Goal: Complete application form: Complete application form

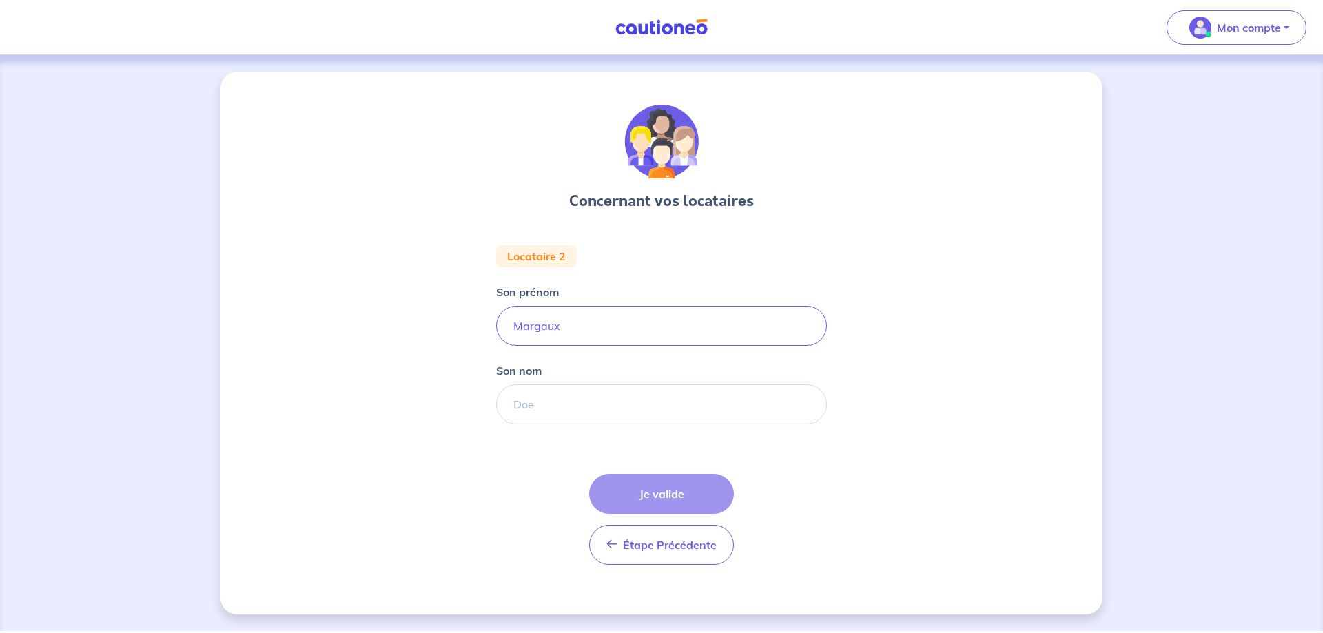
click at [389, 354] on div "Concernant vos locataires Locataire 2 Son prénom [PERSON_NAME] Son nom Étape Pr…" at bounding box center [662, 343] width 882 height 543
click at [538, 404] on input "Son nom" at bounding box center [661, 405] width 331 height 40
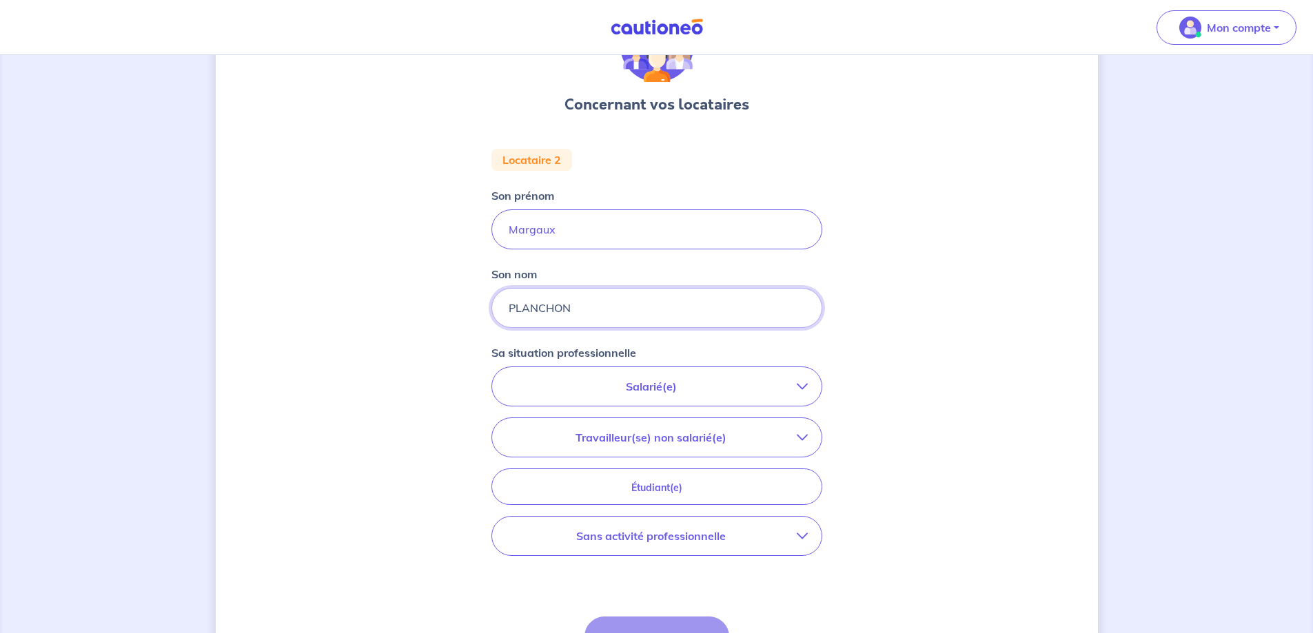
scroll to position [138, 0]
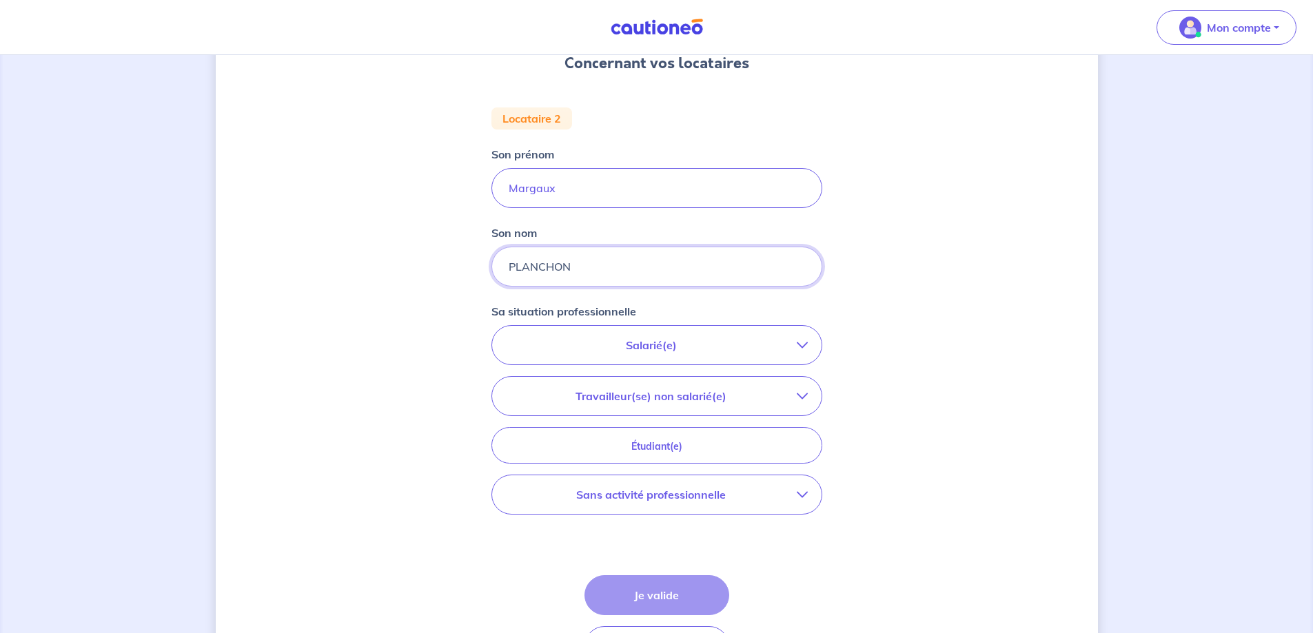
type input "PLANCHON"
click at [287, 377] on div "Concernant vos locataires Locataire 2 Son prénom [PERSON_NAME] Son nom PLANCHON…" at bounding box center [657, 325] width 882 height 782
click at [763, 395] on p "Travailleur(se) non salarié(e)" at bounding box center [651, 396] width 291 height 17
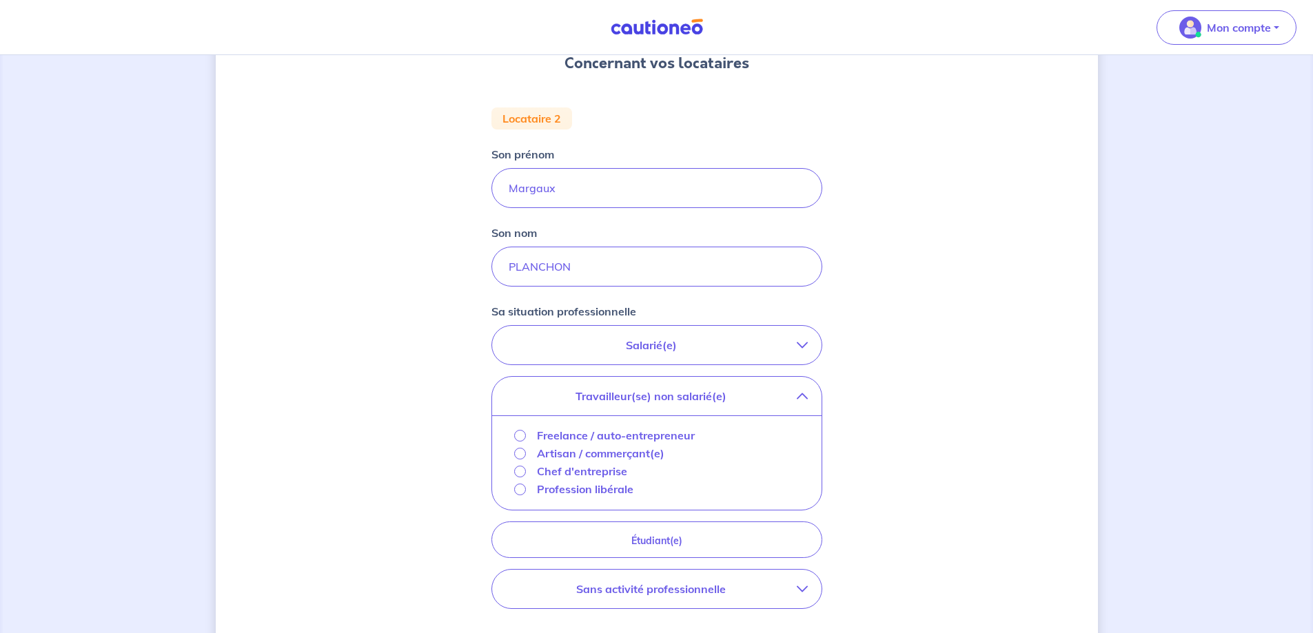
click at [784, 343] on p "Salarié(e)" at bounding box center [651, 345] width 291 height 17
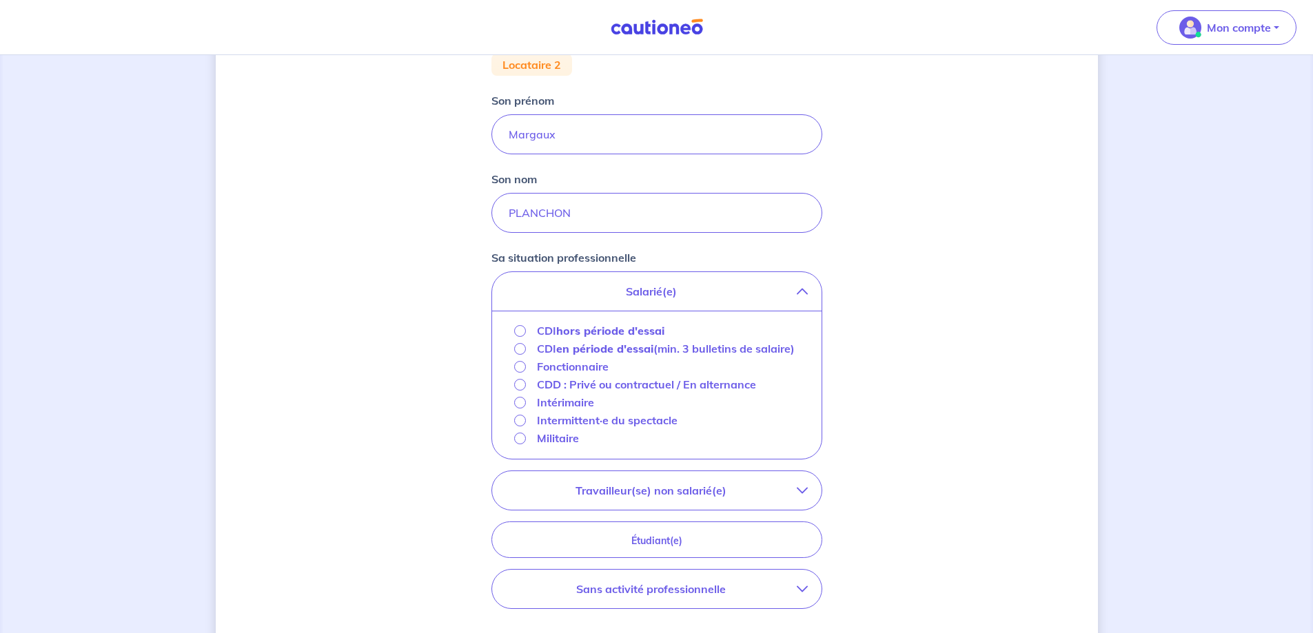
scroll to position [345, 0]
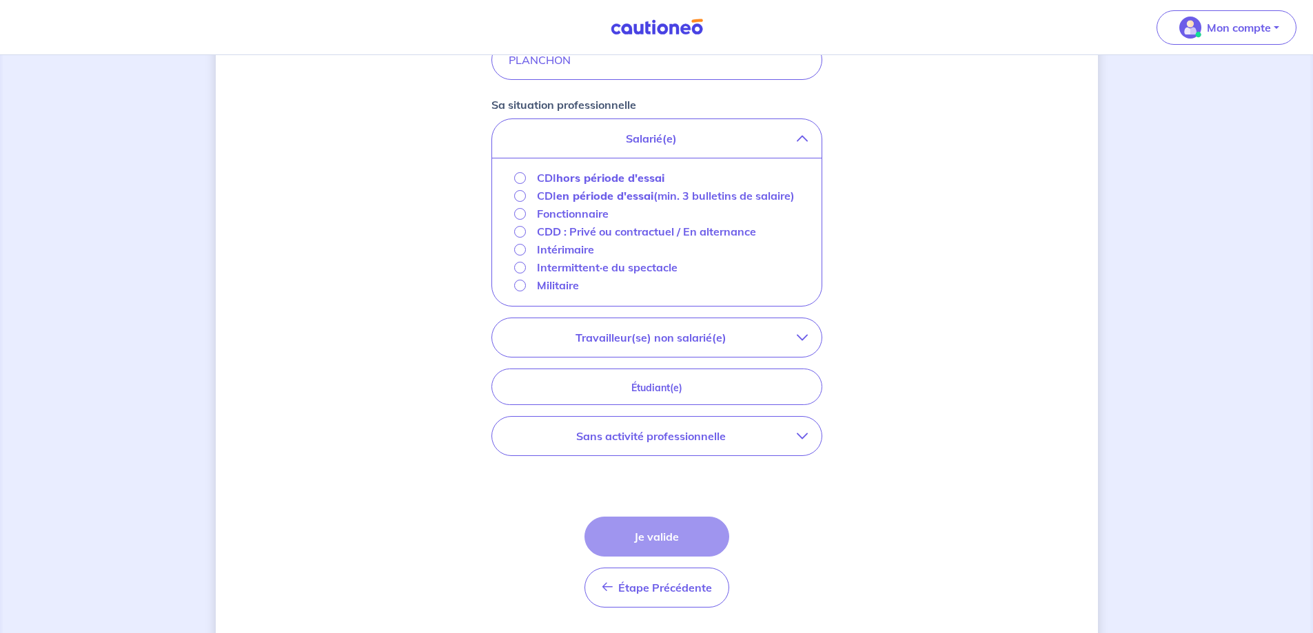
click at [677, 346] on p "Travailleur(se) non salarié(e)" at bounding box center [651, 337] width 291 height 17
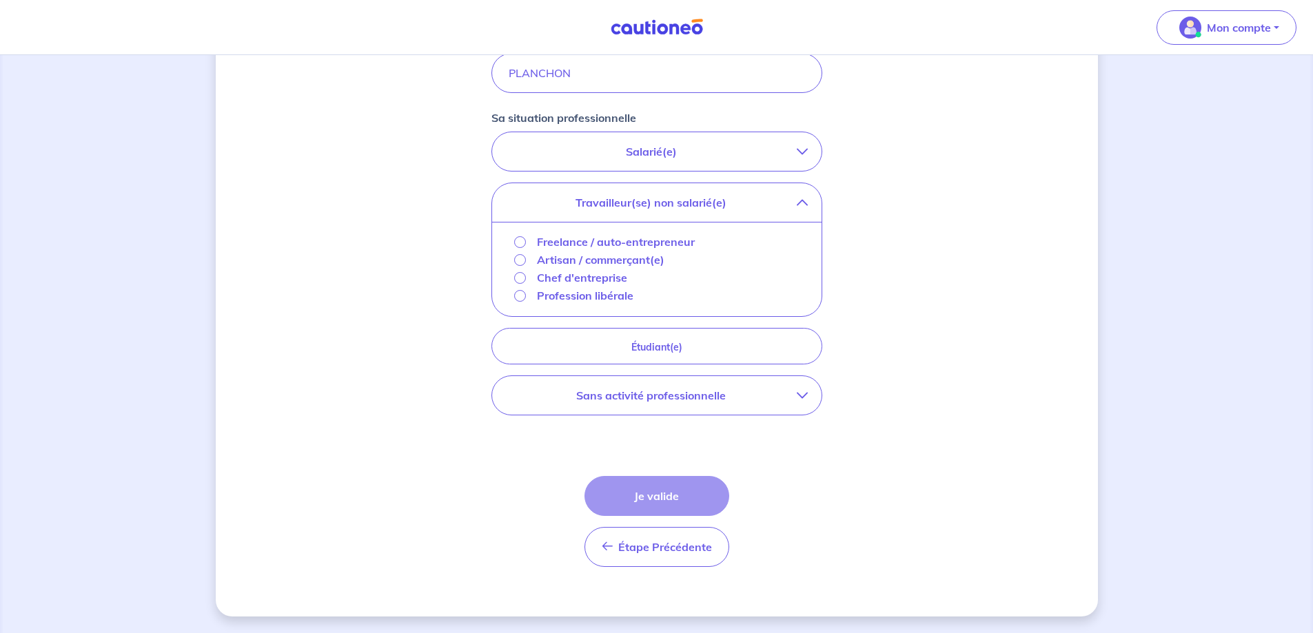
scroll to position [332, 0]
click at [518, 262] on input "Artisan / commerçant(e)" at bounding box center [520, 260] width 12 height 12
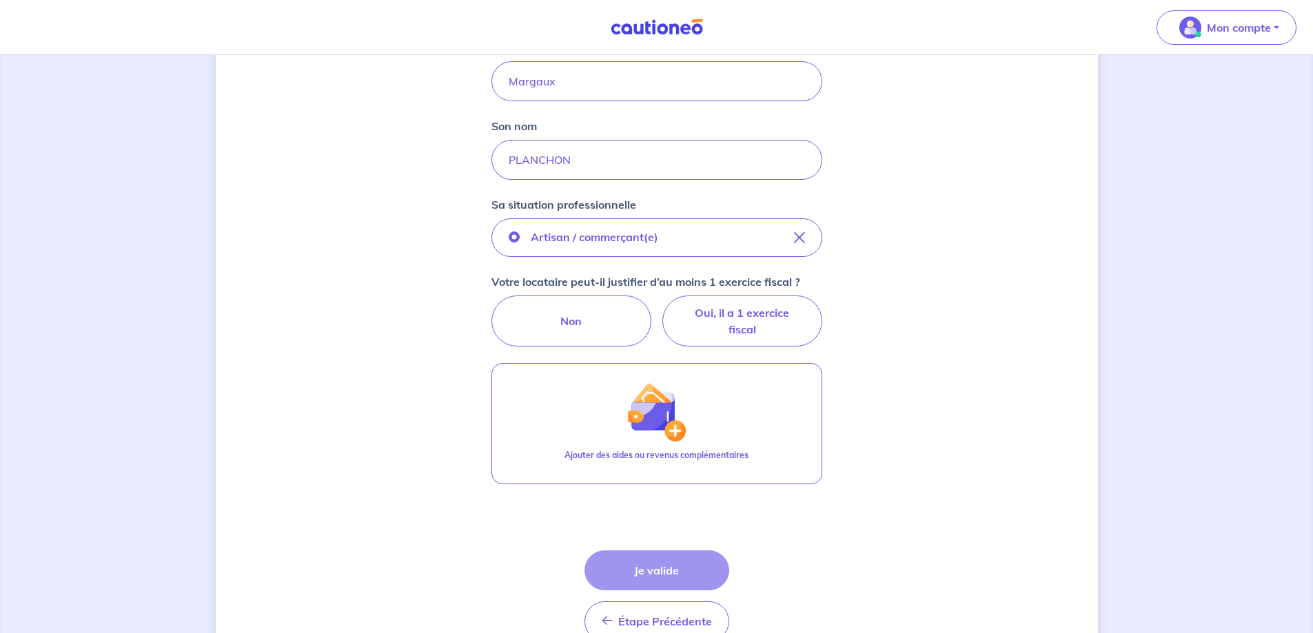
scroll to position [319, 0]
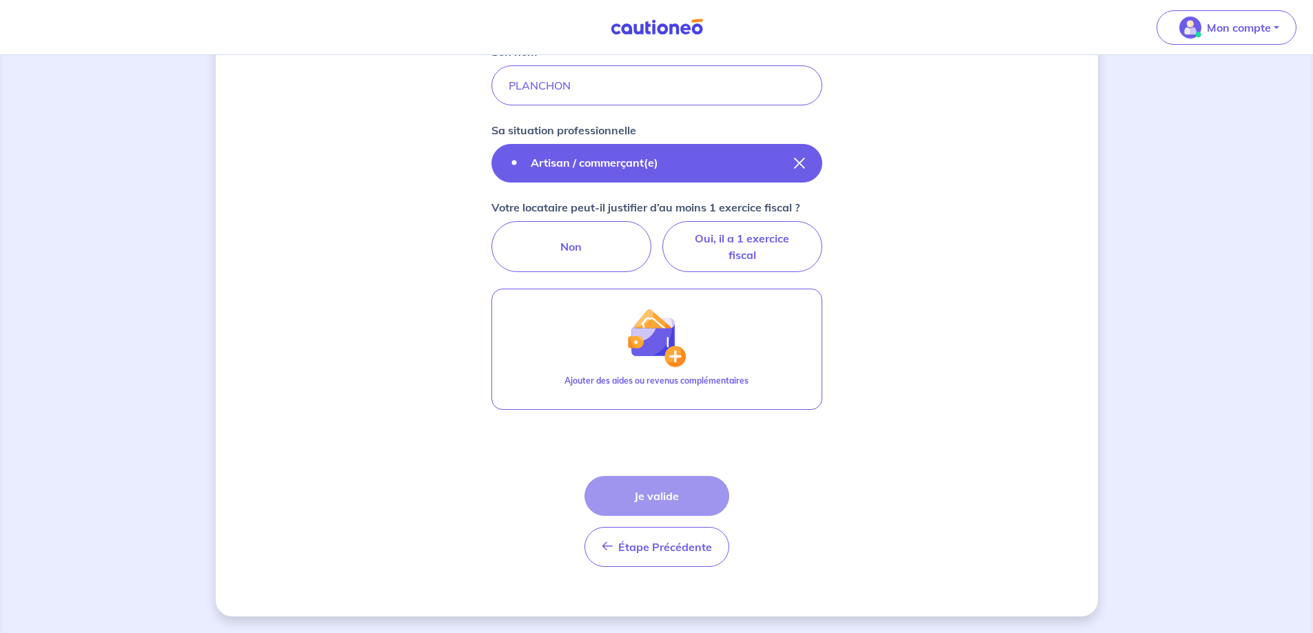
click at [795, 164] on icon "button" at bounding box center [799, 163] width 11 height 11
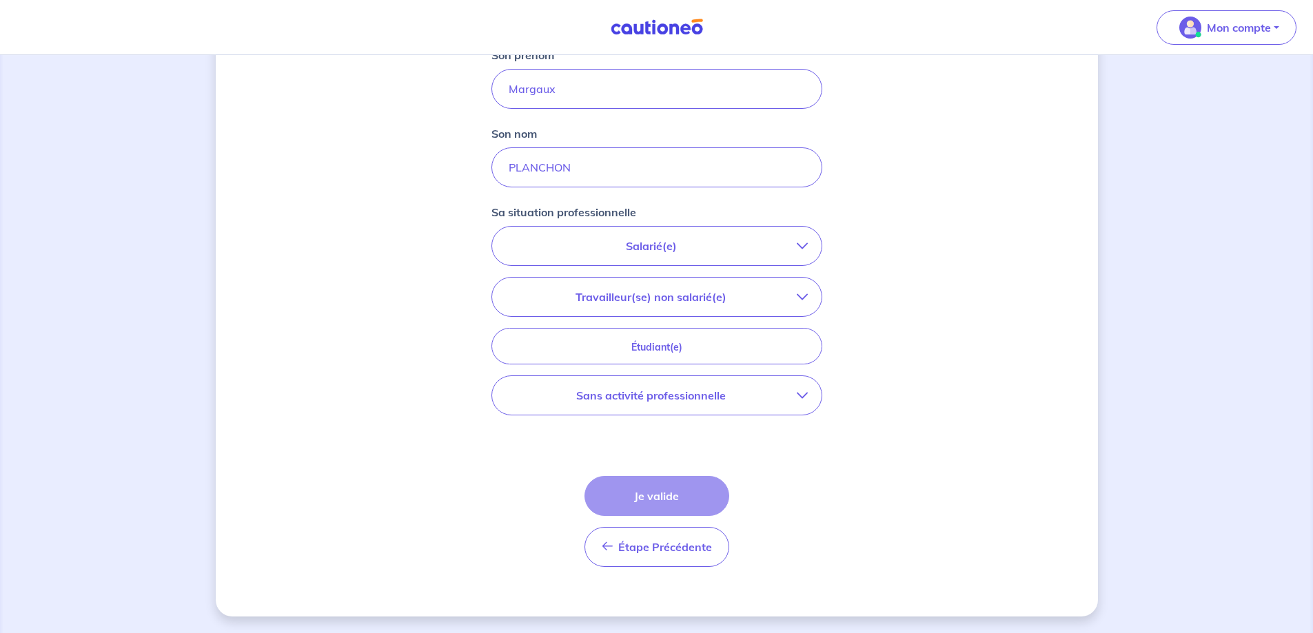
scroll to position [237, 0]
click at [656, 244] on p "Salarié(e)" at bounding box center [651, 246] width 291 height 17
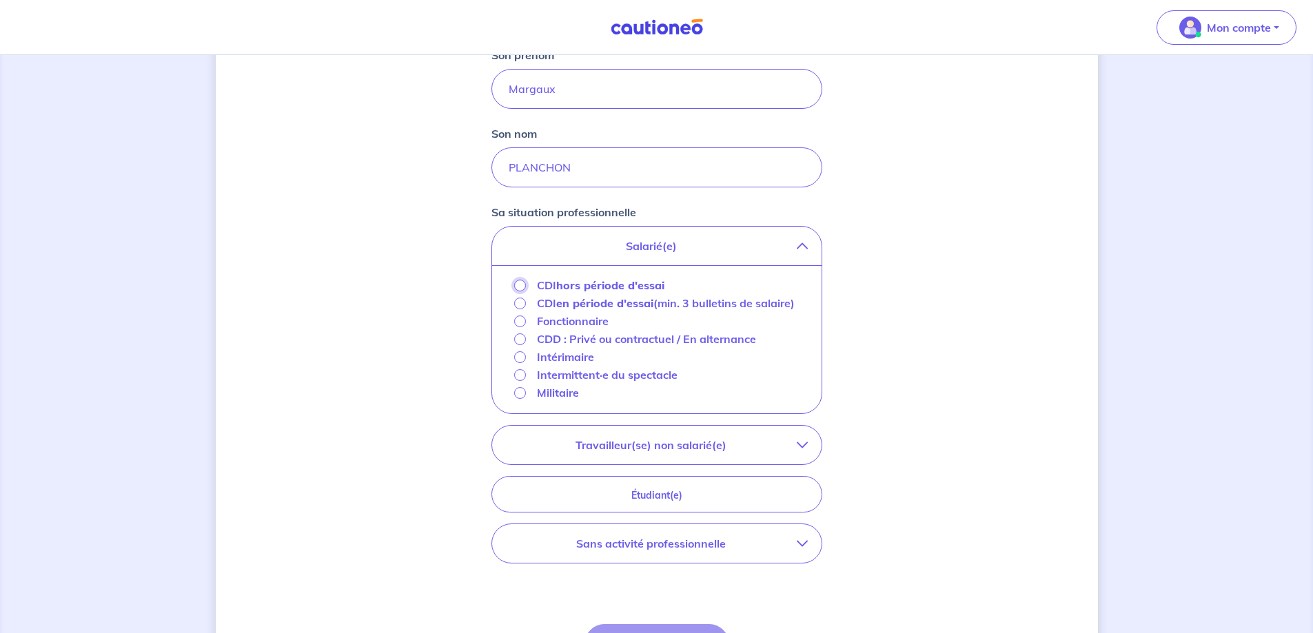
click at [520, 287] on input "CDI hors période d'essai" at bounding box center [520, 286] width 12 height 12
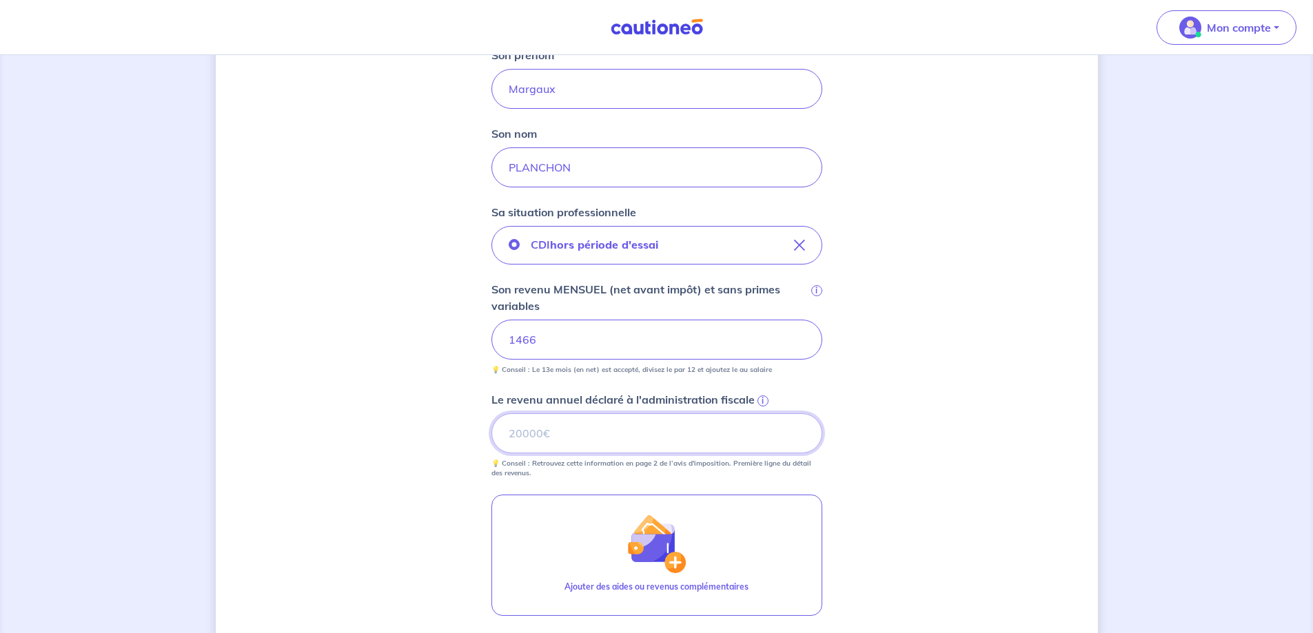
click at [541, 437] on input "Le revenu annuel déclaré à l'administration fiscale i" at bounding box center [656, 434] width 331 height 40
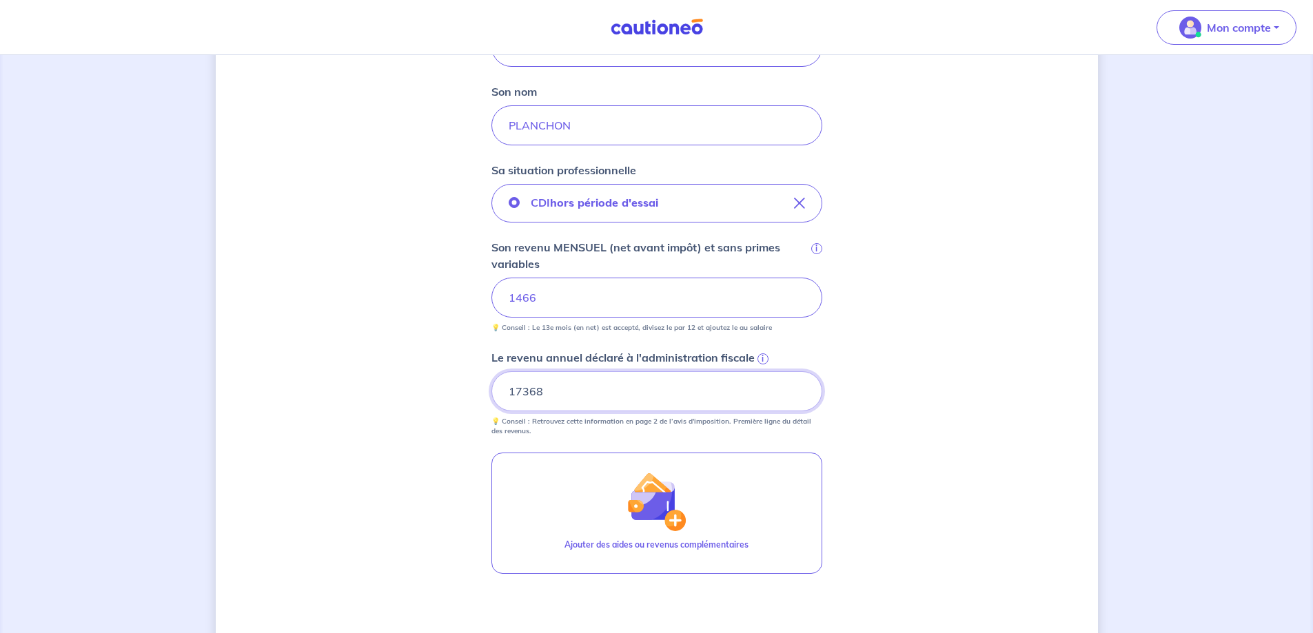
scroll to position [443, 0]
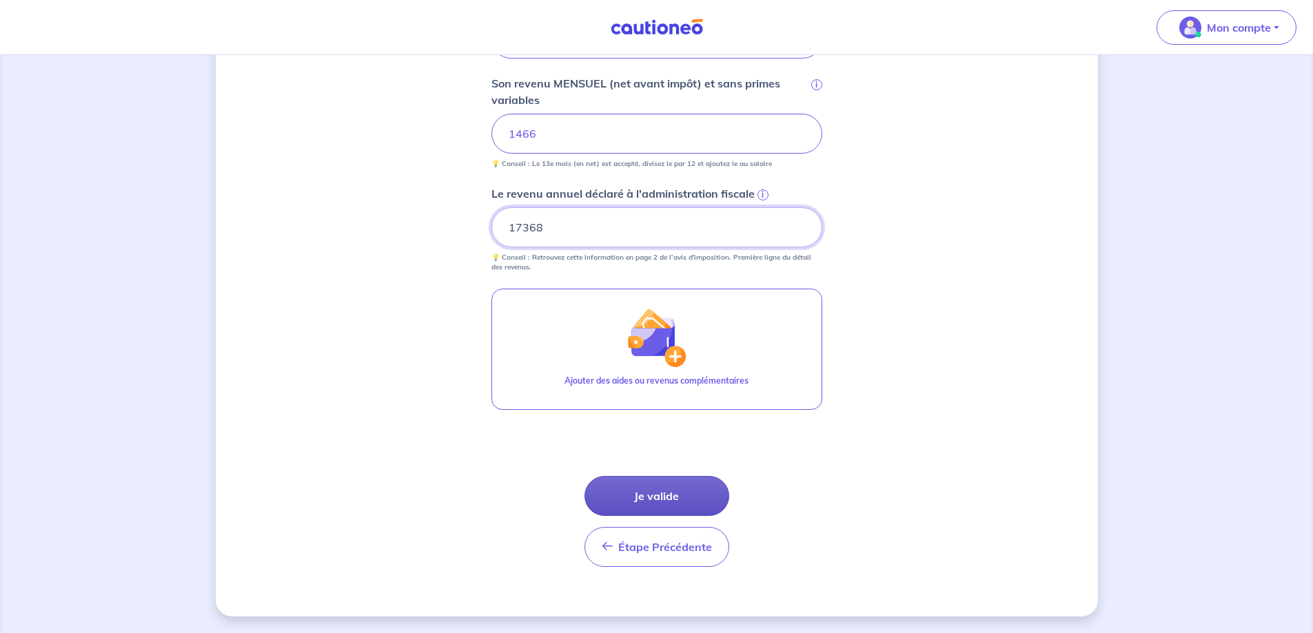
type input "17368"
click at [657, 493] on button "Je valide" at bounding box center [656, 496] width 145 height 40
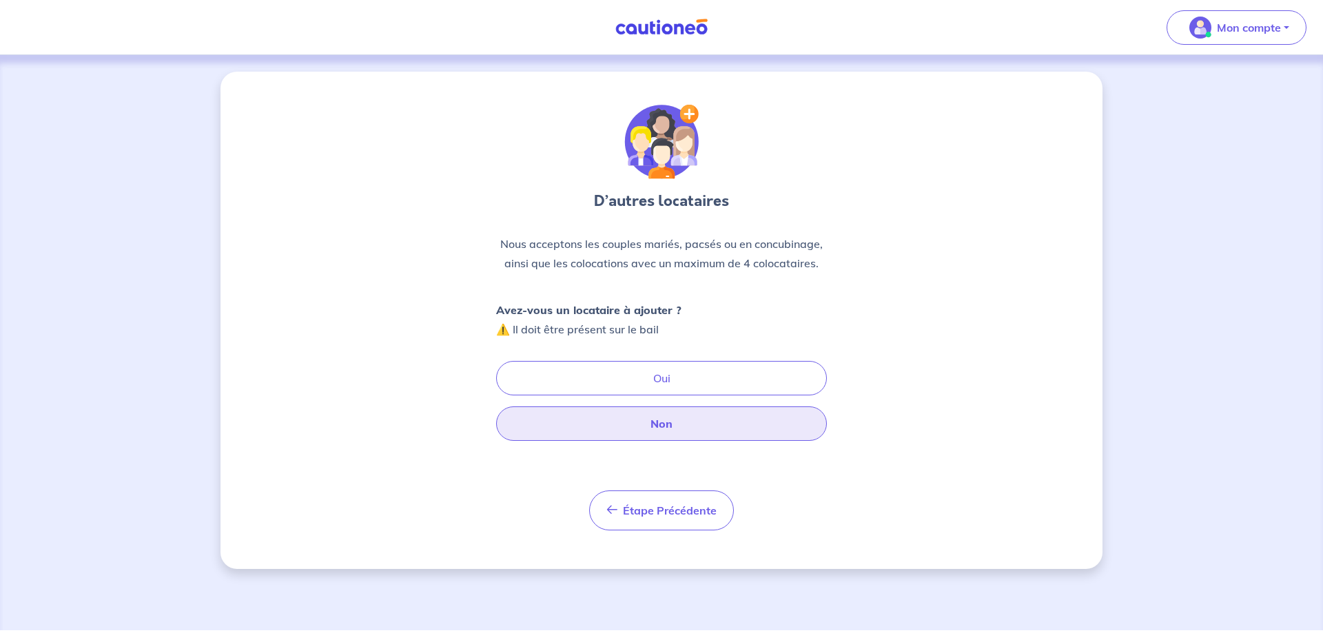
click at [664, 431] on button "Non" at bounding box center [661, 424] width 331 height 34
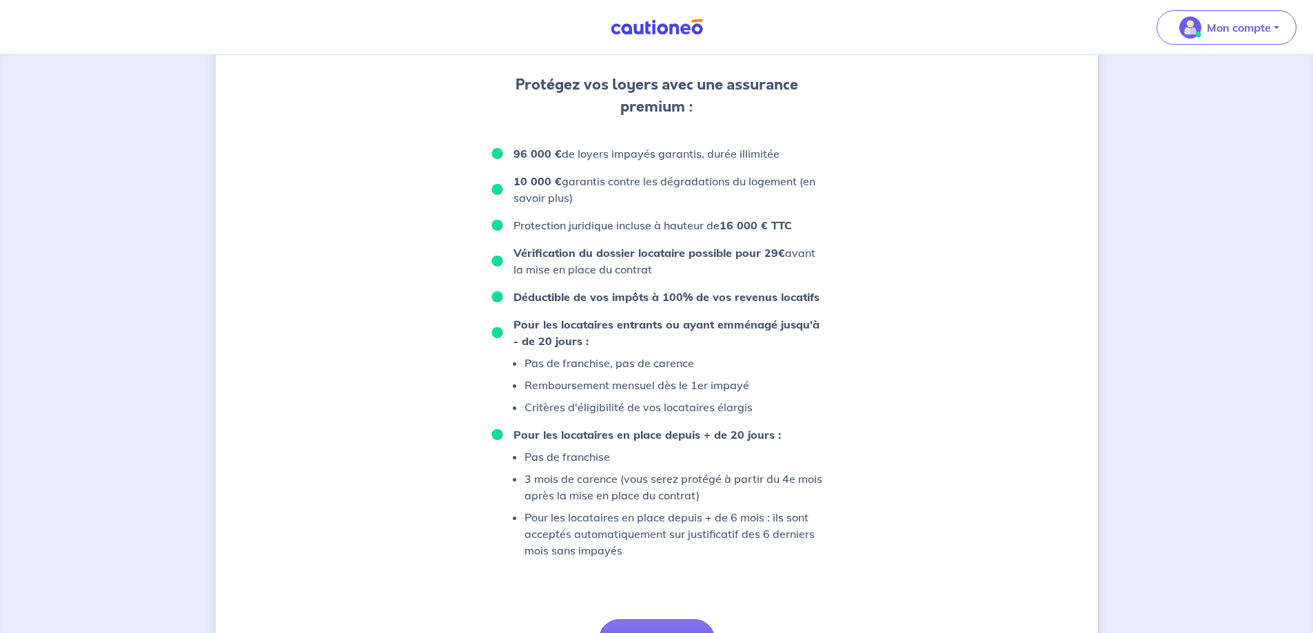
scroll to position [826, 0]
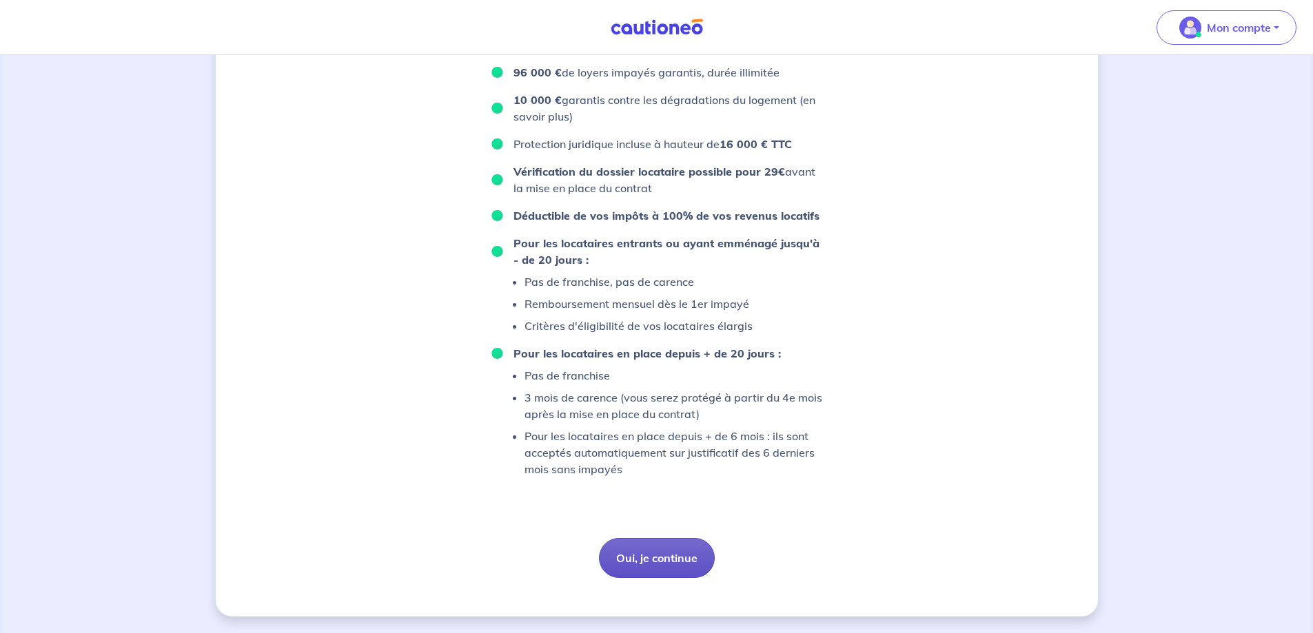
click at [648, 560] on button "Oui, je continue" at bounding box center [657, 558] width 116 height 40
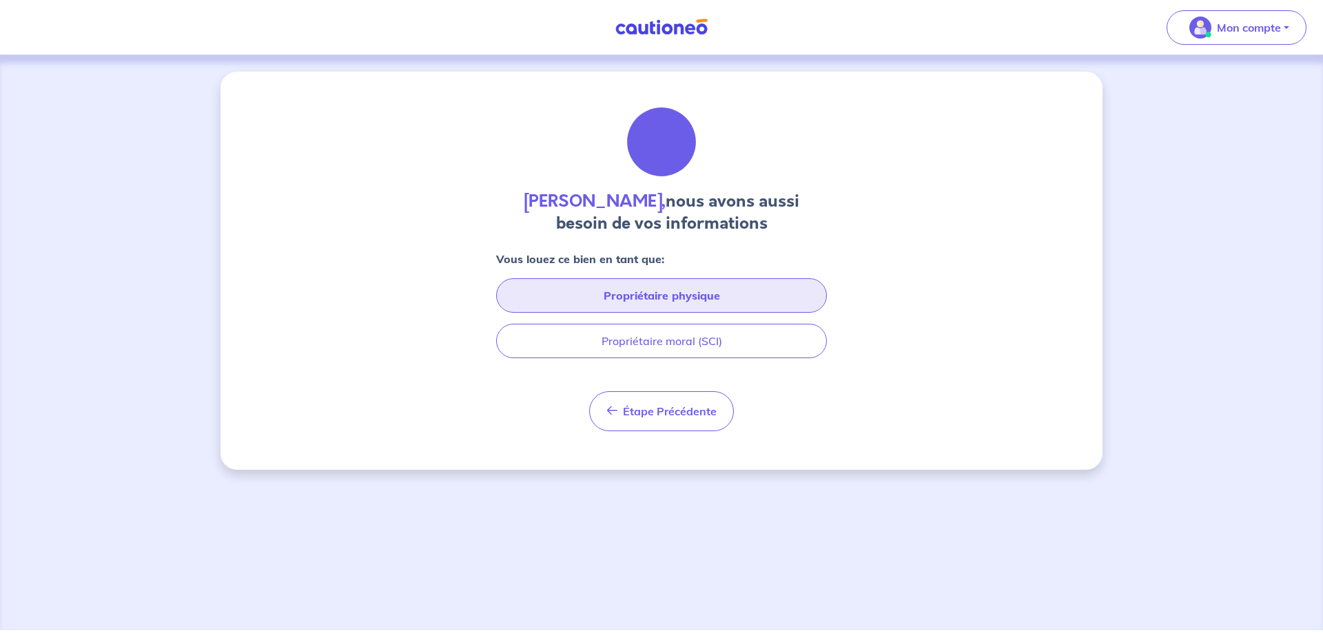
click at [678, 292] on button "Propriétaire physique" at bounding box center [661, 295] width 331 height 34
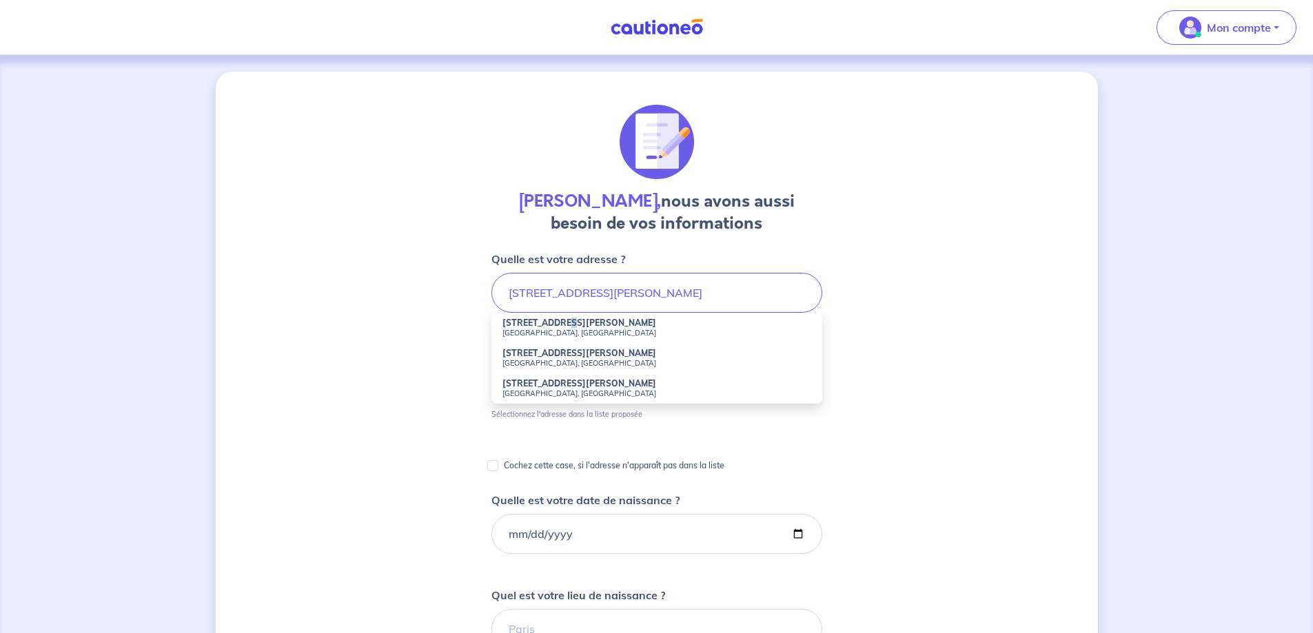
click at [558, 326] on strong "[STREET_ADDRESS][PERSON_NAME]" at bounding box center [579, 323] width 154 height 10
type input "[STREET_ADDRESS][PERSON_NAME]"
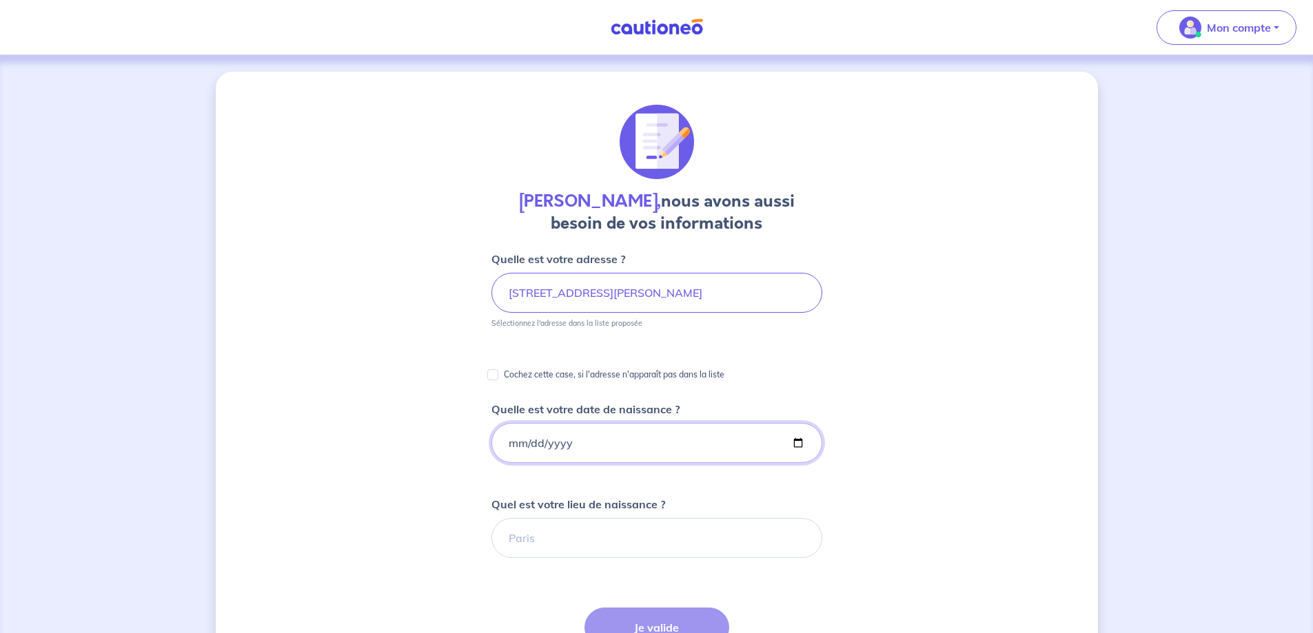
click at [570, 445] on input "Quelle est votre date de naissance ?" at bounding box center [656, 443] width 331 height 40
type input "[DATE]"
click at [569, 540] on input "Quel est votre lieu de naissance ?" at bounding box center [656, 538] width 331 height 40
type input "villers-semeuse"
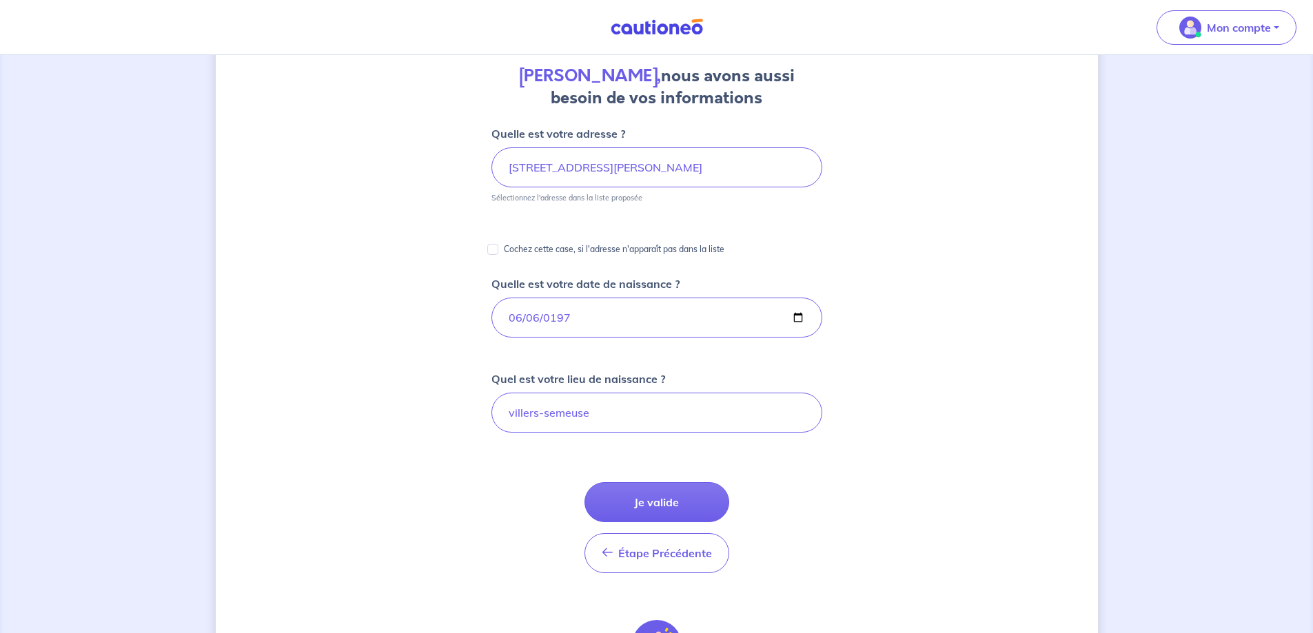
scroll to position [138, 0]
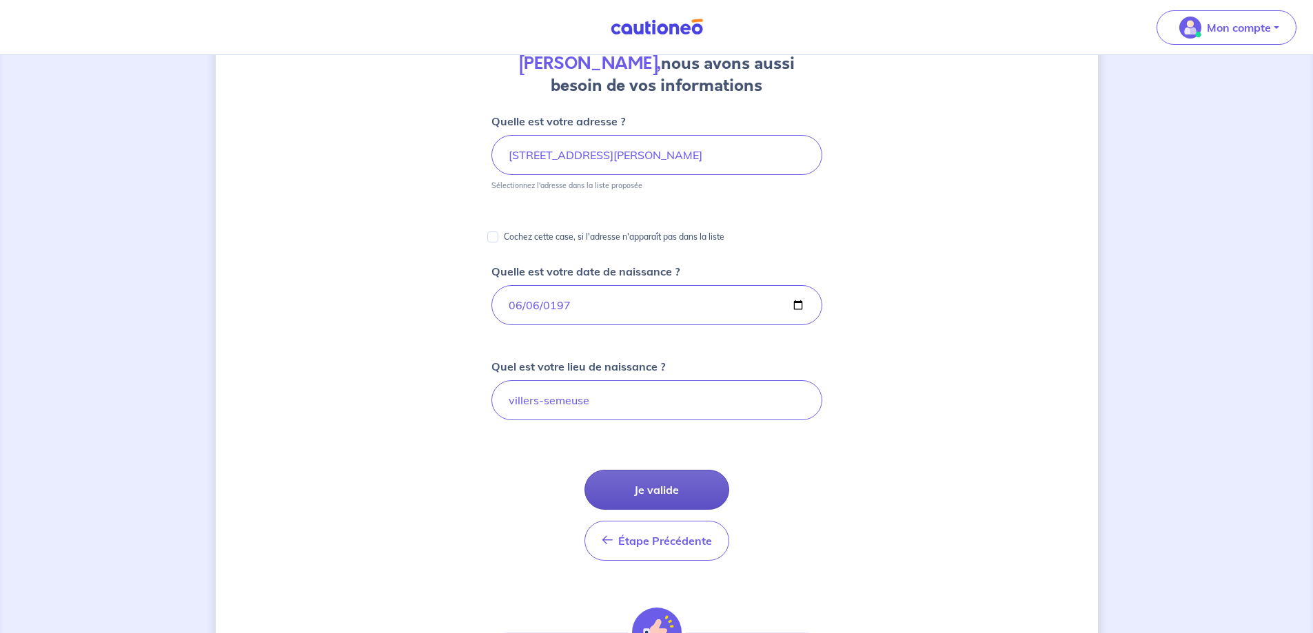
click at [666, 489] on button "Je valide" at bounding box center [656, 490] width 145 height 40
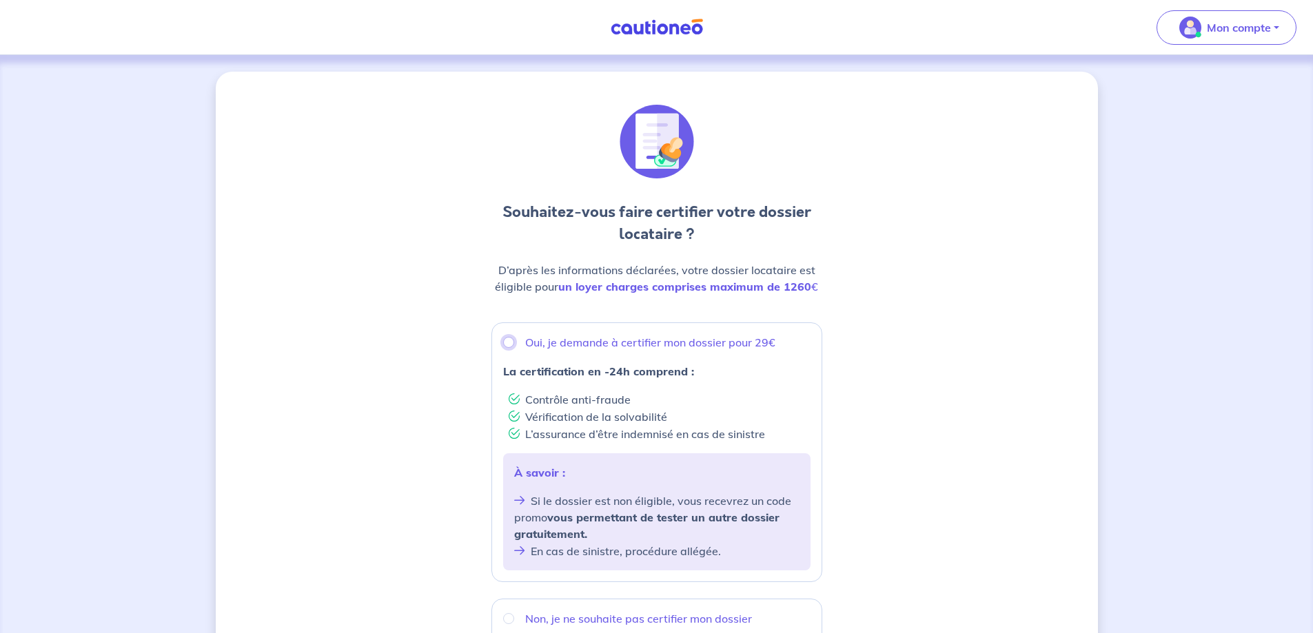
click at [511, 343] on input "Oui, je demande à certifier mon dossier pour 29€" at bounding box center [508, 342] width 11 height 11
radio input "true"
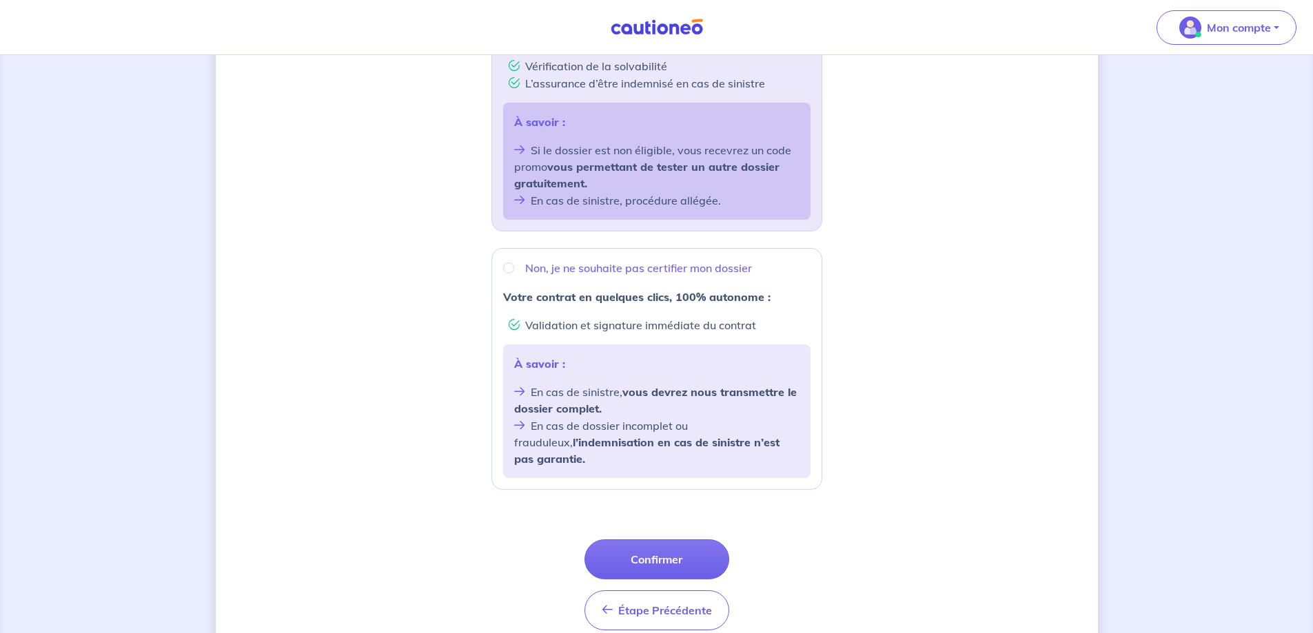
scroll to position [398, 0]
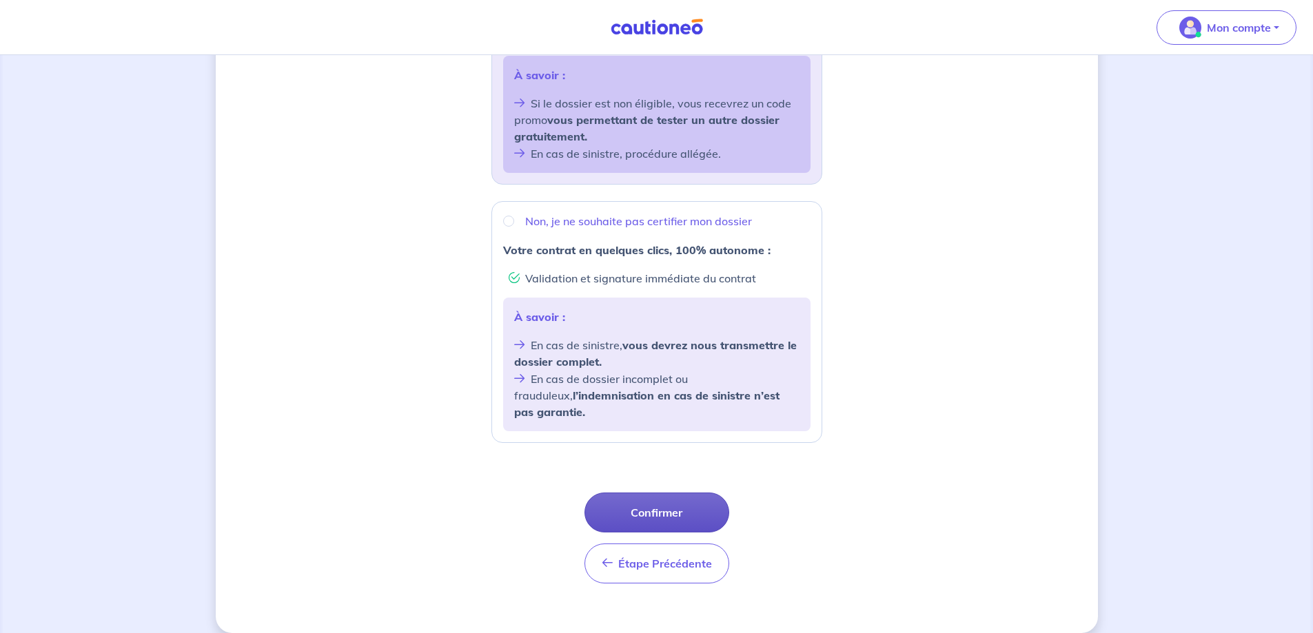
click at [665, 493] on button "Confirmer" at bounding box center [656, 513] width 145 height 40
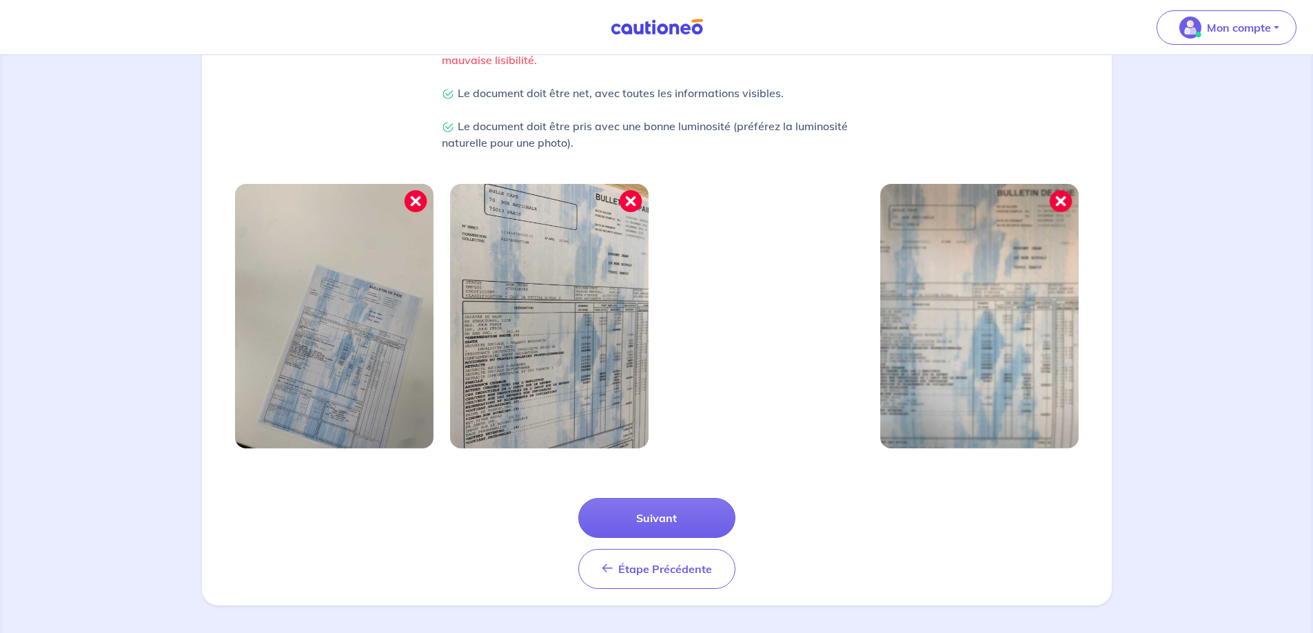
scroll to position [354, 0]
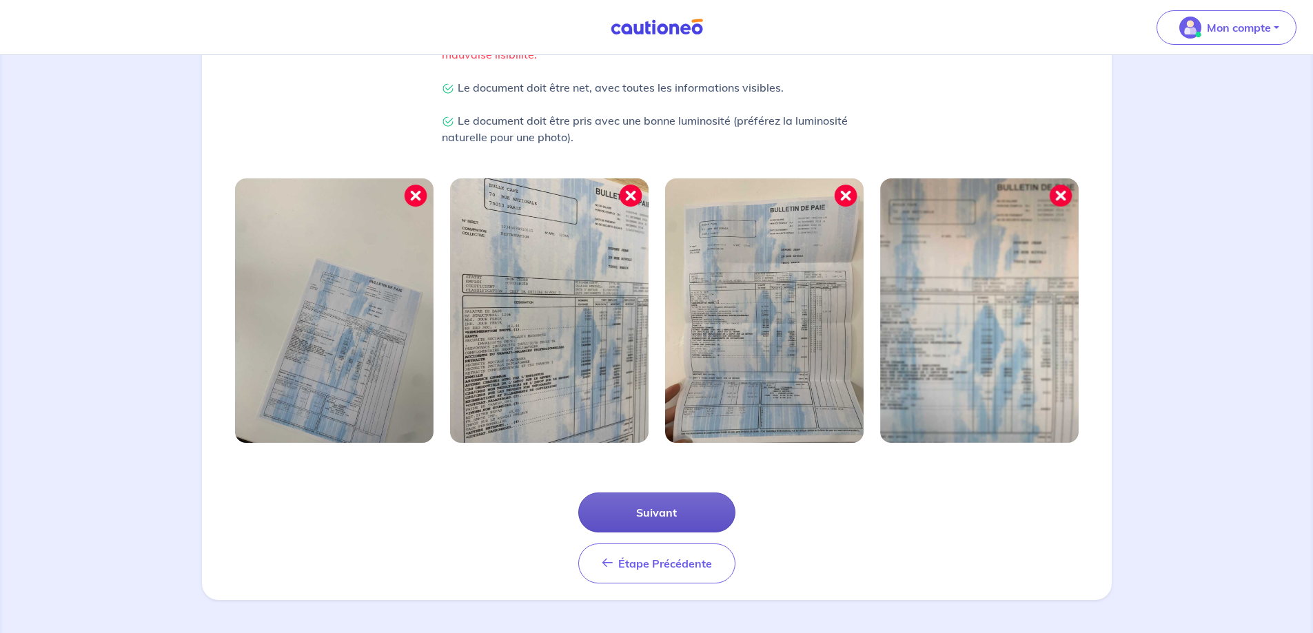
click at [660, 510] on button "Suivant" at bounding box center [656, 513] width 157 height 40
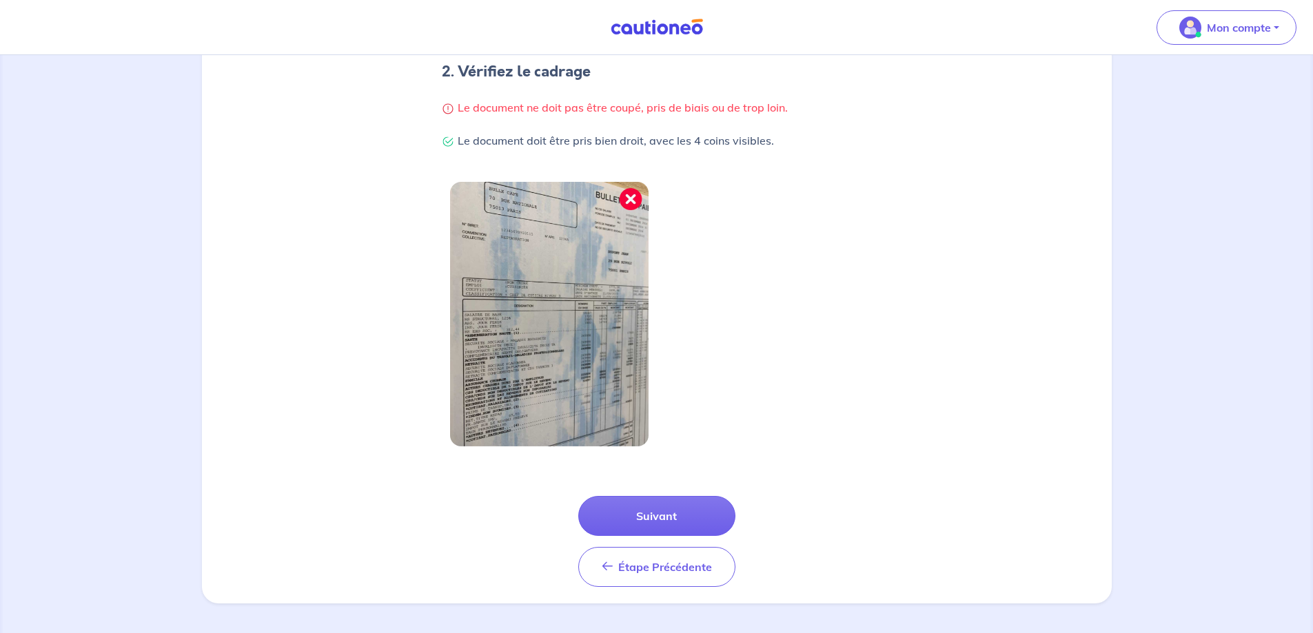
scroll to position [287, 0]
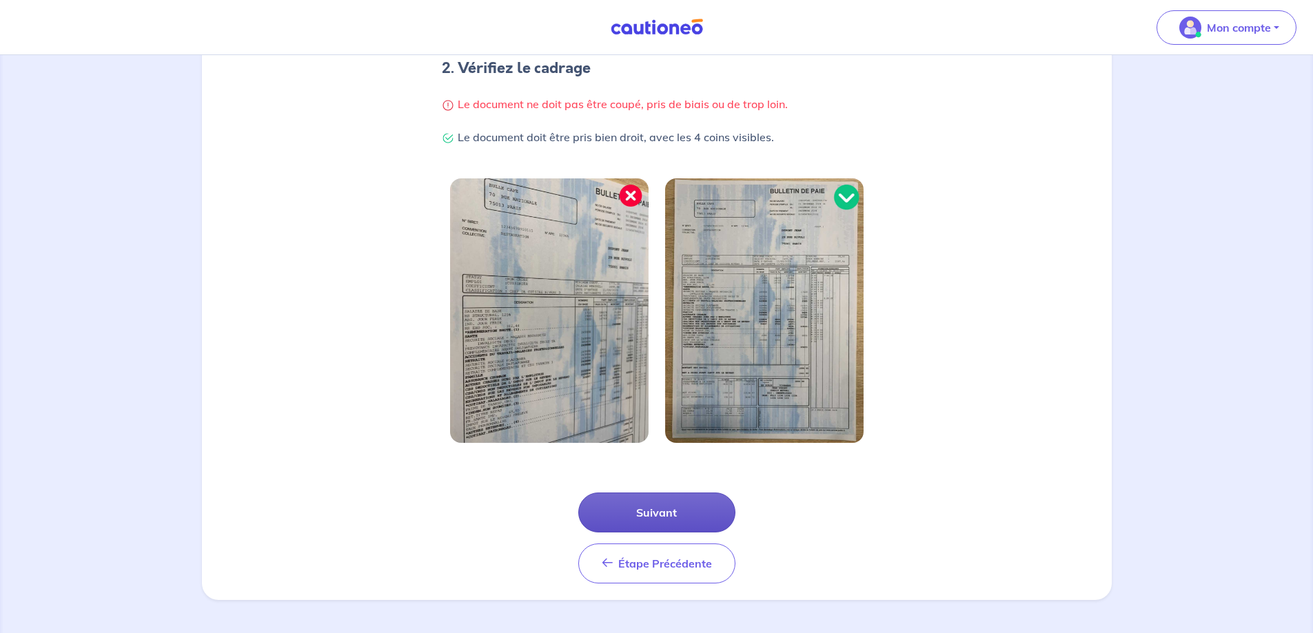
click at [671, 511] on button "Suivant" at bounding box center [656, 513] width 157 height 40
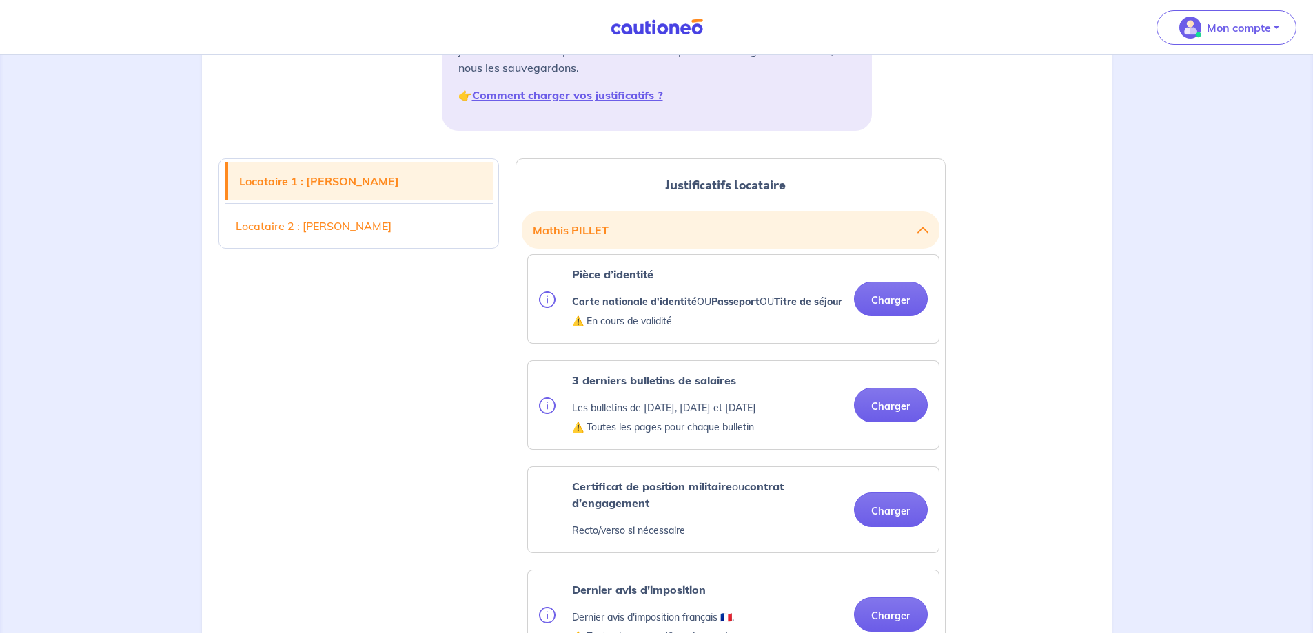
scroll to position [276, 0]
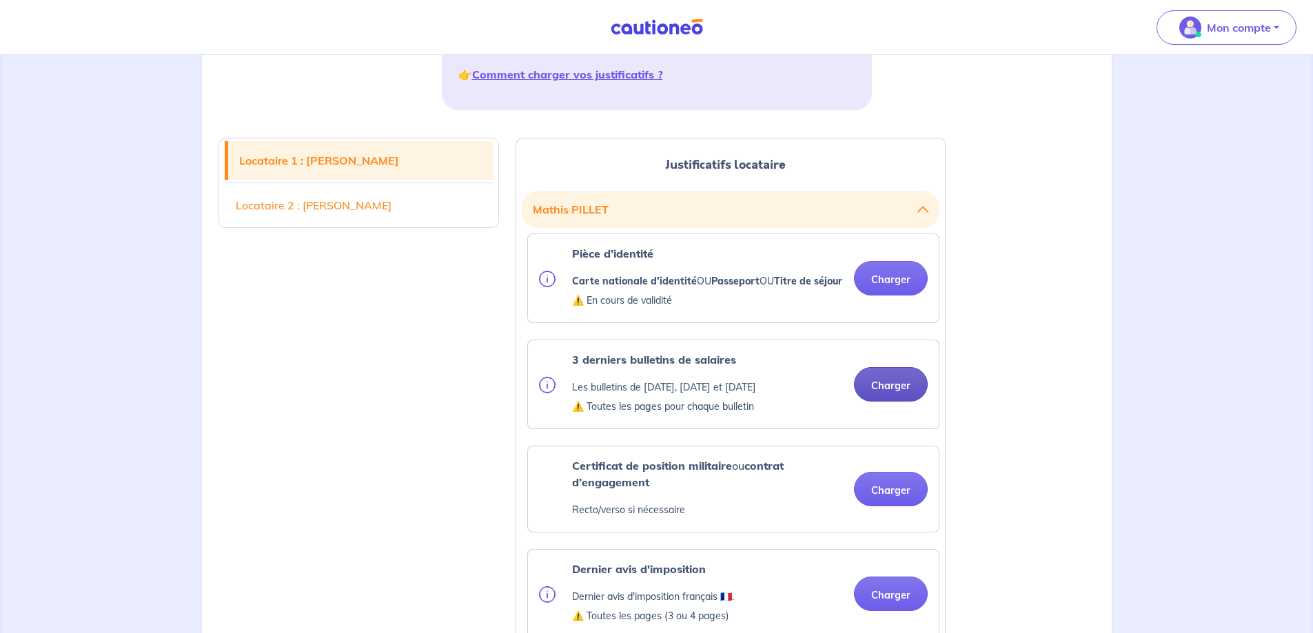
click at [893, 401] on button "Charger" at bounding box center [891, 384] width 74 height 34
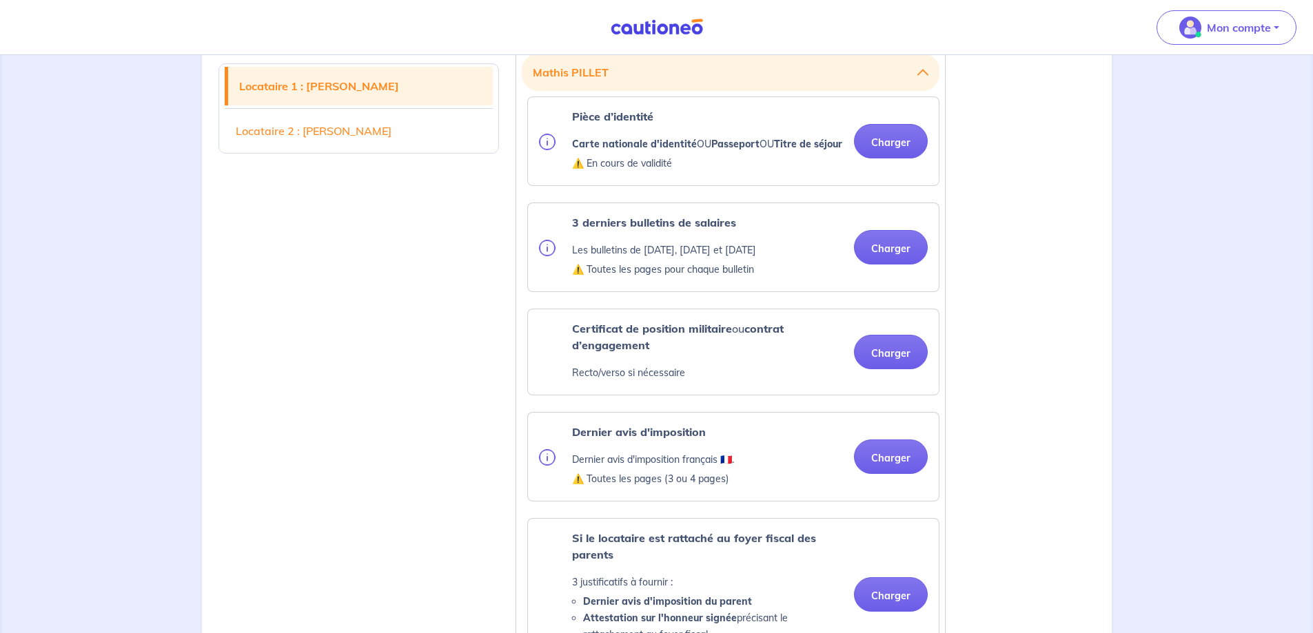
scroll to position [414, 0]
click at [898, 264] on button "Charger" at bounding box center [891, 247] width 74 height 34
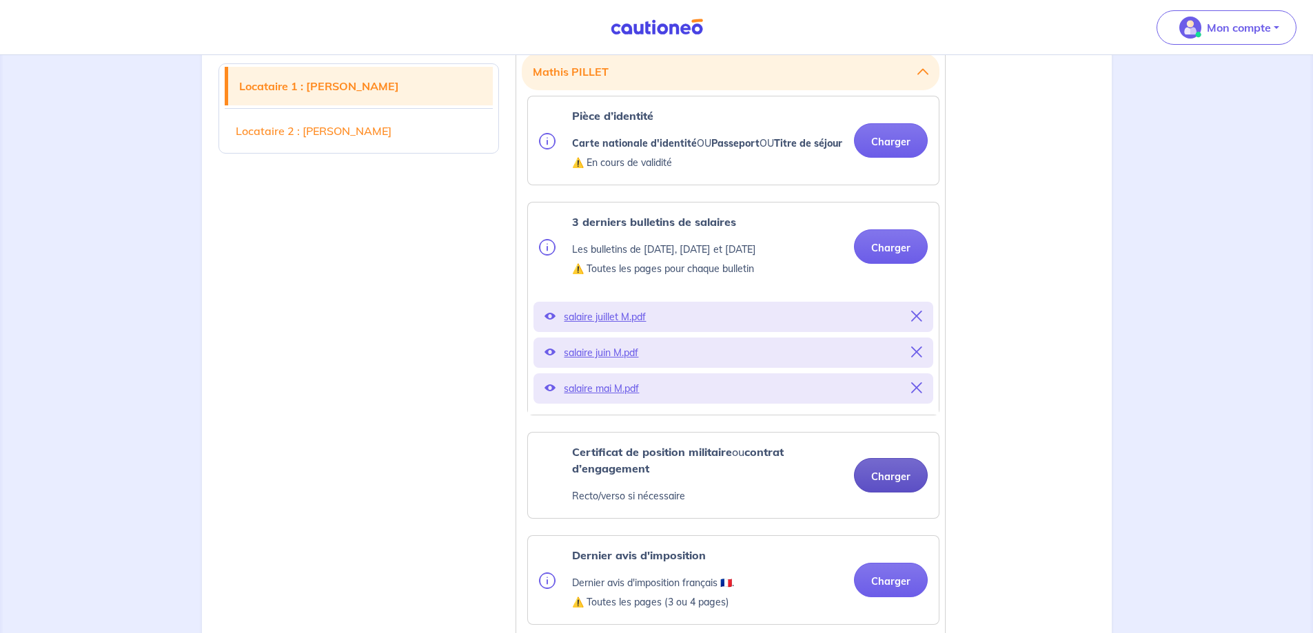
click at [898, 493] on button "Charger" at bounding box center [891, 475] width 74 height 34
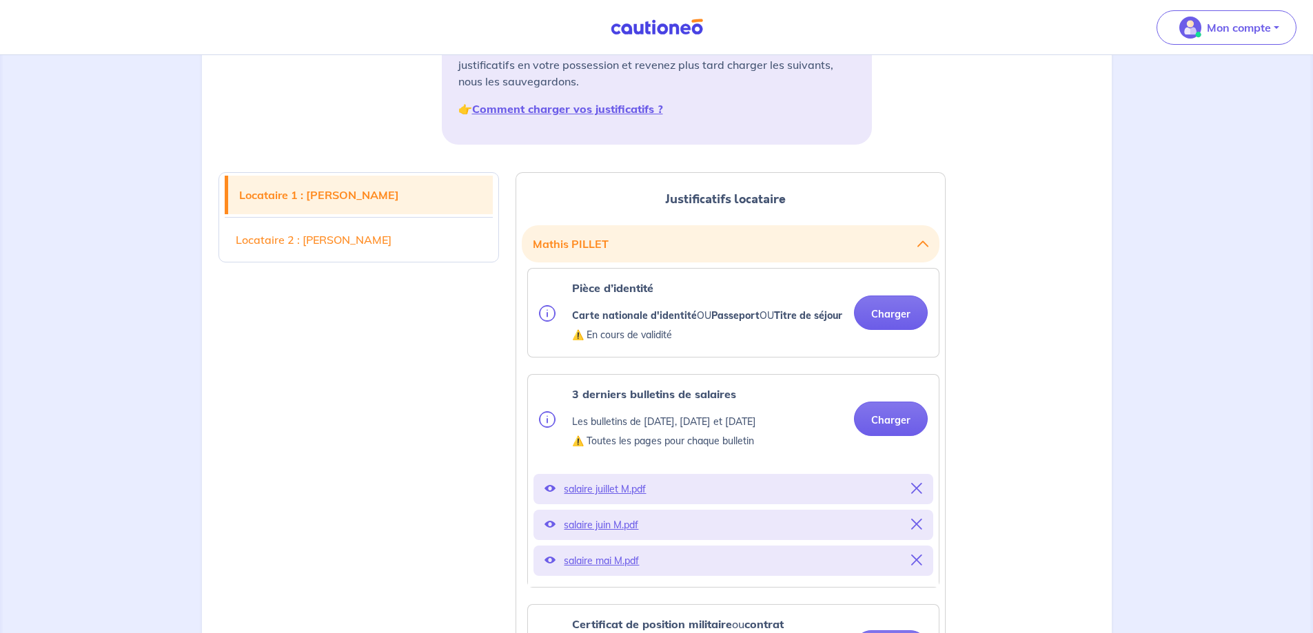
scroll to position [207, 0]
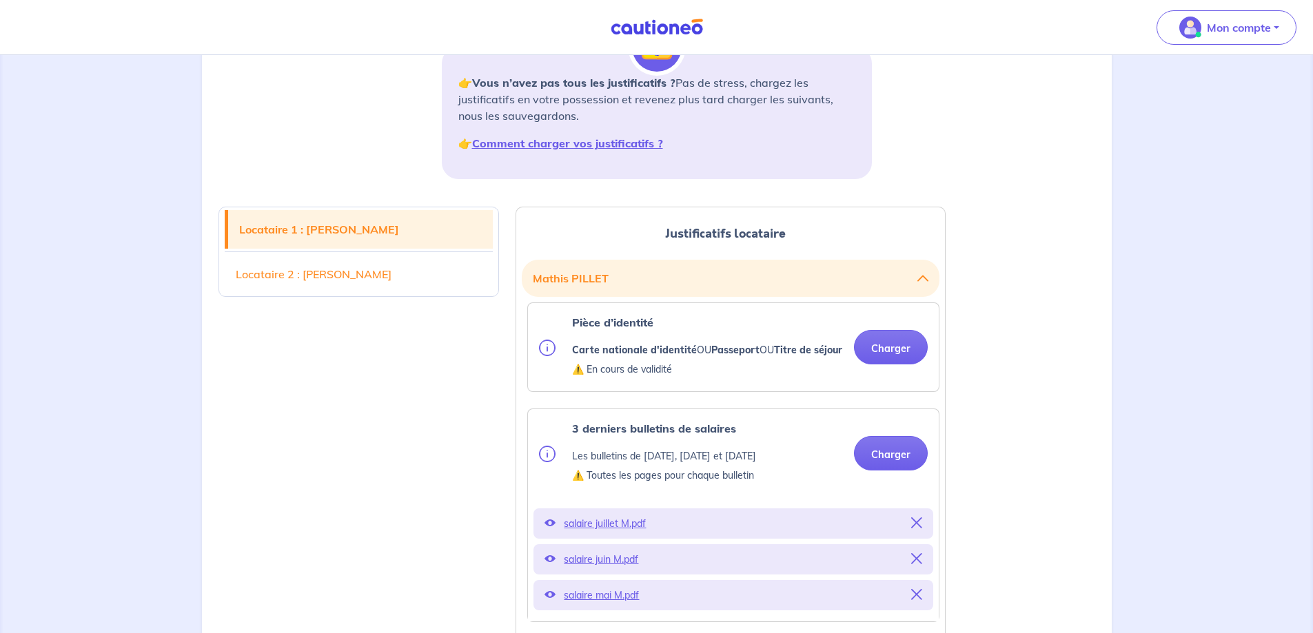
click at [389, 272] on link "Locataire 2 : [PERSON_NAME]" at bounding box center [359, 274] width 269 height 39
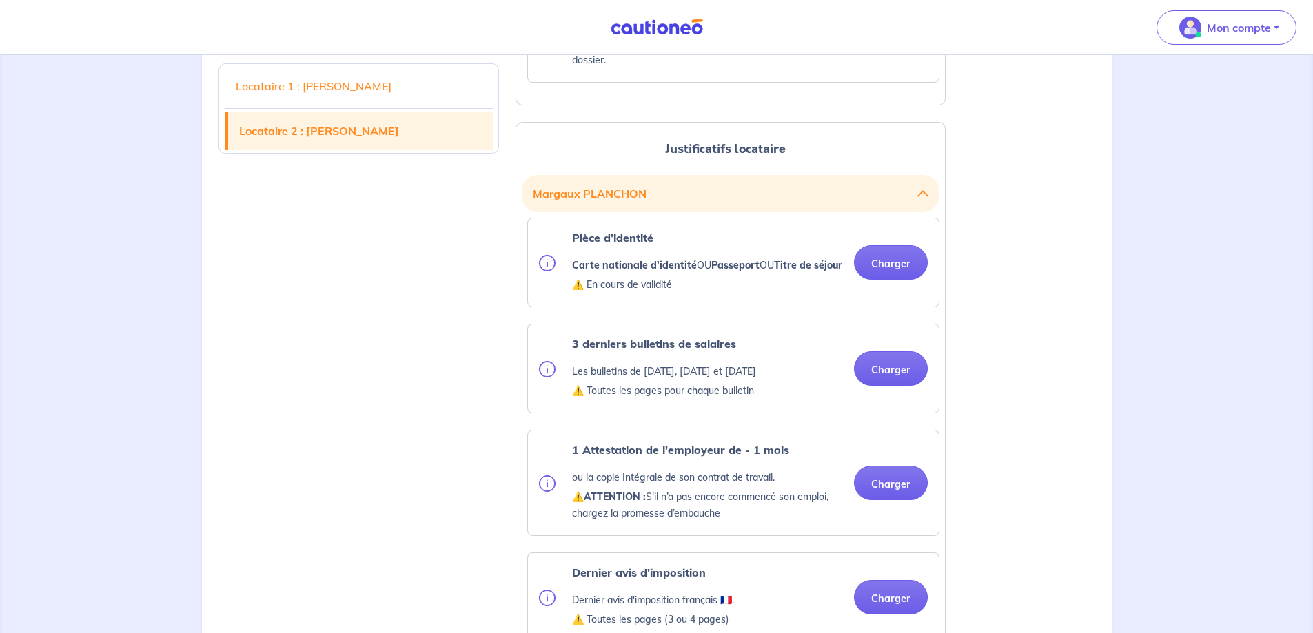
scroll to position [1543, 0]
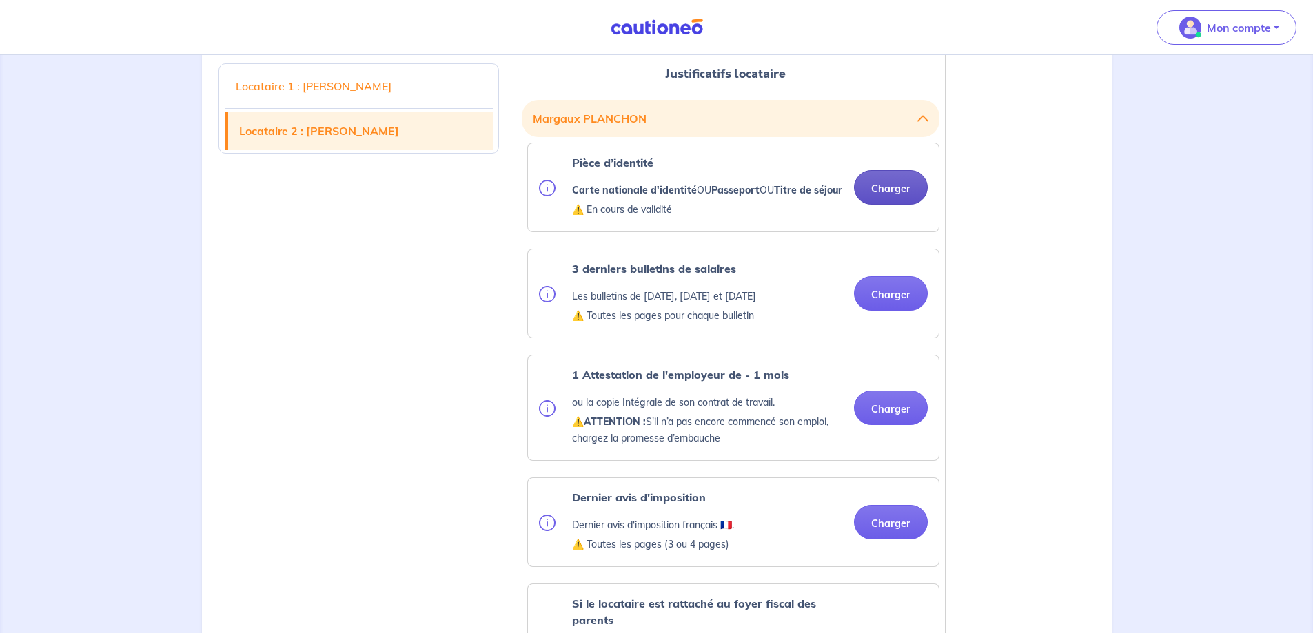
click at [909, 205] on button "Charger" at bounding box center [891, 187] width 74 height 34
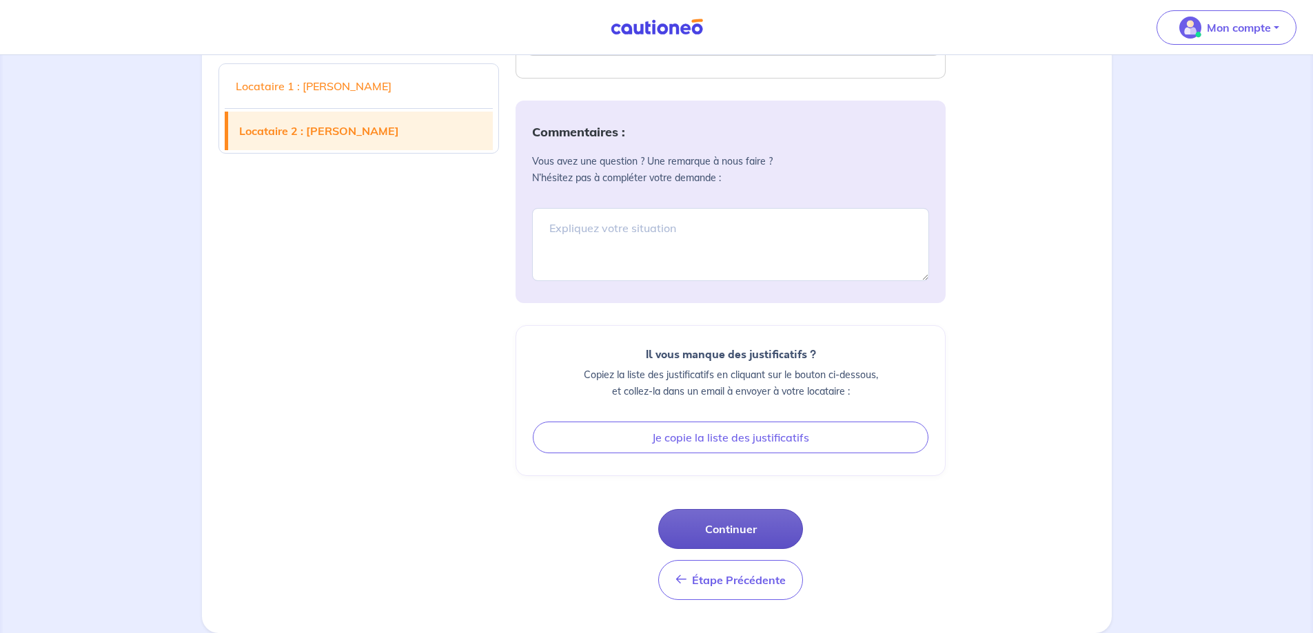
scroll to position [2598, 0]
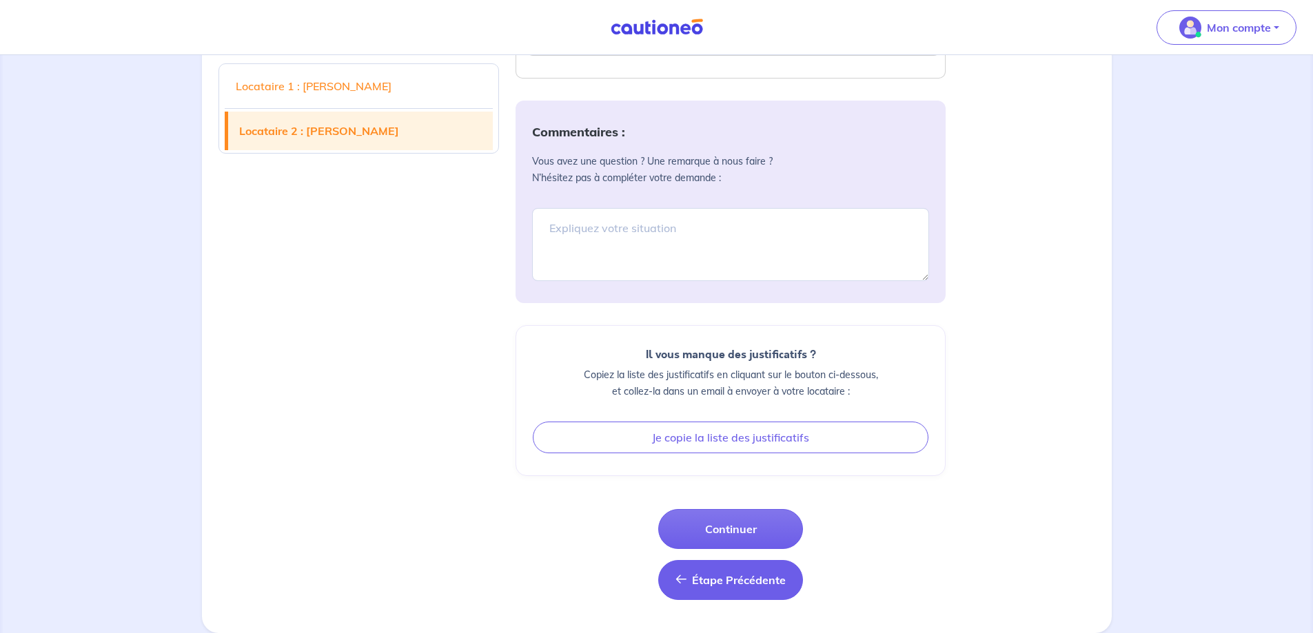
click at [721, 582] on span "Étape Précédente" at bounding box center [739, 580] width 94 height 14
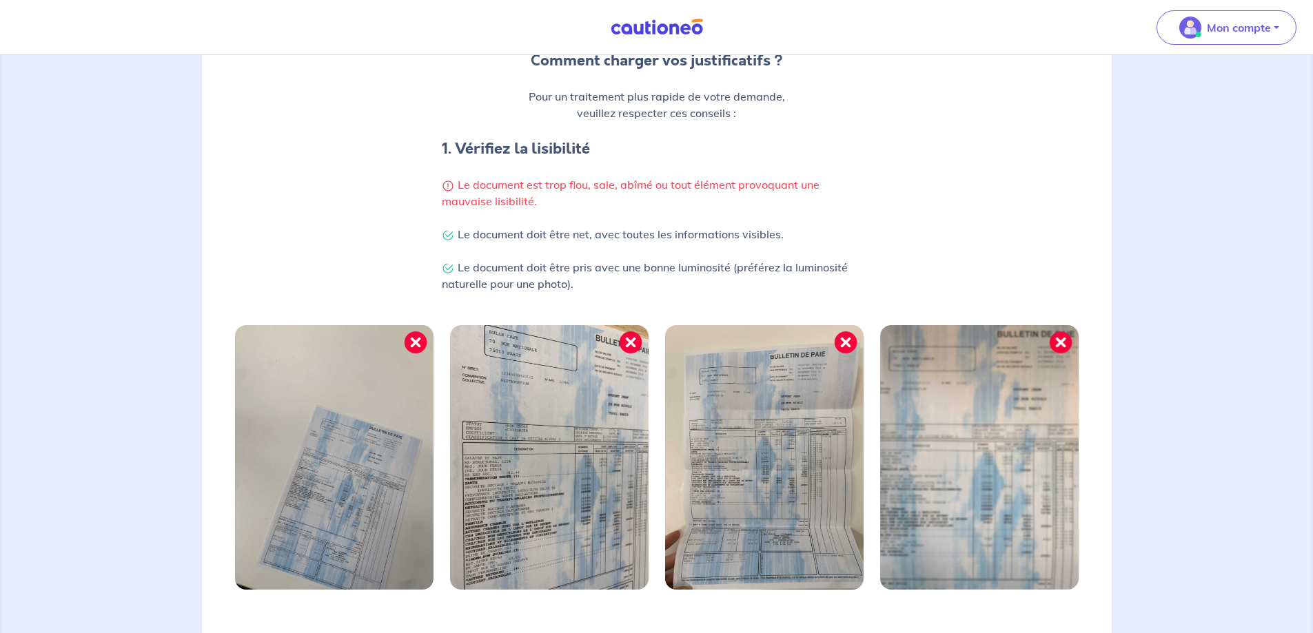
scroll to position [354, 0]
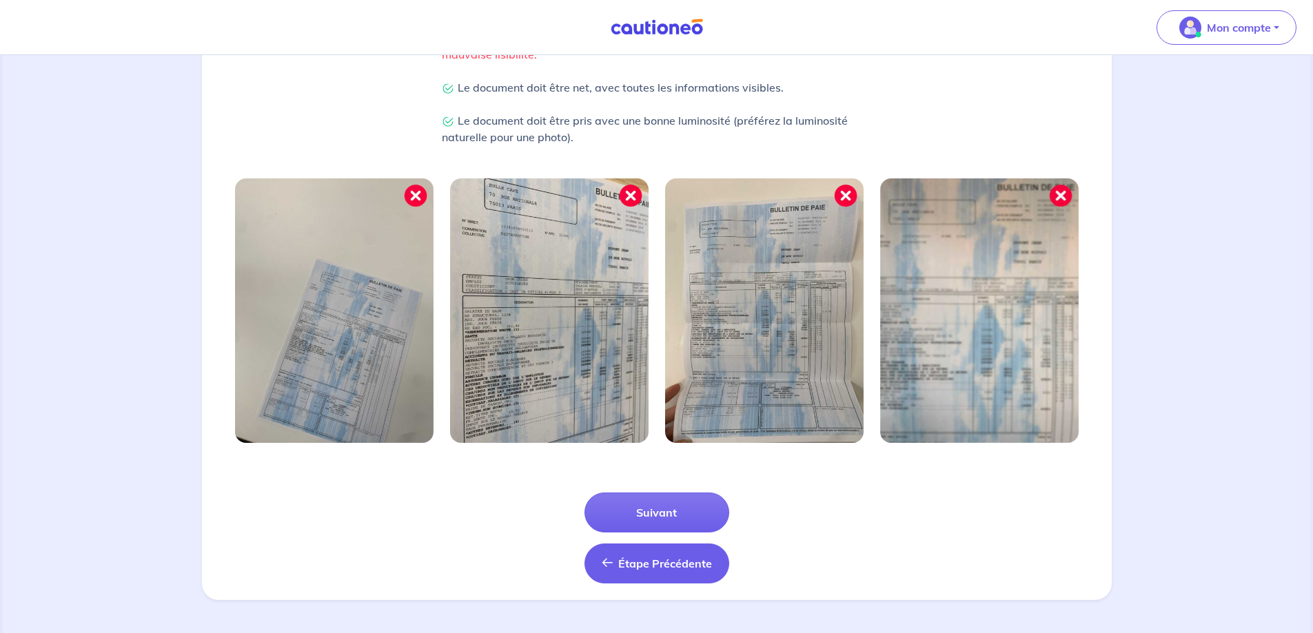
click at [639, 571] on button "Étape Précédente Précédent" at bounding box center [656, 564] width 145 height 40
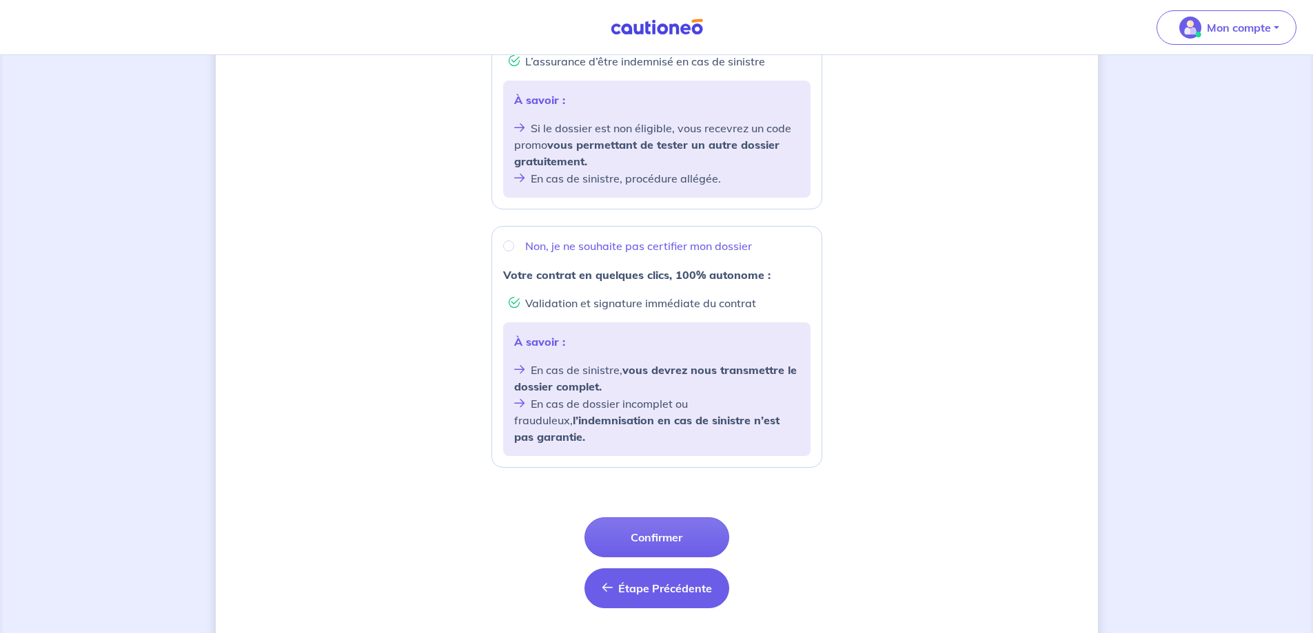
scroll to position [398, 0]
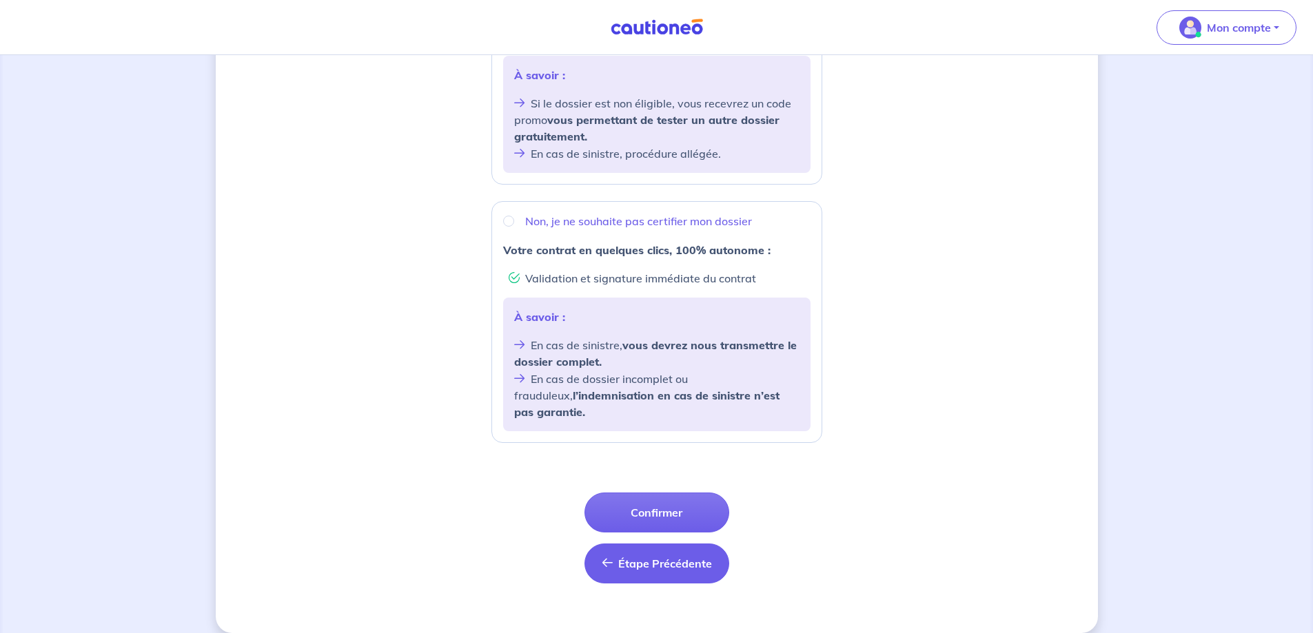
click at [671, 557] on span "Étape Précédente" at bounding box center [665, 564] width 94 height 14
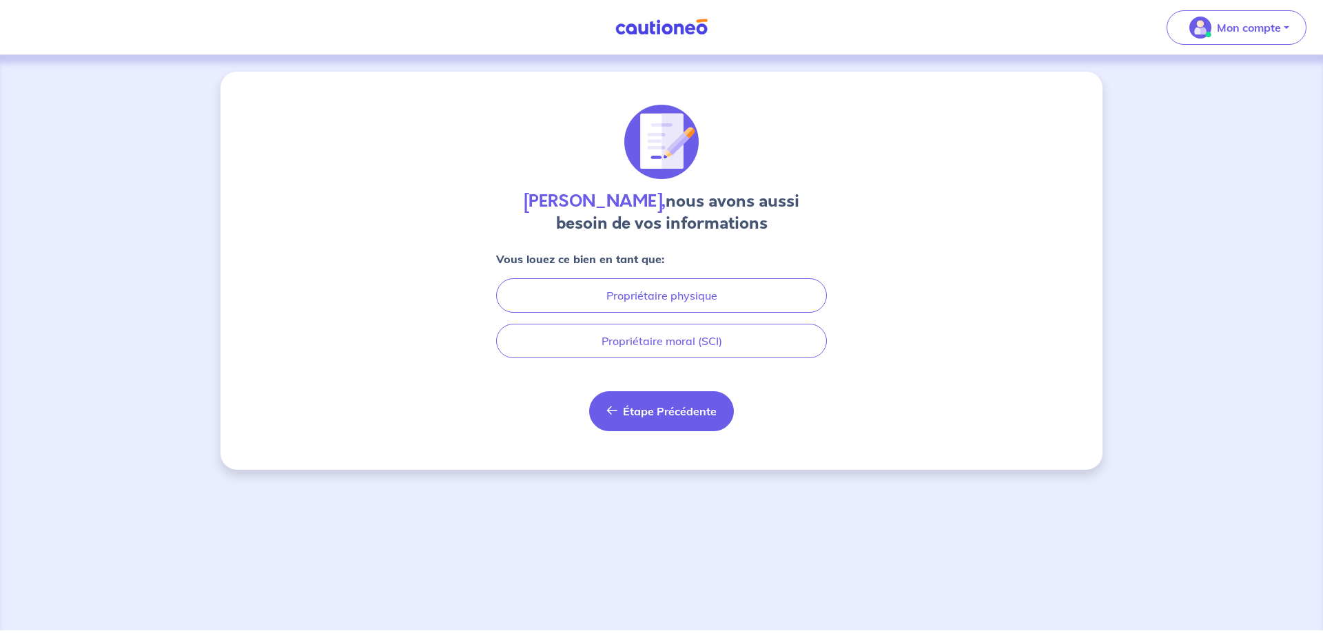
click at [677, 412] on span "Étape Précédente" at bounding box center [670, 412] width 94 height 14
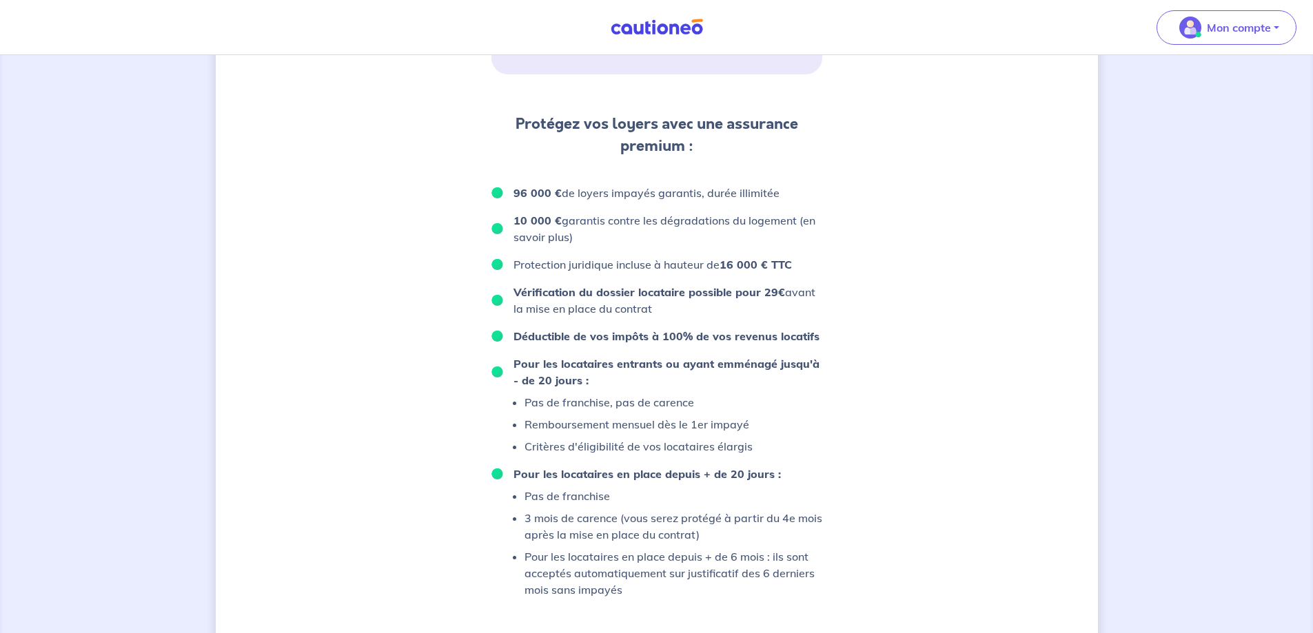
scroll to position [826, 0]
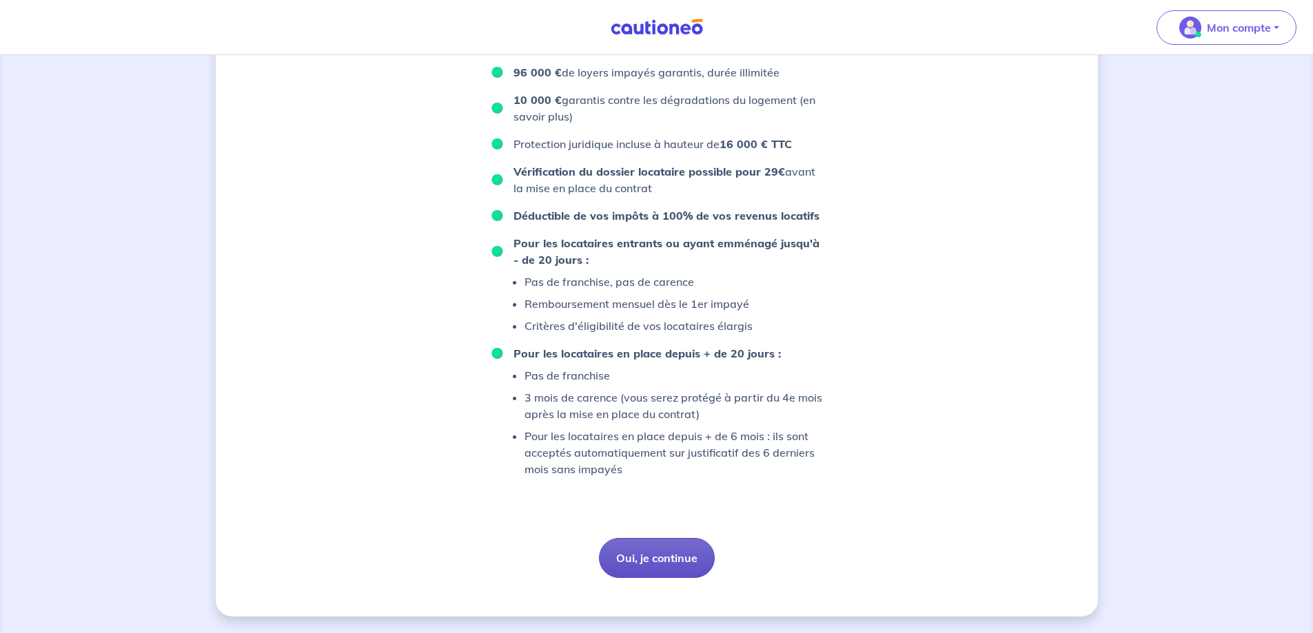
click at [657, 559] on button "Oui, je continue" at bounding box center [657, 558] width 116 height 40
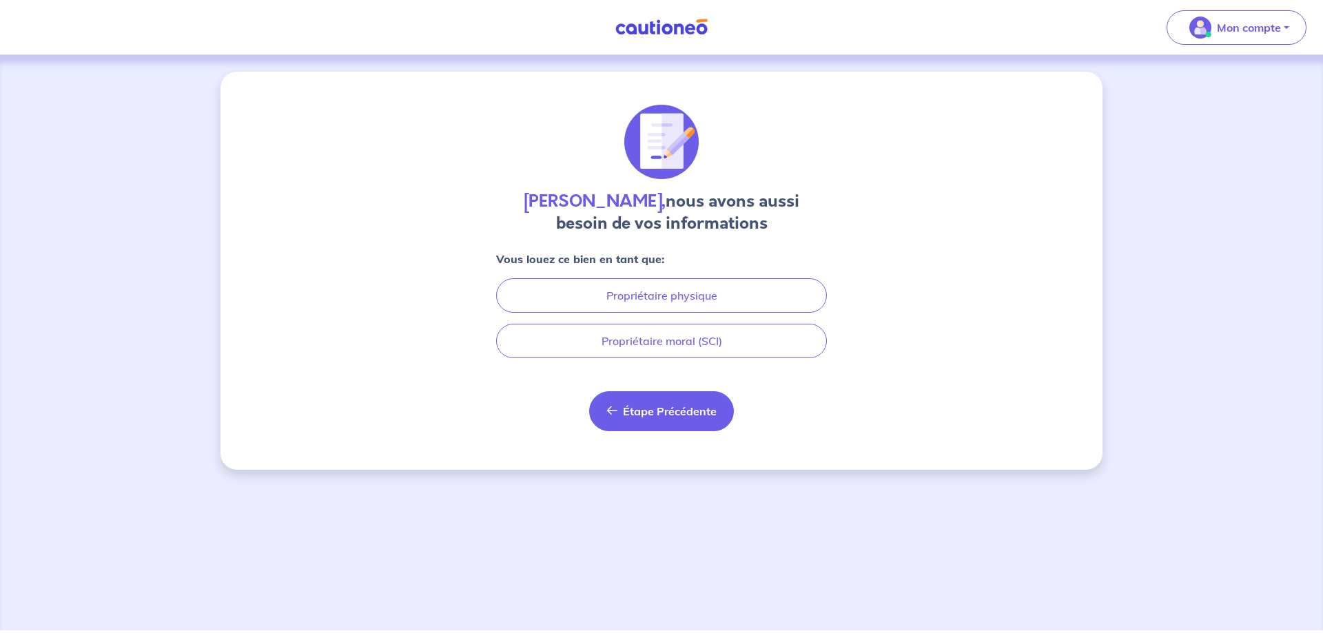
click at [662, 412] on span "Étape Précédente" at bounding box center [670, 412] width 94 height 14
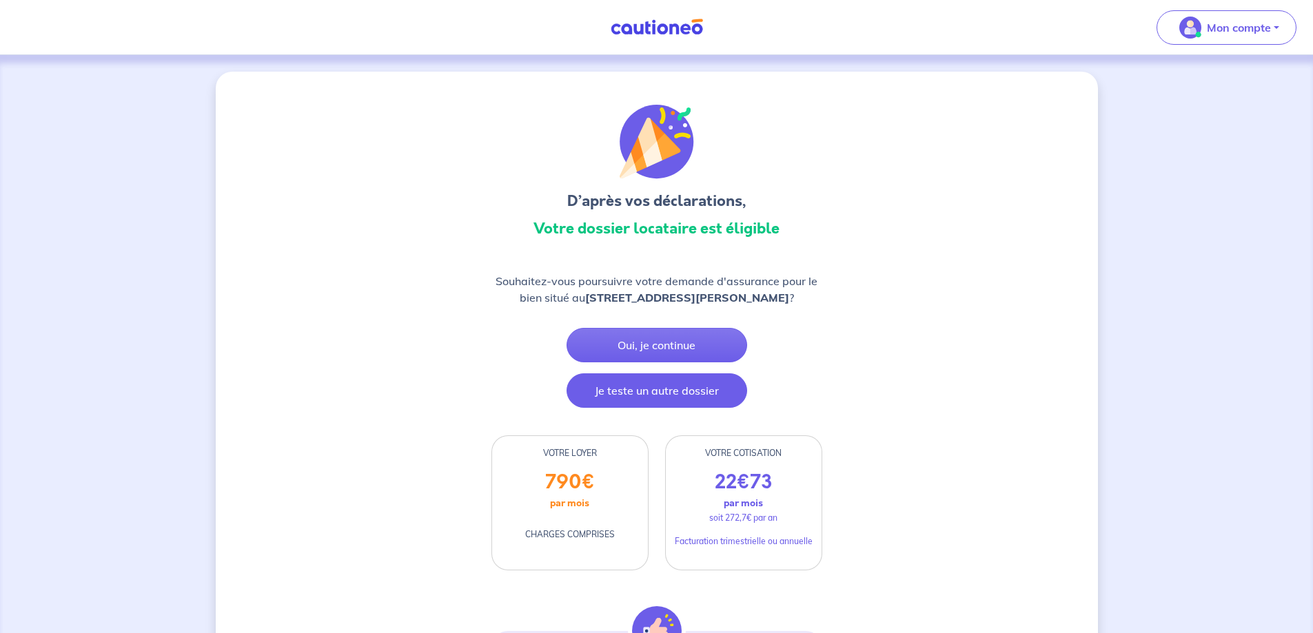
click at [647, 408] on button "Je teste un autre dossier" at bounding box center [657, 391] width 181 height 34
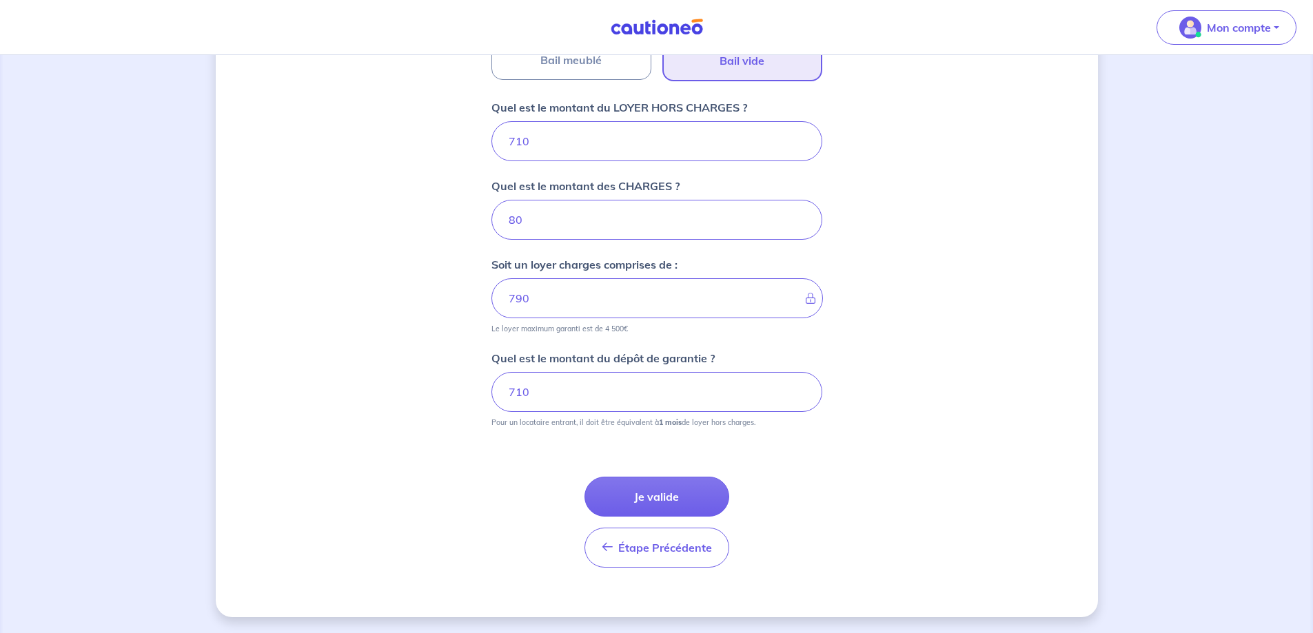
scroll to position [523, 0]
click at [664, 496] on button "Je valide" at bounding box center [656, 496] width 145 height 40
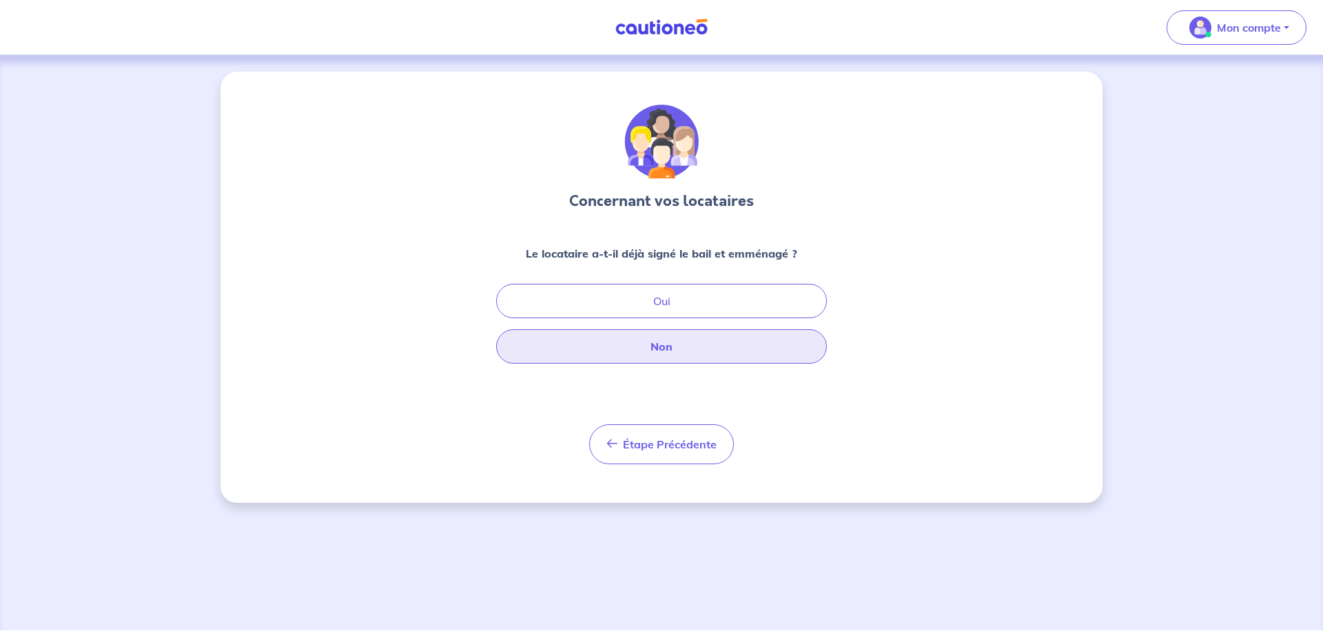
click at [664, 346] on button "Non" at bounding box center [661, 346] width 331 height 34
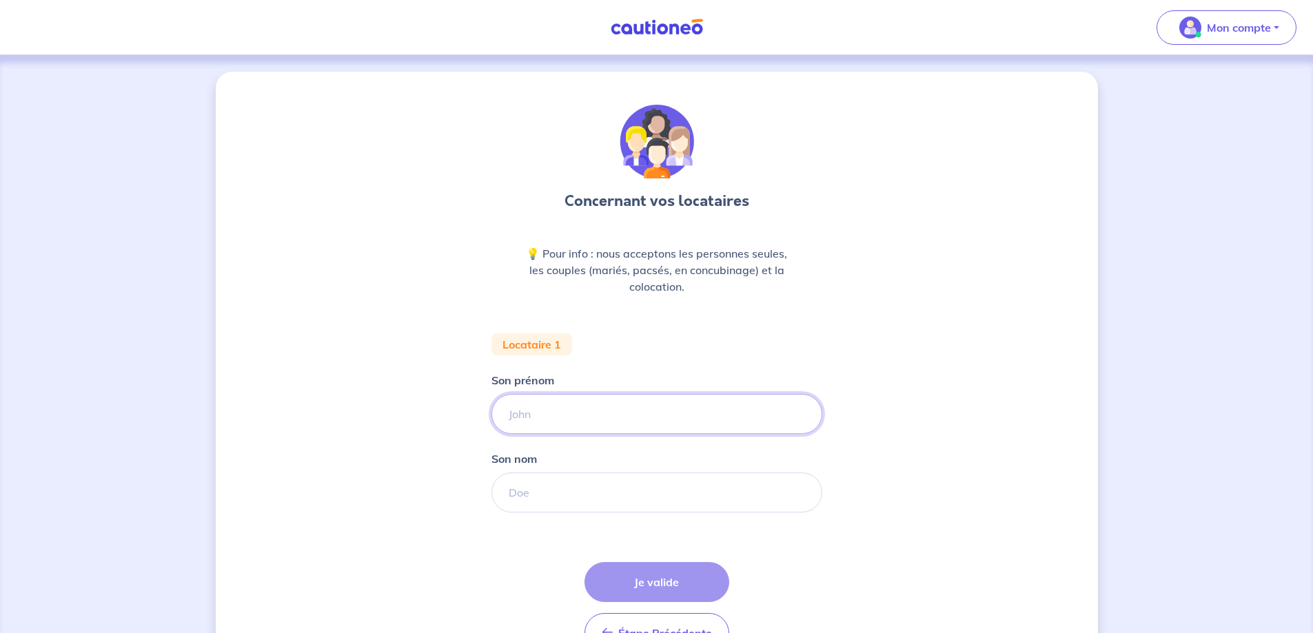
click at [627, 413] on input "Son prénom" at bounding box center [656, 414] width 331 height 40
type input "PILLET"
drag, startPoint x: 593, startPoint y: 506, endPoint x: 589, endPoint y: 498, distance: 8.6
click at [593, 502] on input "Son nom" at bounding box center [656, 493] width 331 height 40
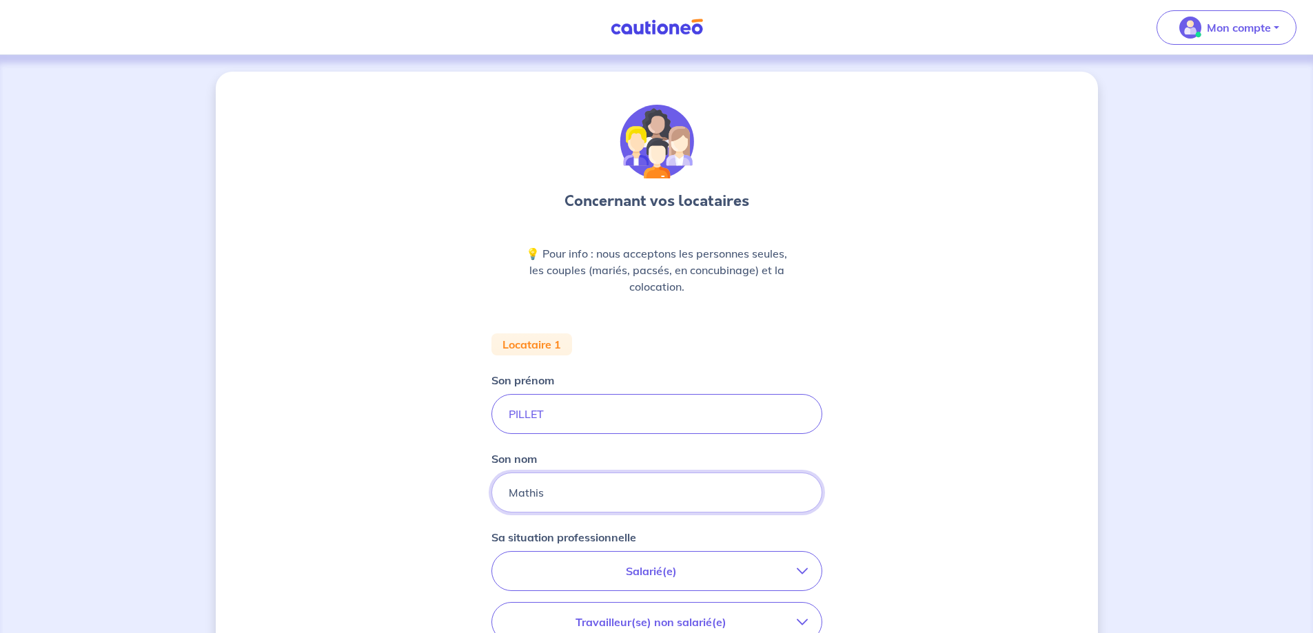
type input "Mathis"
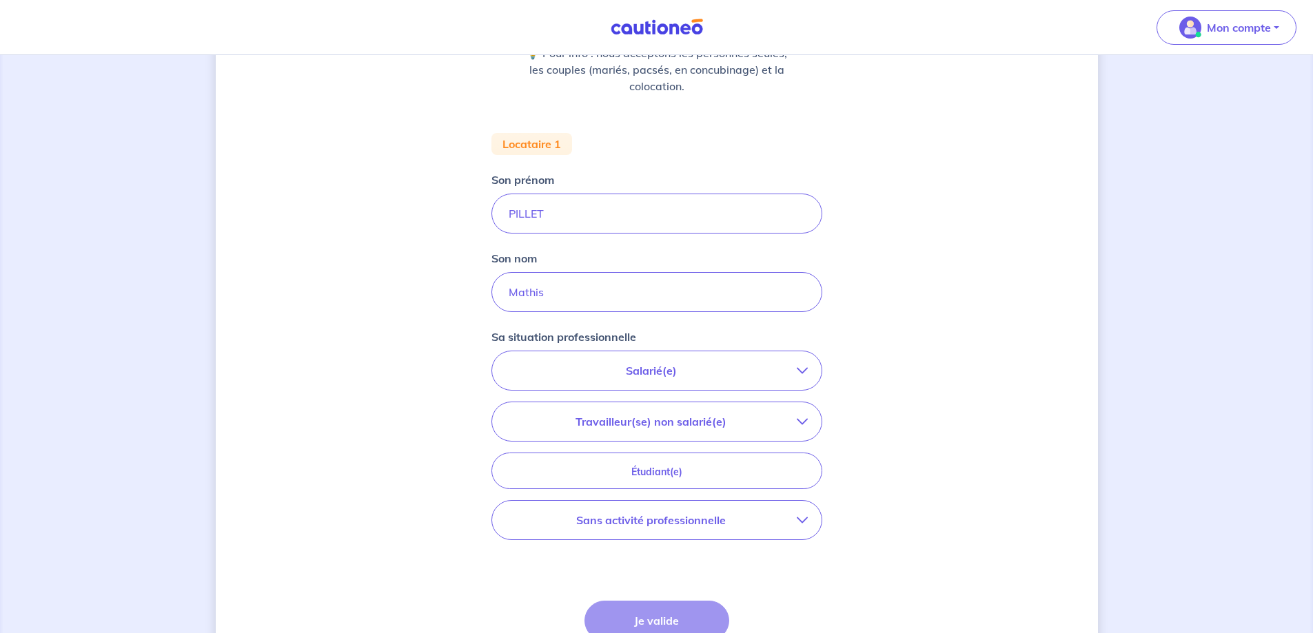
scroll to position [207, 0]
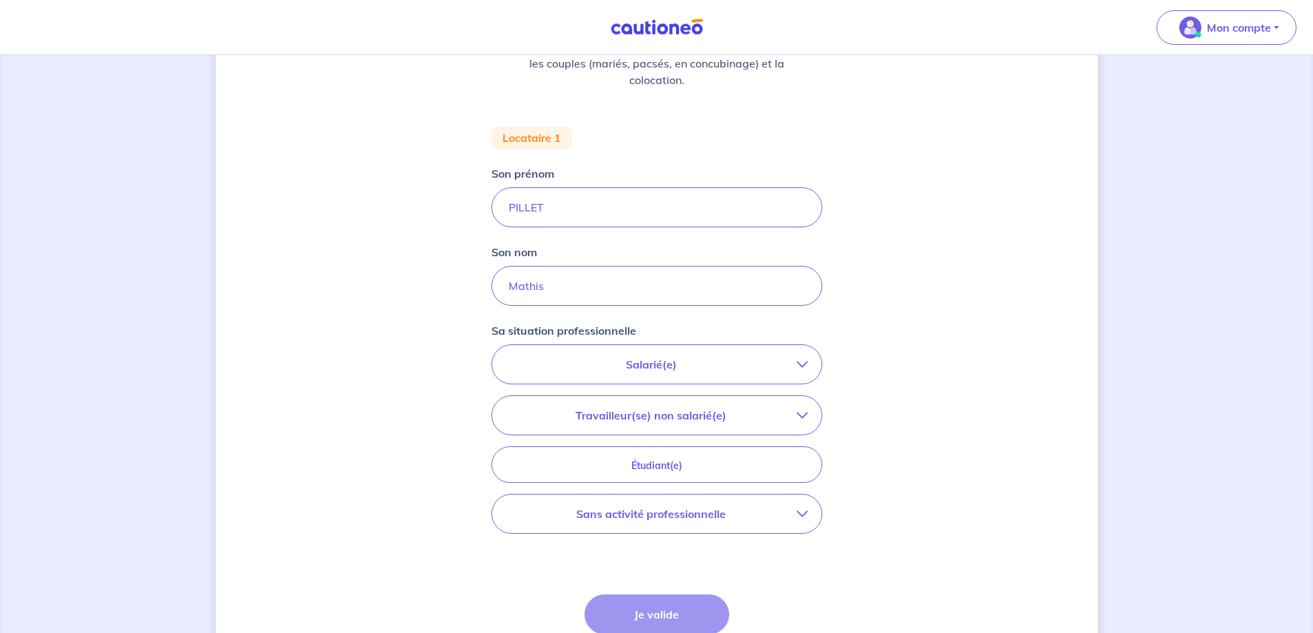
click at [1108, 222] on div "Concernant vos locataires 💡 Pour info : nous acceptons les personnes seules, le…" at bounding box center [656, 300] width 1313 height 904
click at [771, 363] on p "Salarié(e)" at bounding box center [651, 364] width 291 height 17
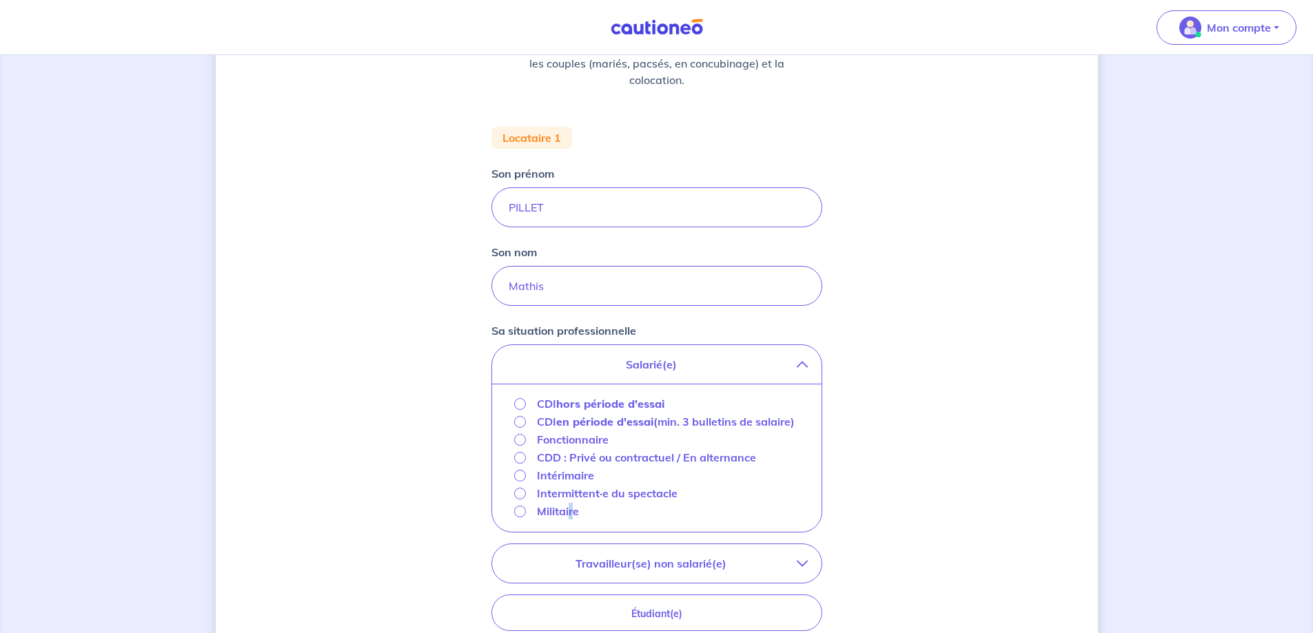
click at [570, 520] on p "Militaire" at bounding box center [558, 511] width 42 height 17
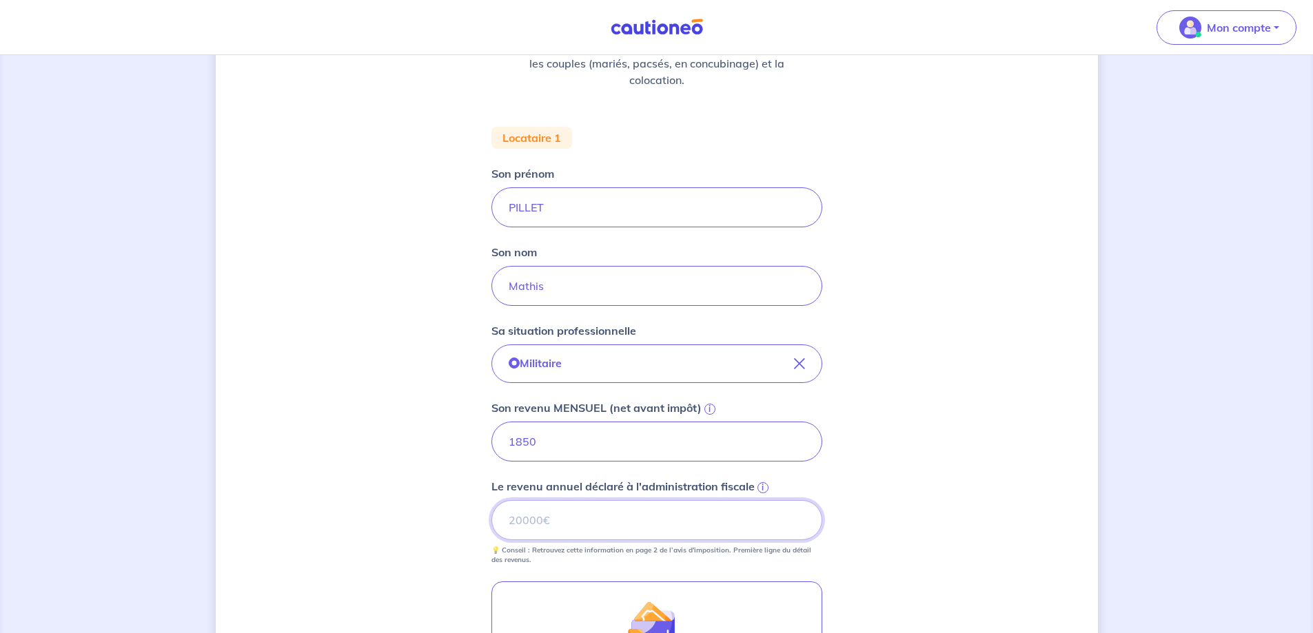
click at [610, 527] on input "Le revenu annuel déclaré à l'administration fiscale i" at bounding box center [656, 520] width 331 height 40
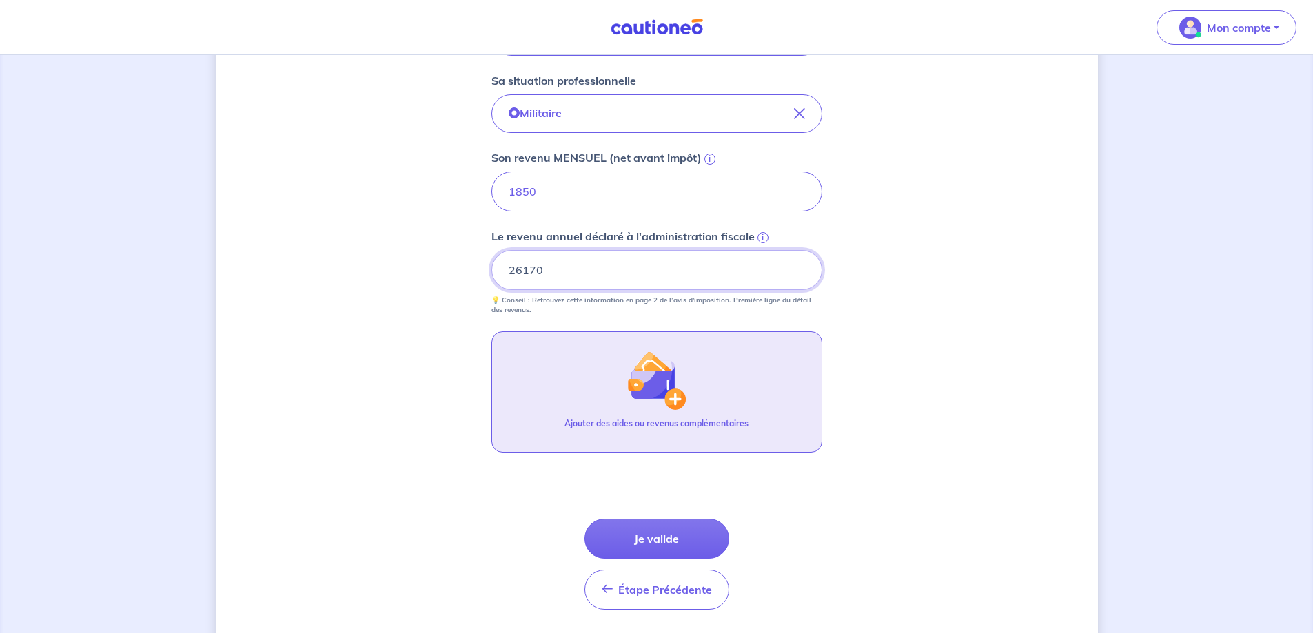
scroll to position [500, 0]
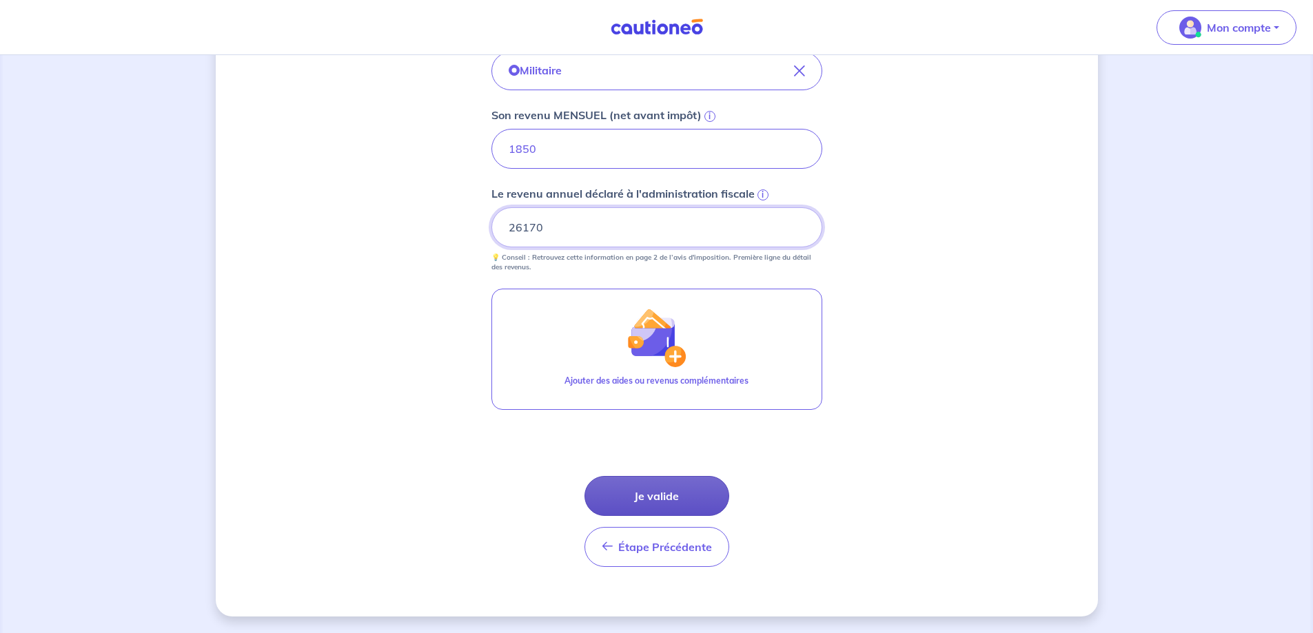
type input "26170"
click at [662, 499] on button "Je valide" at bounding box center [656, 496] width 145 height 40
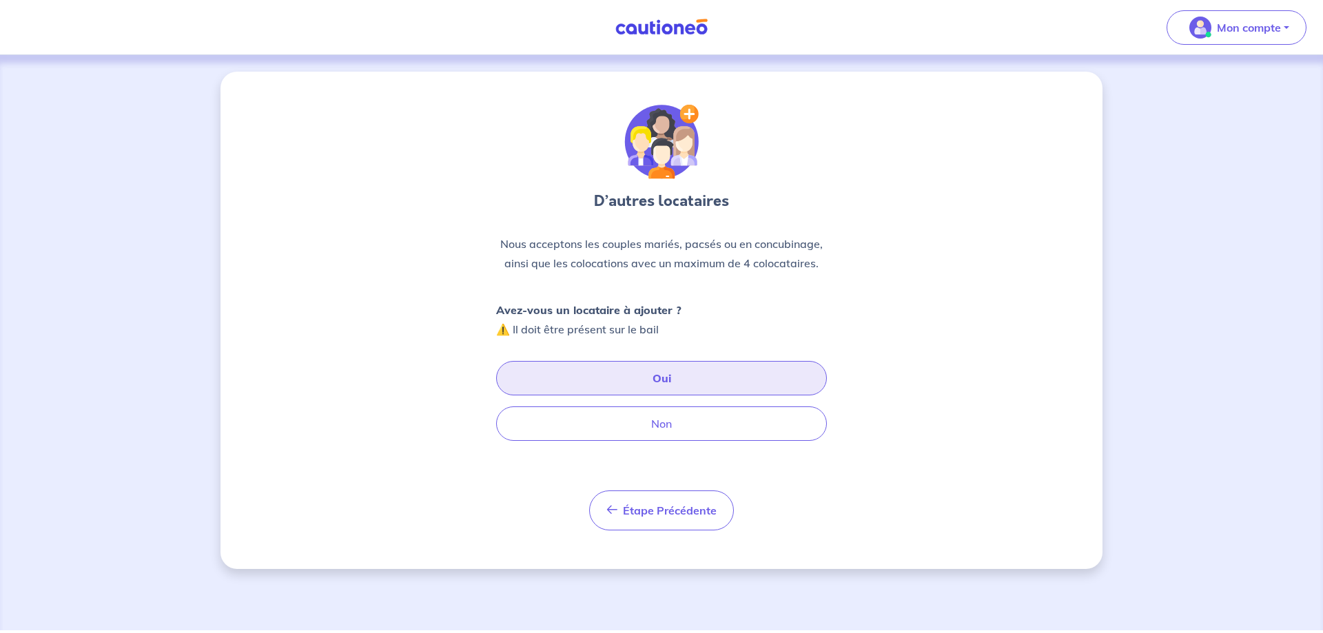
click at [662, 381] on button "Oui" at bounding box center [661, 378] width 331 height 34
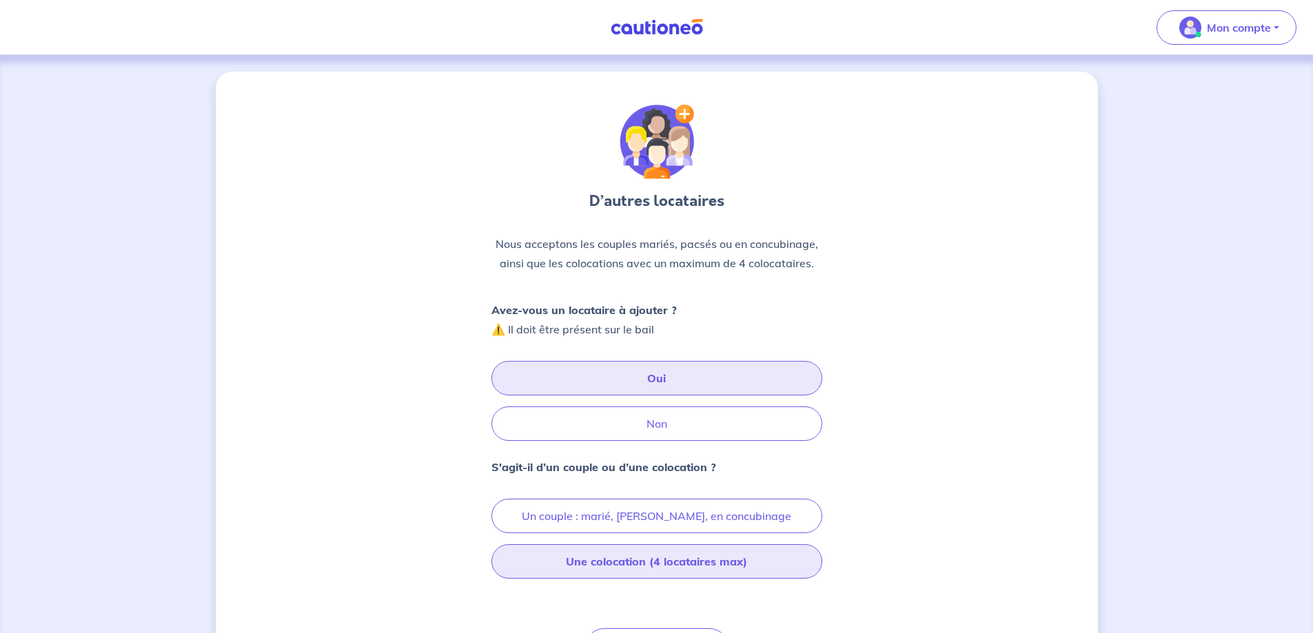
click at [652, 561] on button "Une colocation (4 locataires max)" at bounding box center [656, 562] width 331 height 34
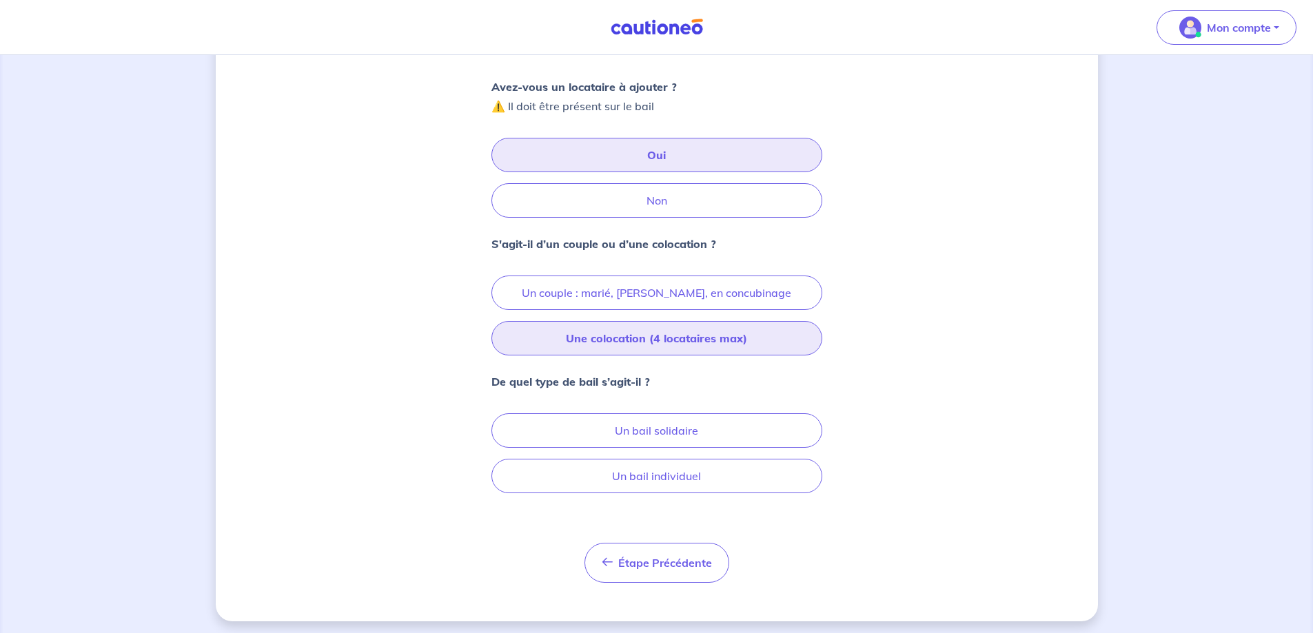
scroll to position [228, 0]
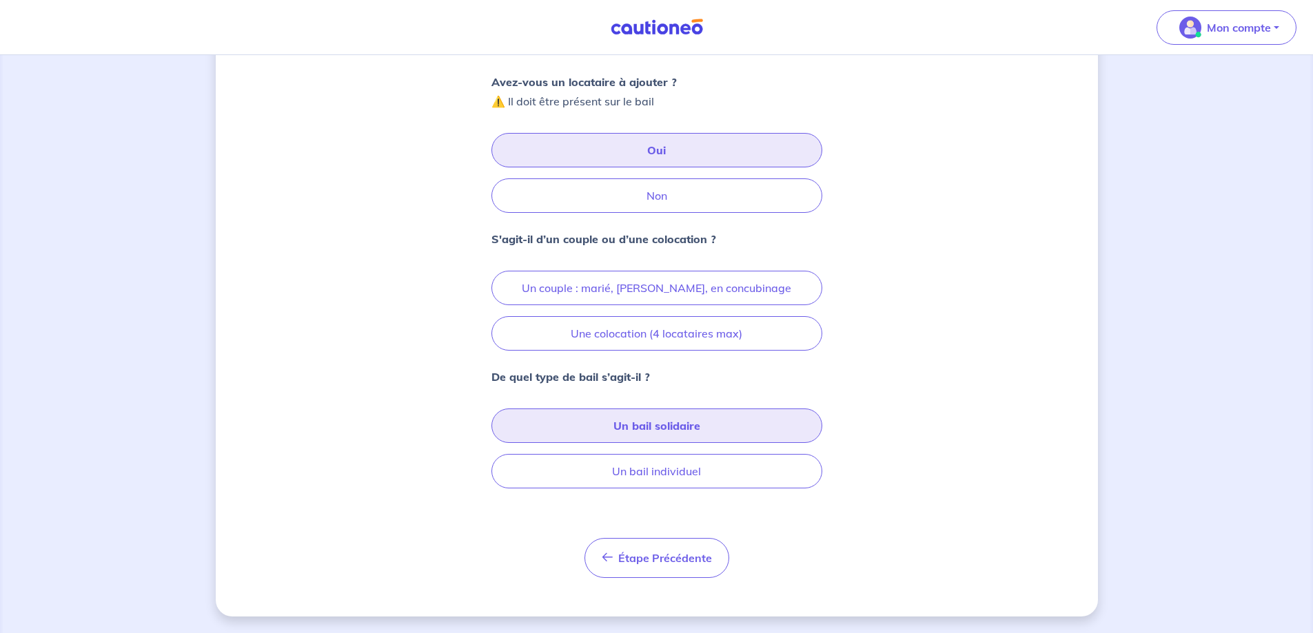
click at [660, 423] on button "Un bail solidaire" at bounding box center [656, 426] width 331 height 34
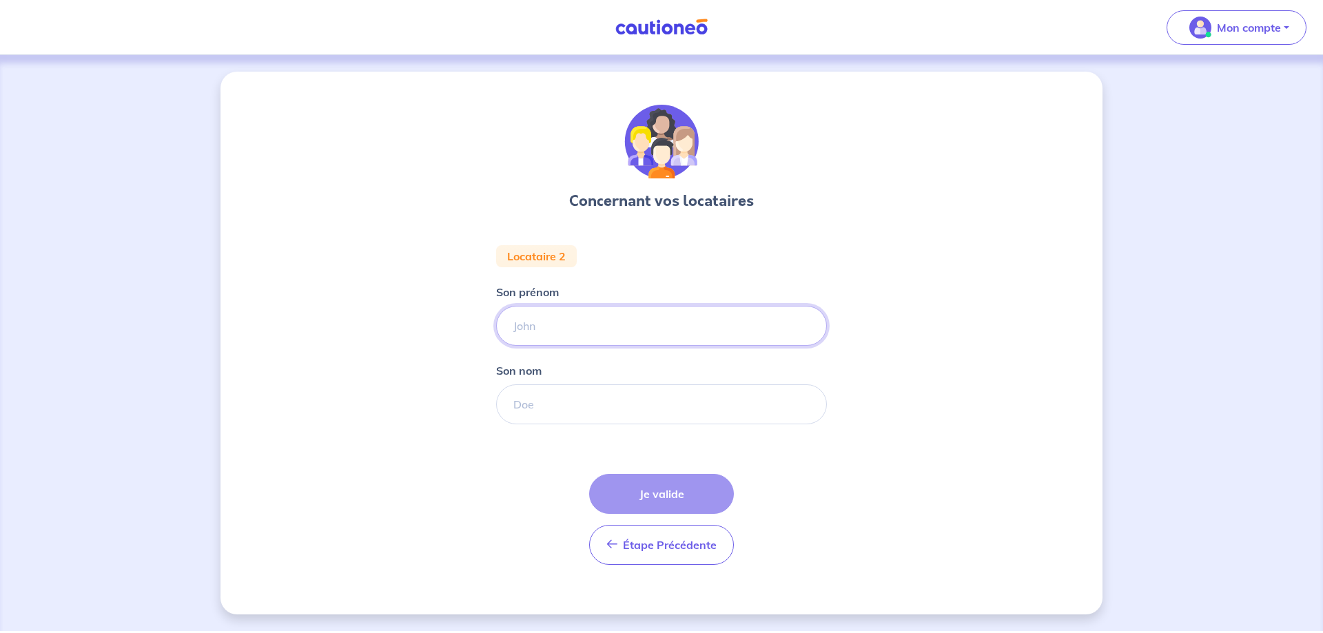
click at [591, 326] on input "Son prénom" at bounding box center [661, 326] width 331 height 40
type input "Margaux"
click at [609, 407] on input "Son nom" at bounding box center [661, 405] width 331 height 40
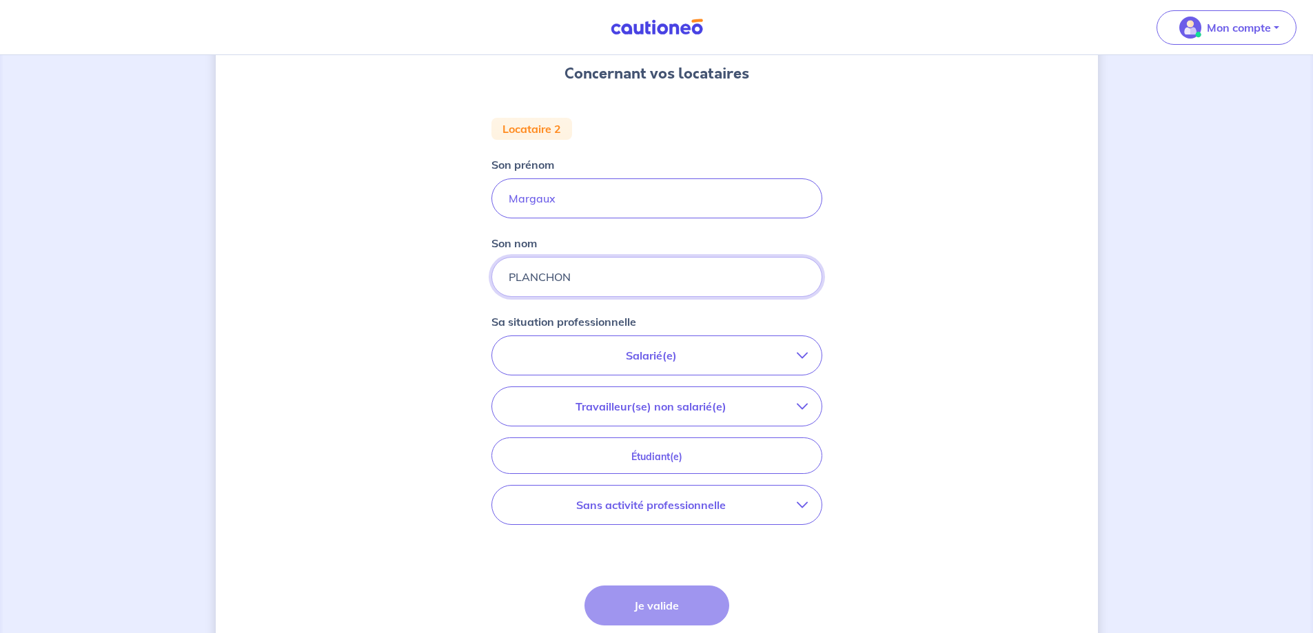
scroll to position [138, 0]
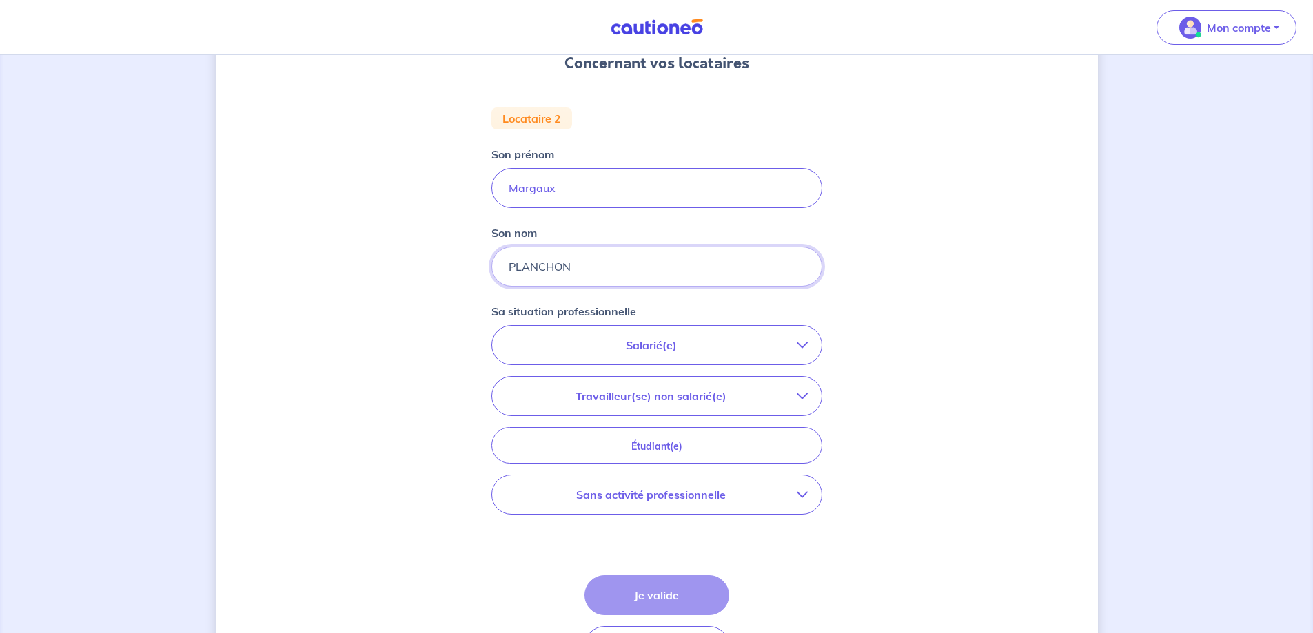
type input "PLANCHON"
click at [715, 398] on p "Travailleur(se) non salarié(e)" at bounding box center [651, 396] width 291 height 17
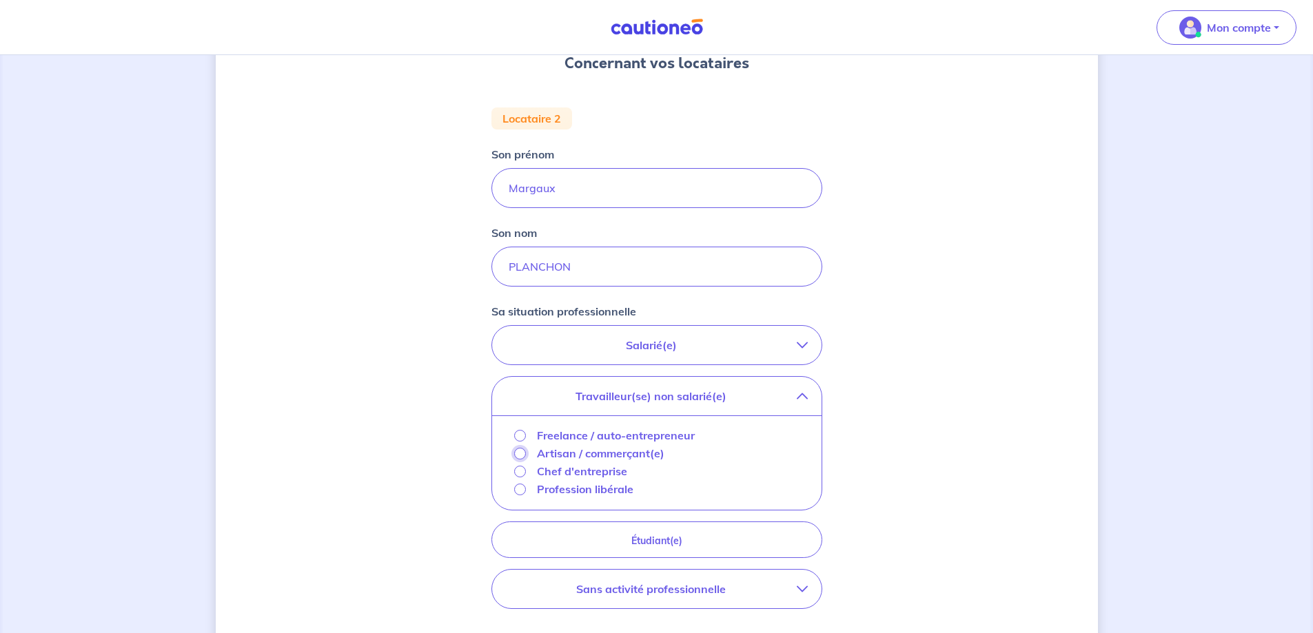
click at [521, 453] on input "Artisan / commerçant(e)" at bounding box center [520, 454] width 12 height 12
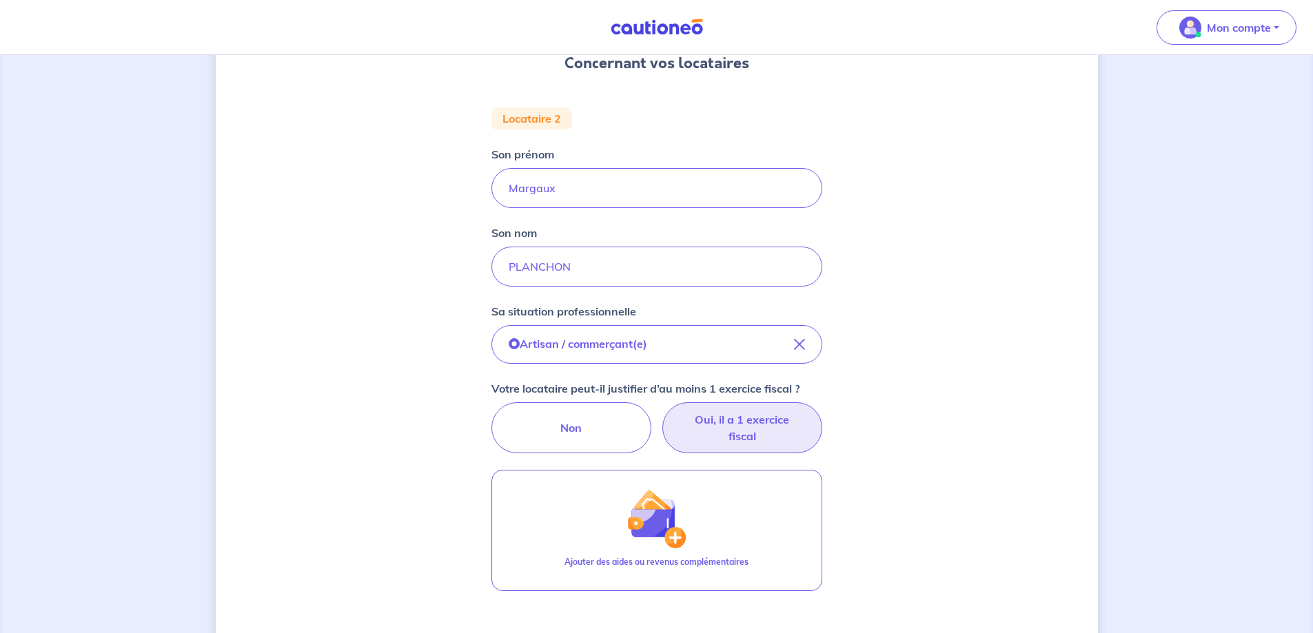
click at [733, 430] on label "Oui, il a 1 exercice fiscal" at bounding box center [742, 428] width 160 height 51
click at [661, 411] on input "Oui, il a 1 exercice fiscal" at bounding box center [656, 407] width 9 height 9
radio input "true"
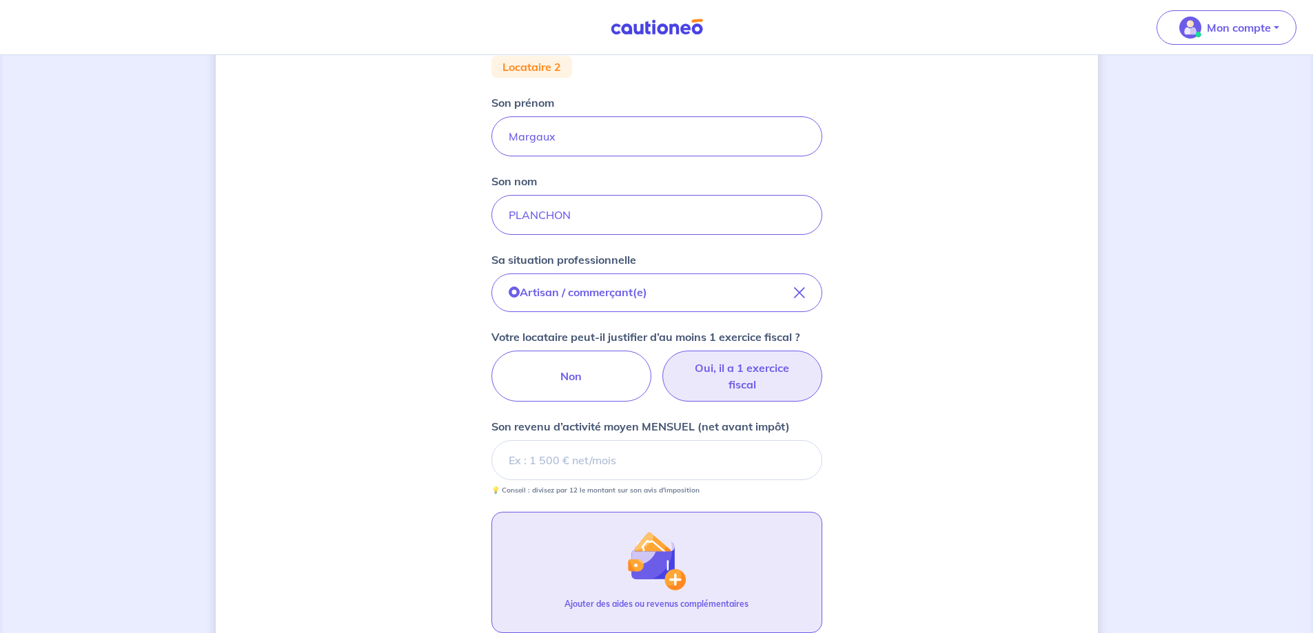
scroll to position [276, 0]
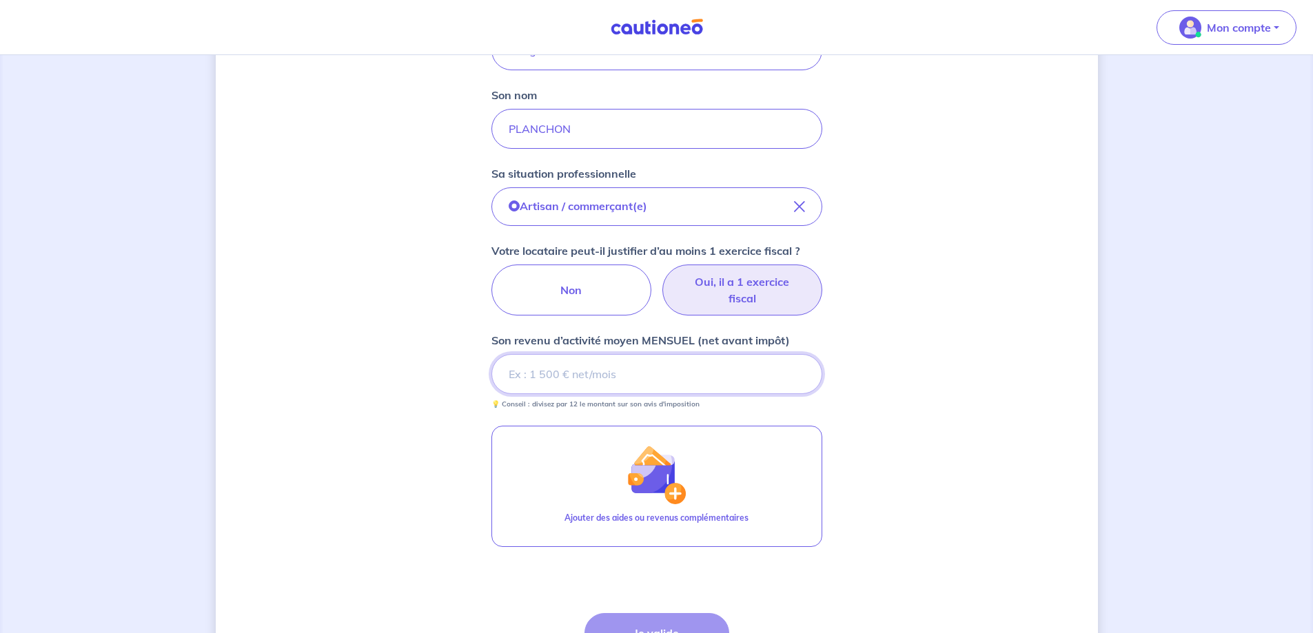
click at [575, 378] on input "Son revenu d’activité moyen MENSUEL (net avant impôt)" at bounding box center [656, 374] width 331 height 40
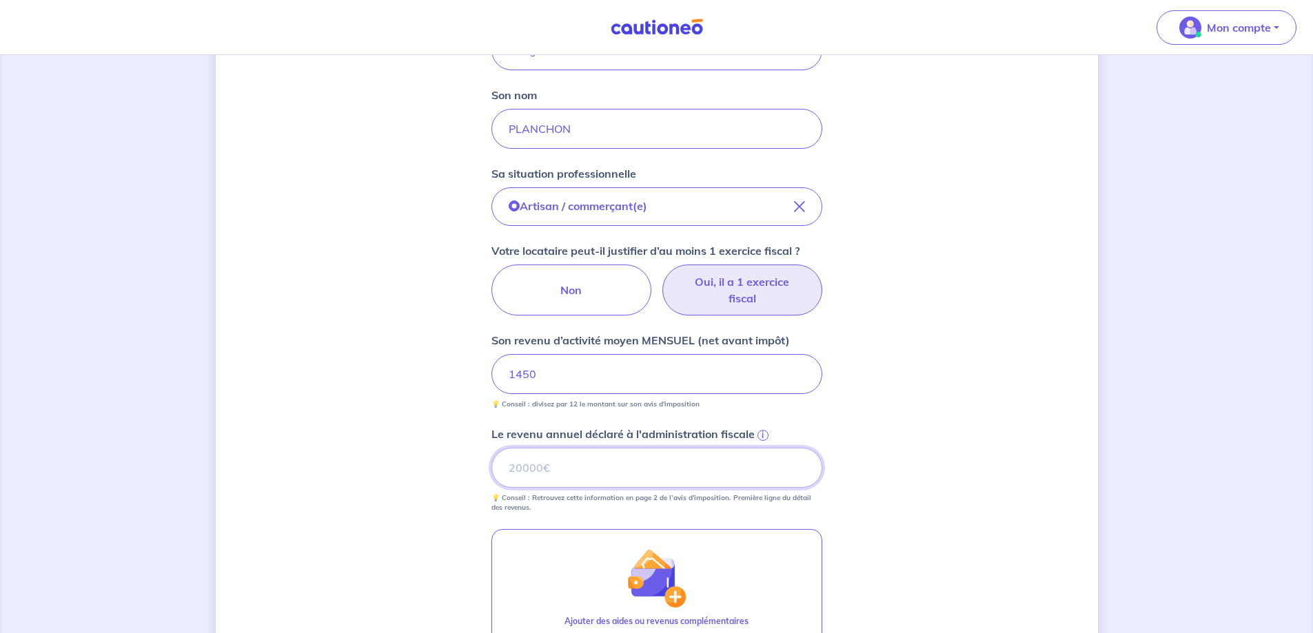
click at [576, 471] on input "Le revenu annuel déclaré à l'administration fiscale i" at bounding box center [656, 468] width 331 height 40
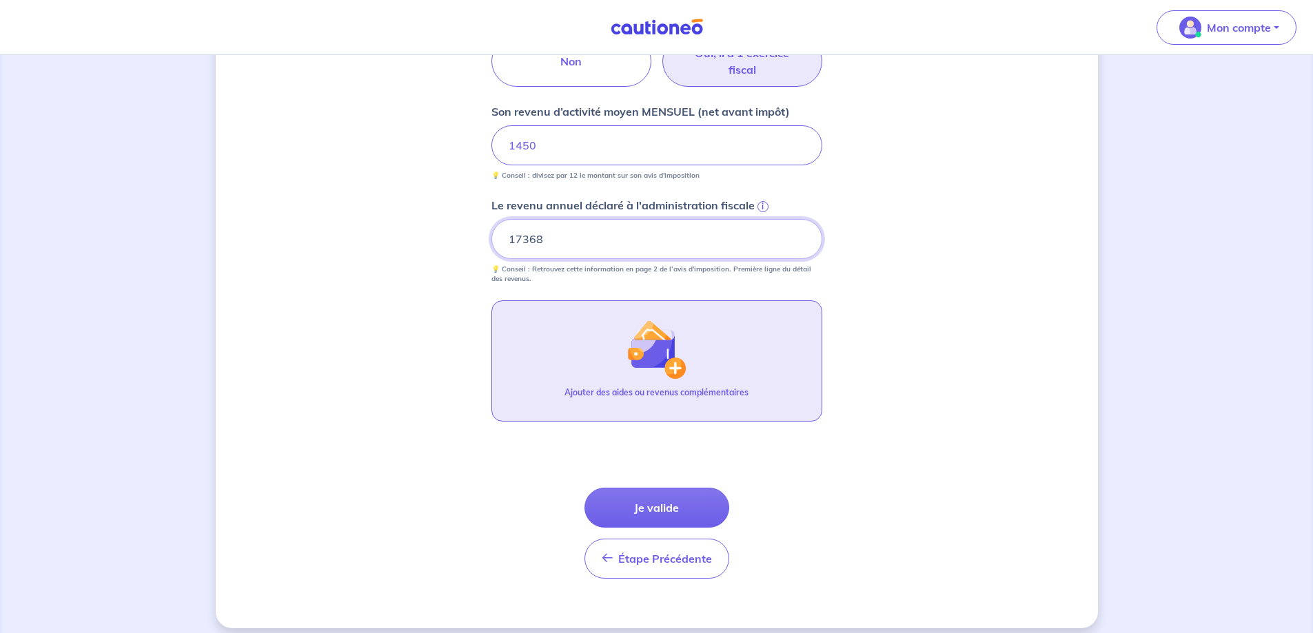
scroll to position [516, 0]
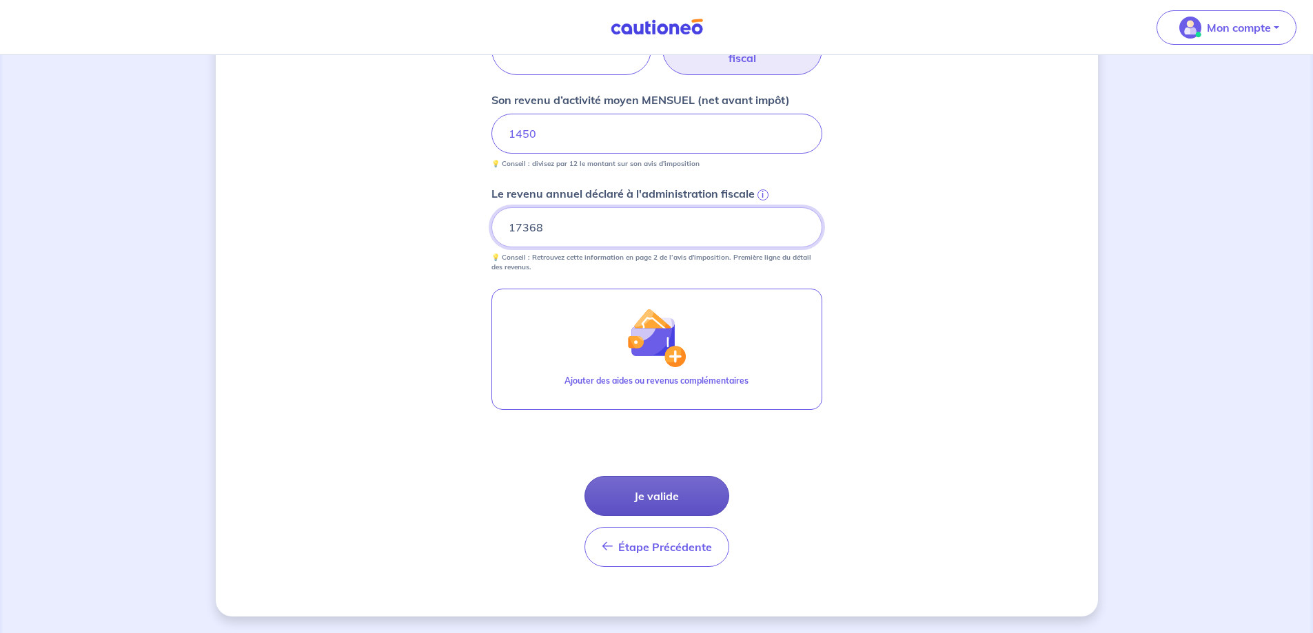
type input "17368"
click at [667, 499] on button "Je valide" at bounding box center [656, 496] width 145 height 40
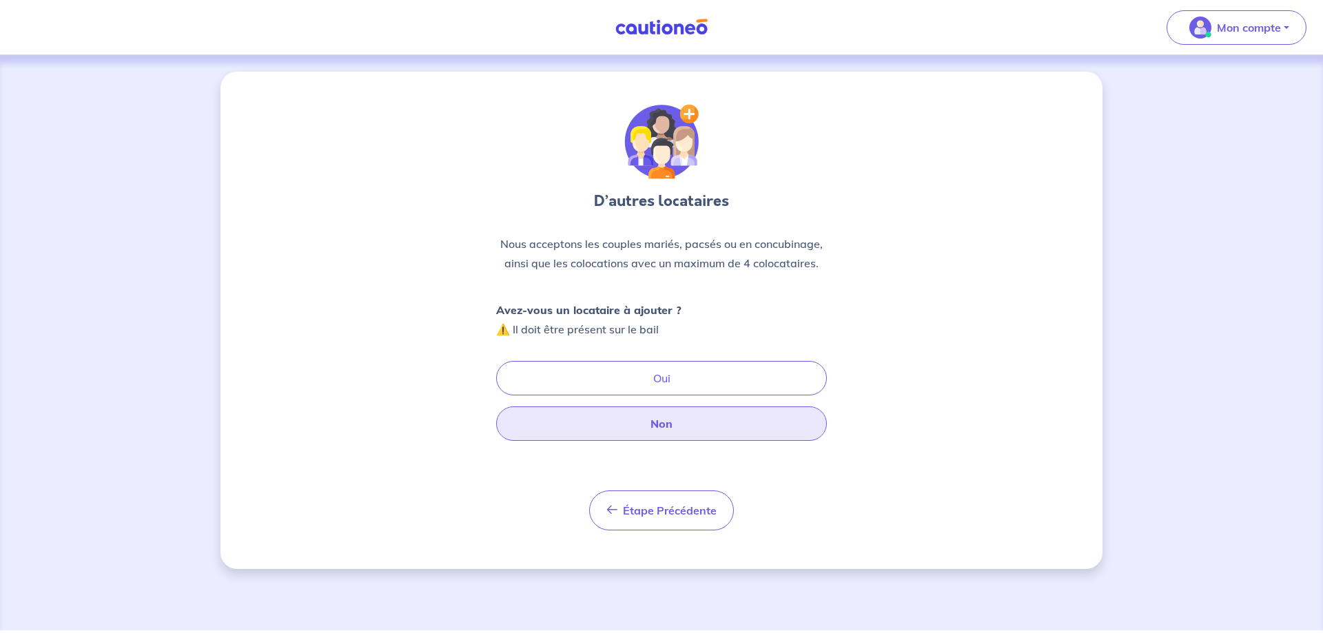
click at [662, 423] on button "Non" at bounding box center [661, 424] width 331 height 34
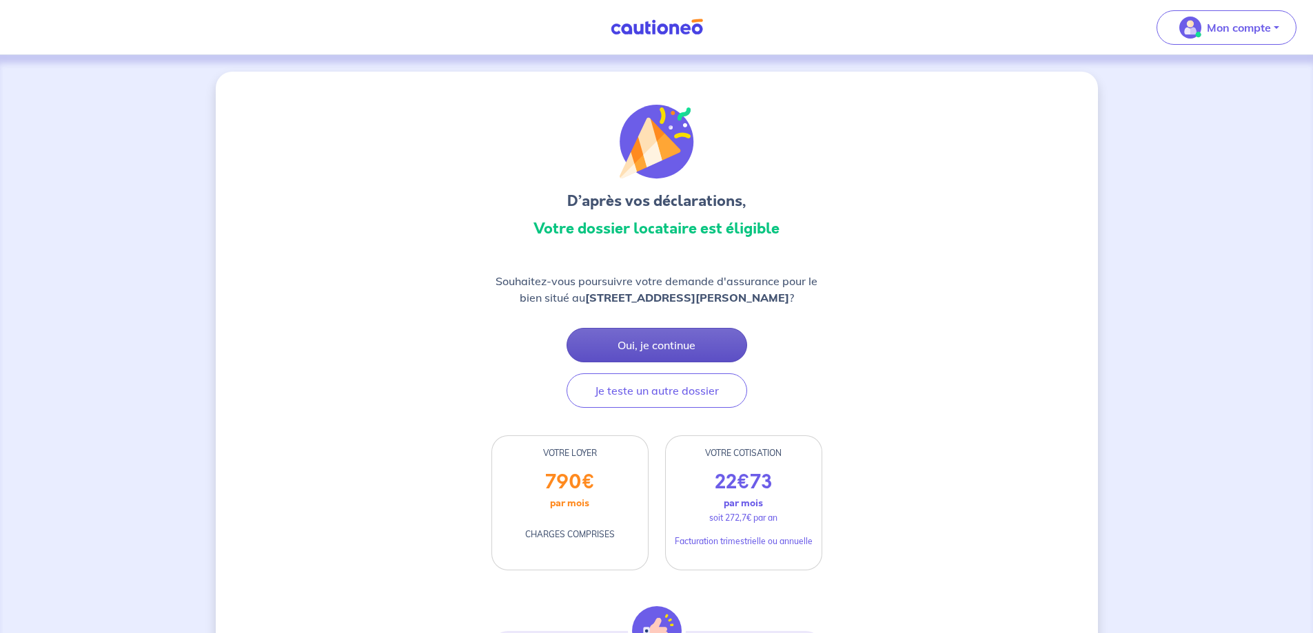
click at [675, 358] on button "Oui, je continue" at bounding box center [657, 345] width 181 height 34
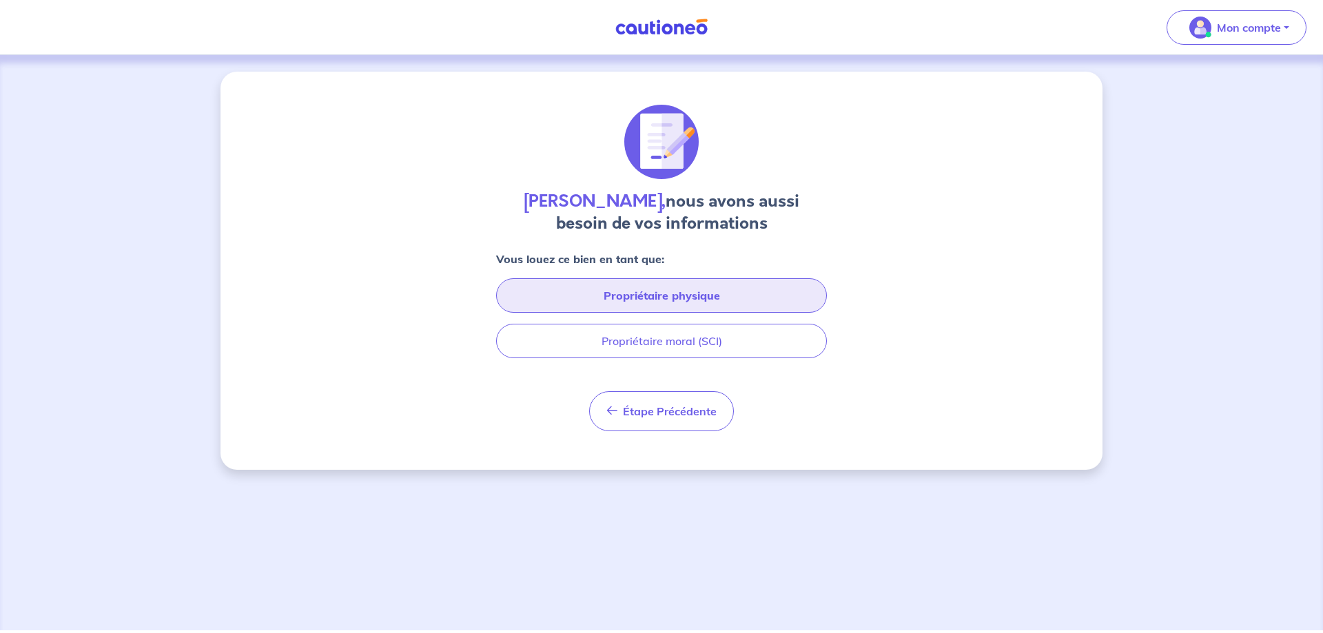
click at [678, 297] on button "Propriétaire physique" at bounding box center [661, 295] width 331 height 34
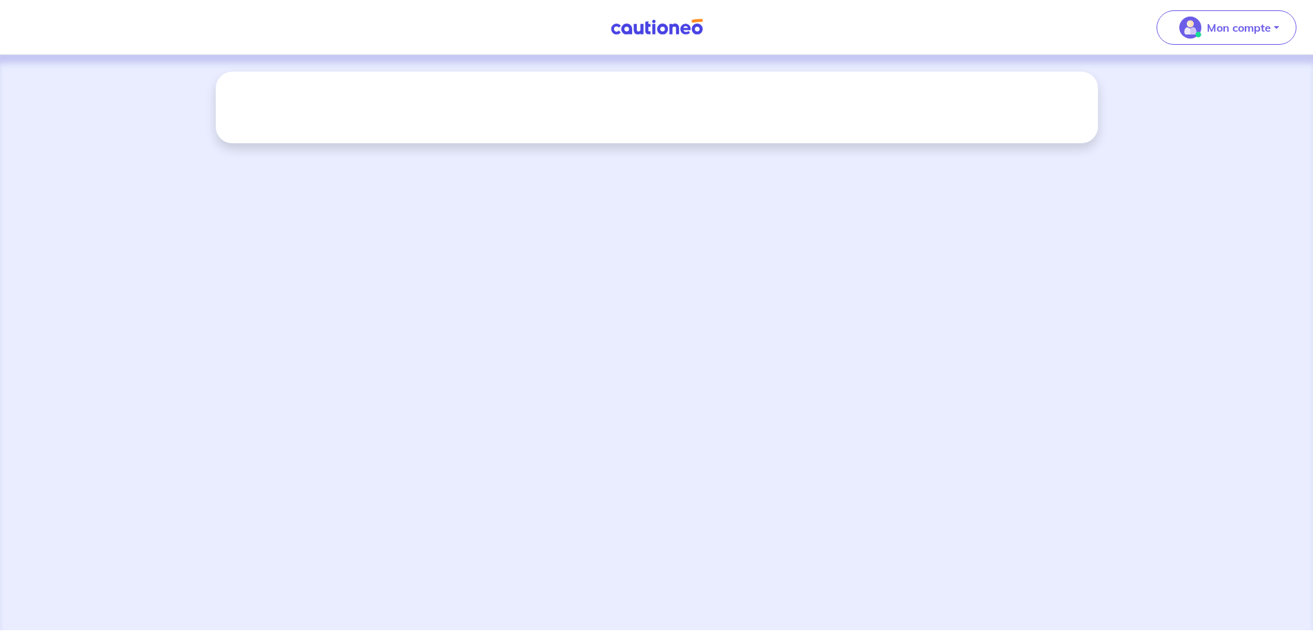
select select "FR"
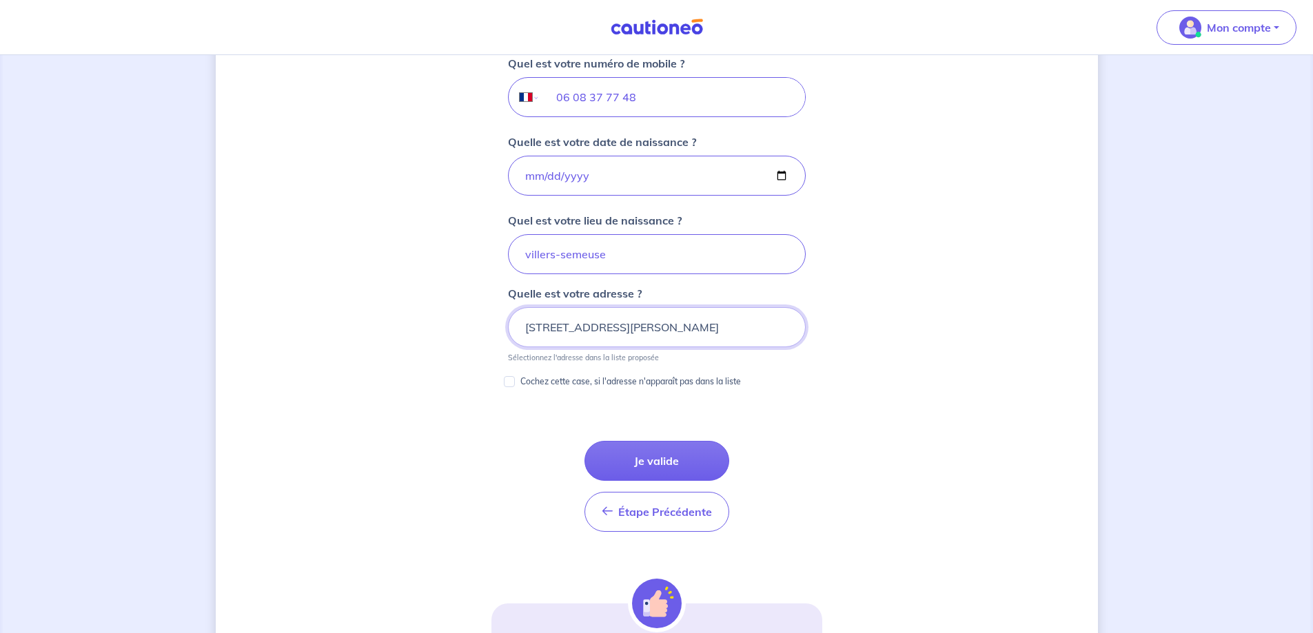
scroll to position [571, 0]
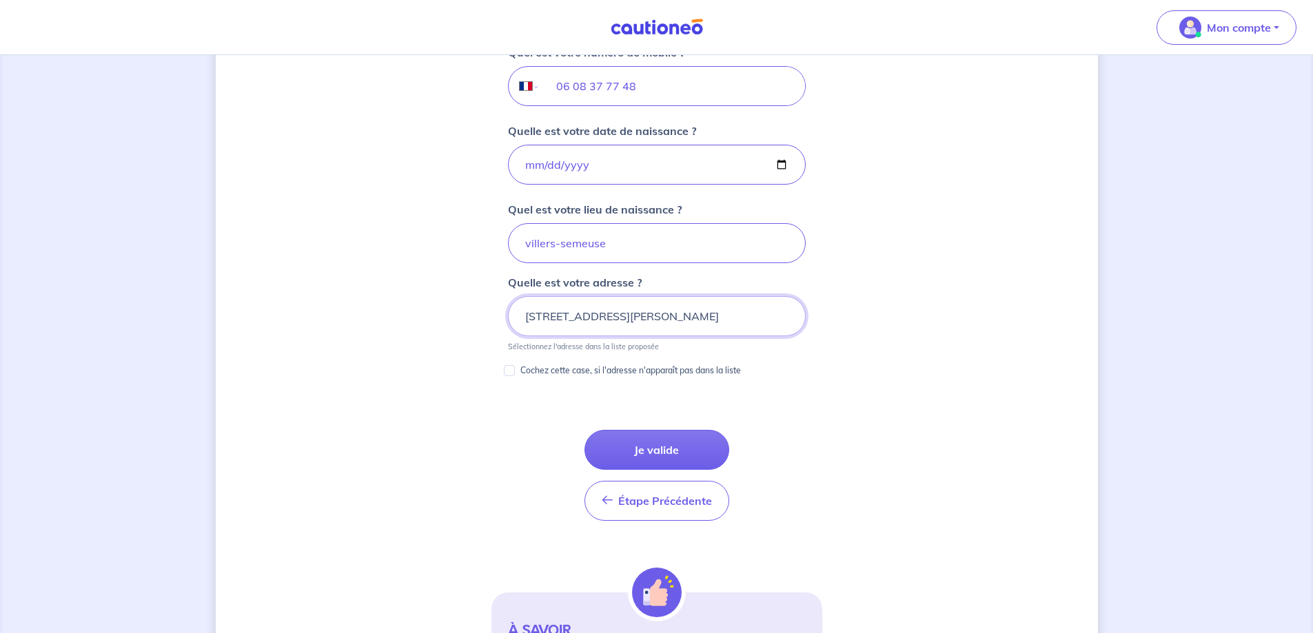
drag, startPoint x: 644, startPoint y: 316, endPoint x: 655, endPoint y: 316, distance: 10.3
click at [645, 316] on input "[STREET_ADDRESS][PERSON_NAME]" at bounding box center [657, 316] width 298 height 40
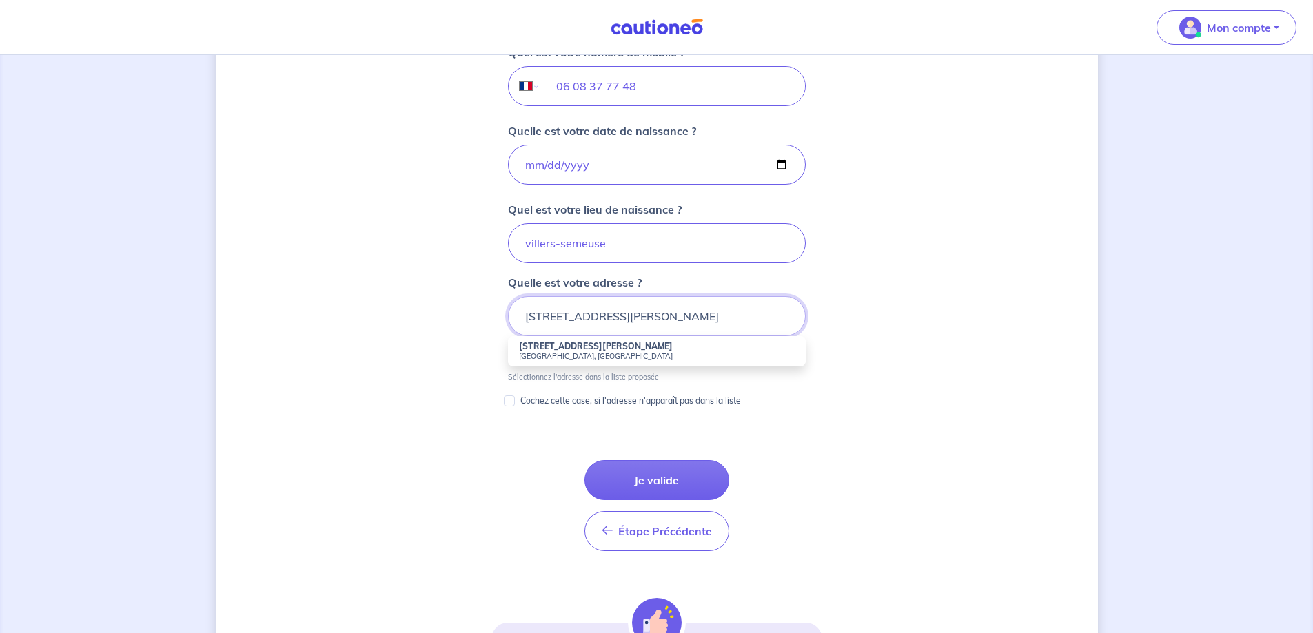
click at [647, 316] on input "[STREET_ADDRESS][PERSON_NAME]" at bounding box center [657, 316] width 298 height 40
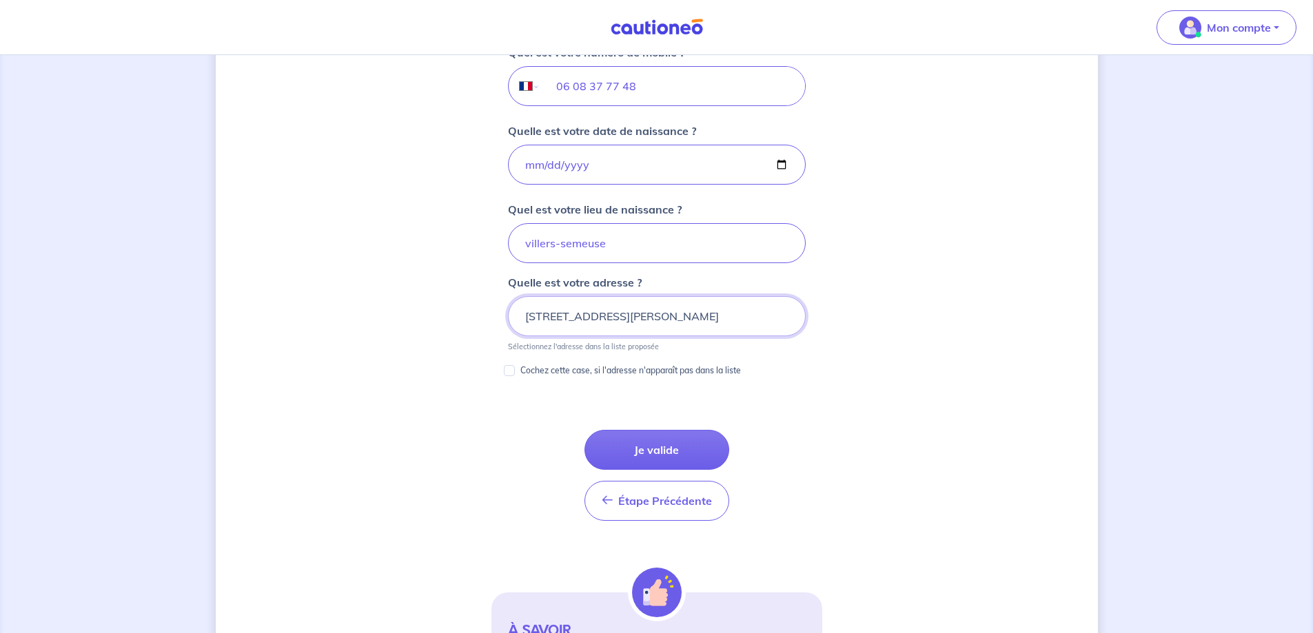
click at [647, 316] on input "[STREET_ADDRESS][PERSON_NAME]" at bounding box center [657, 316] width 298 height 40
click at [758, 316] on input "[STREET_ADDRESS][PERSON_NAME]" at bounding box center [657, 316] width 298 height 40
type input "[STREET_ADDRESS][PERSON_NAME]"
click at [659, 452] on button "Je valide" at bounding box center [656, 450] width 145 height 40
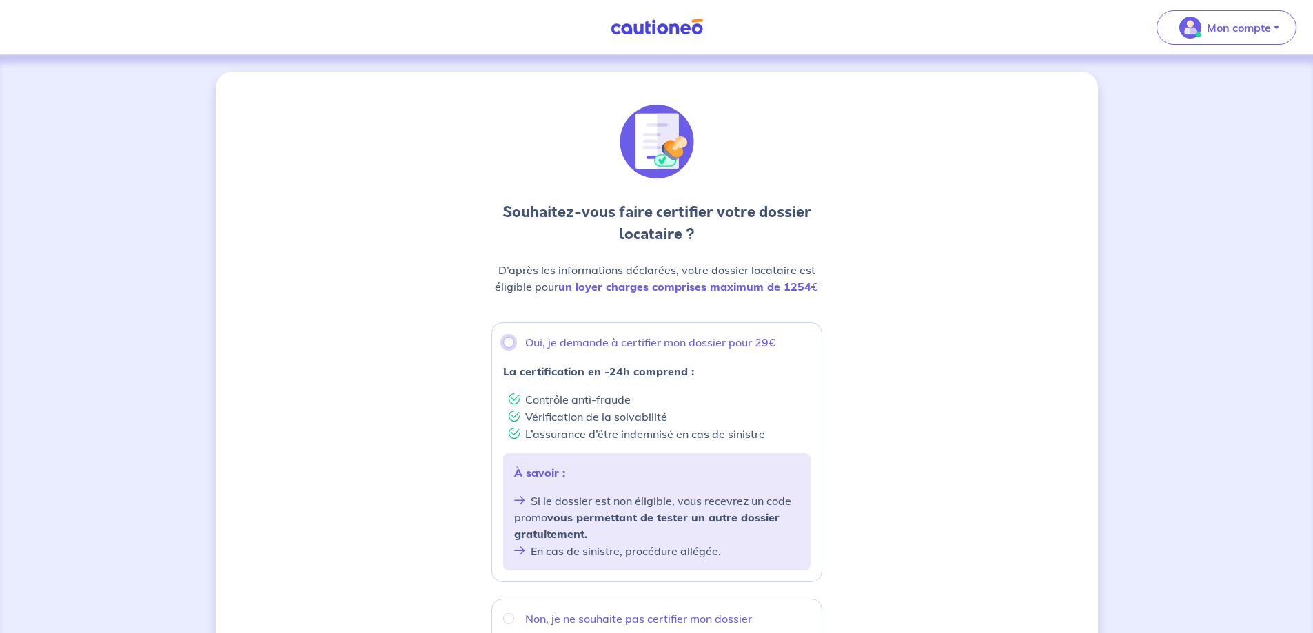
click at [511, 343] on input "Oui, je demande à certifier mon dossier pour 29€" at bounding box center [508, 342] width 11 height 11
radio input "true"
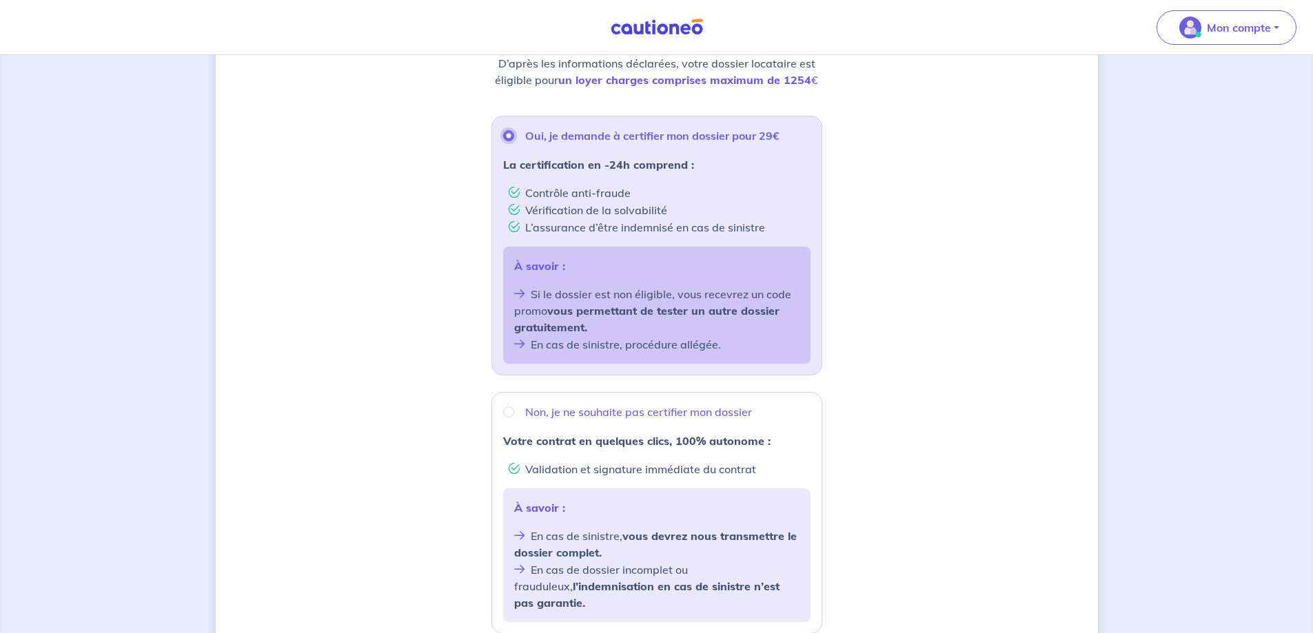
scroll to position [398, 0]
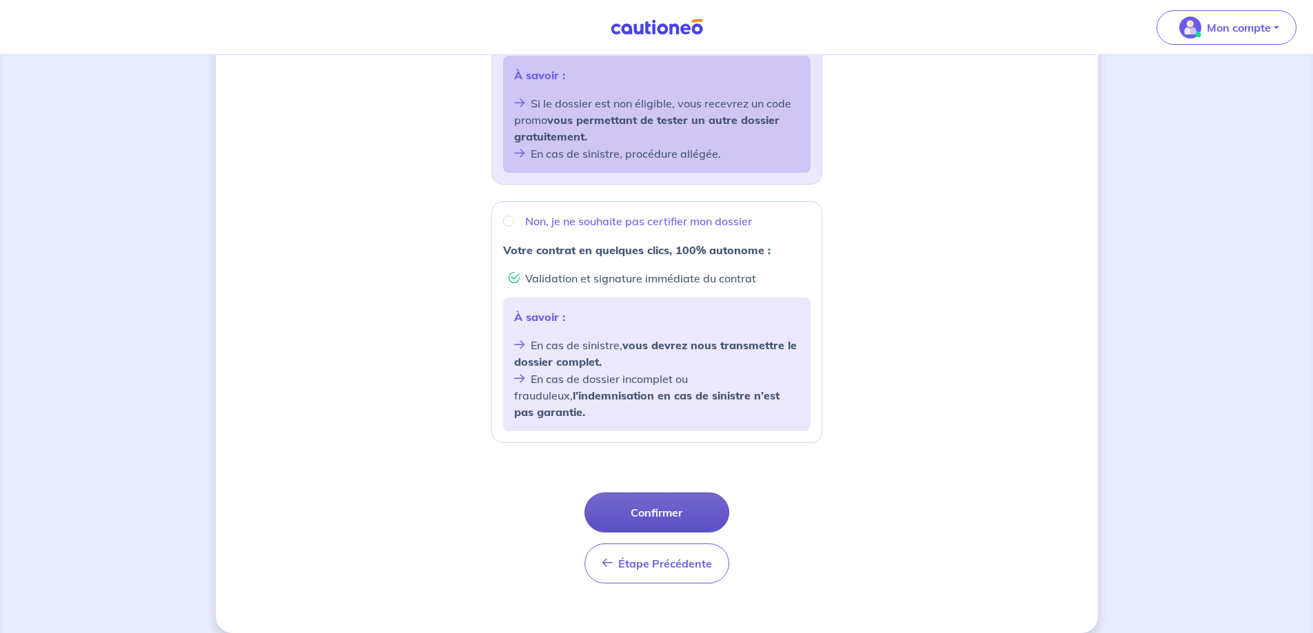
click at [651, 493] on button "Confirmer" at bounding box center [656, 513] width 145 height 40
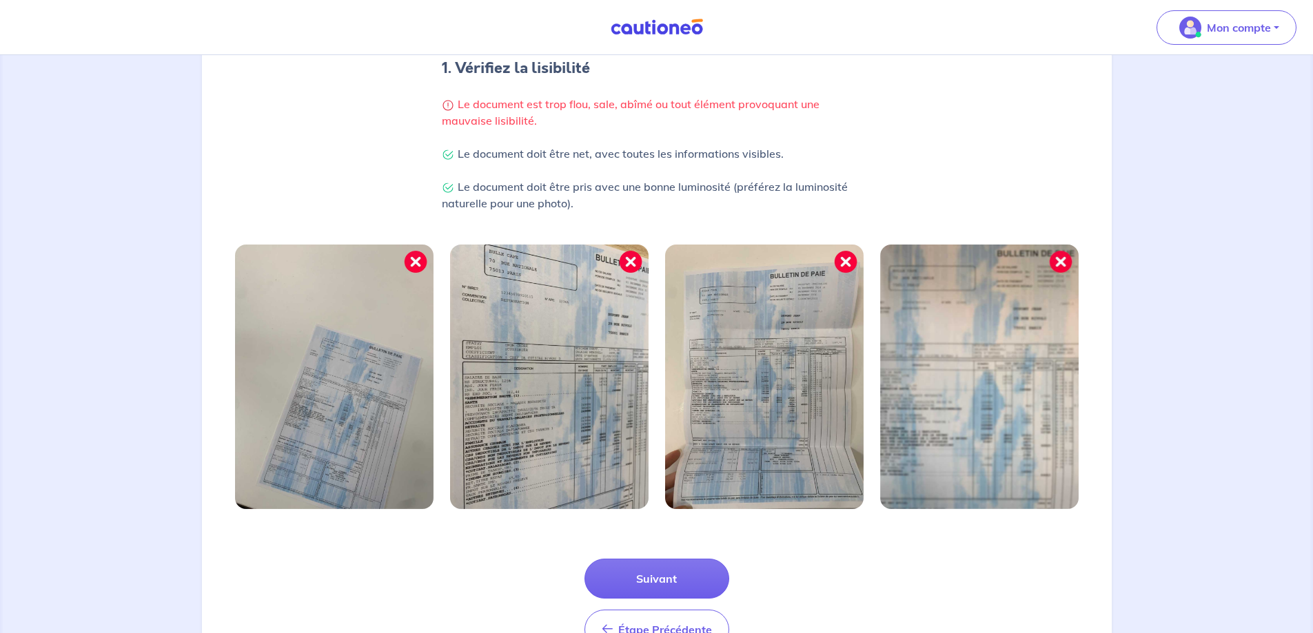
scroll to position [354, 0]
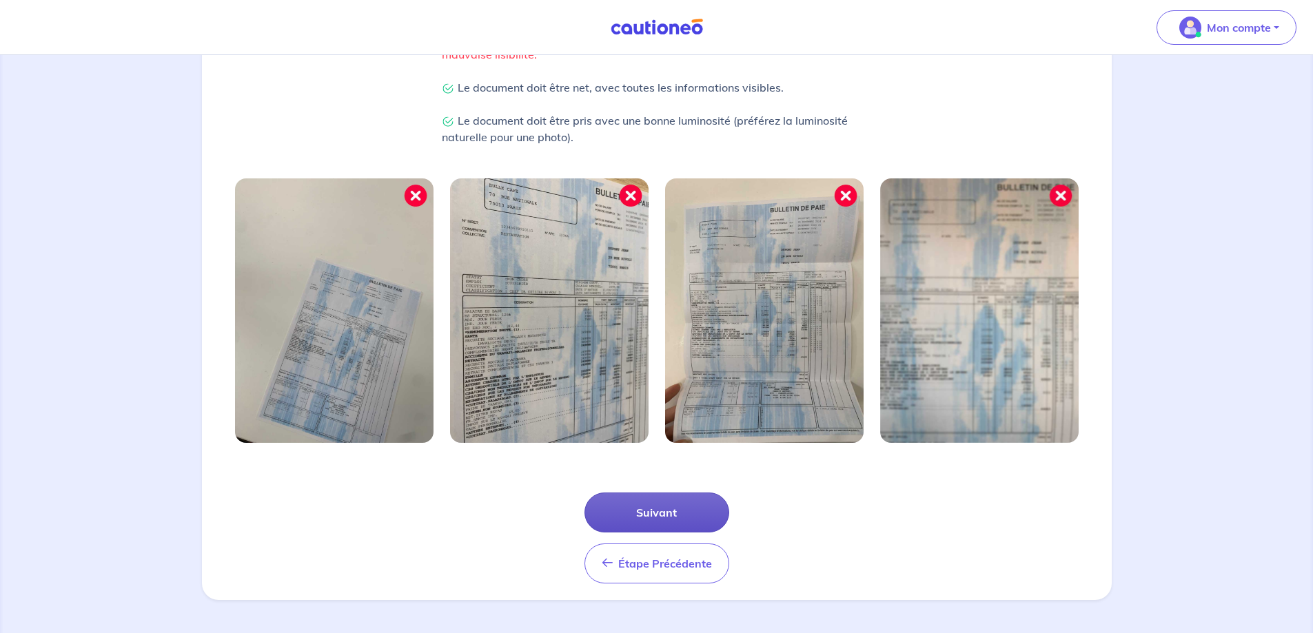
click at [657, 510] on button "Suivant" at bounding box center [656, 513] width 145 height 40
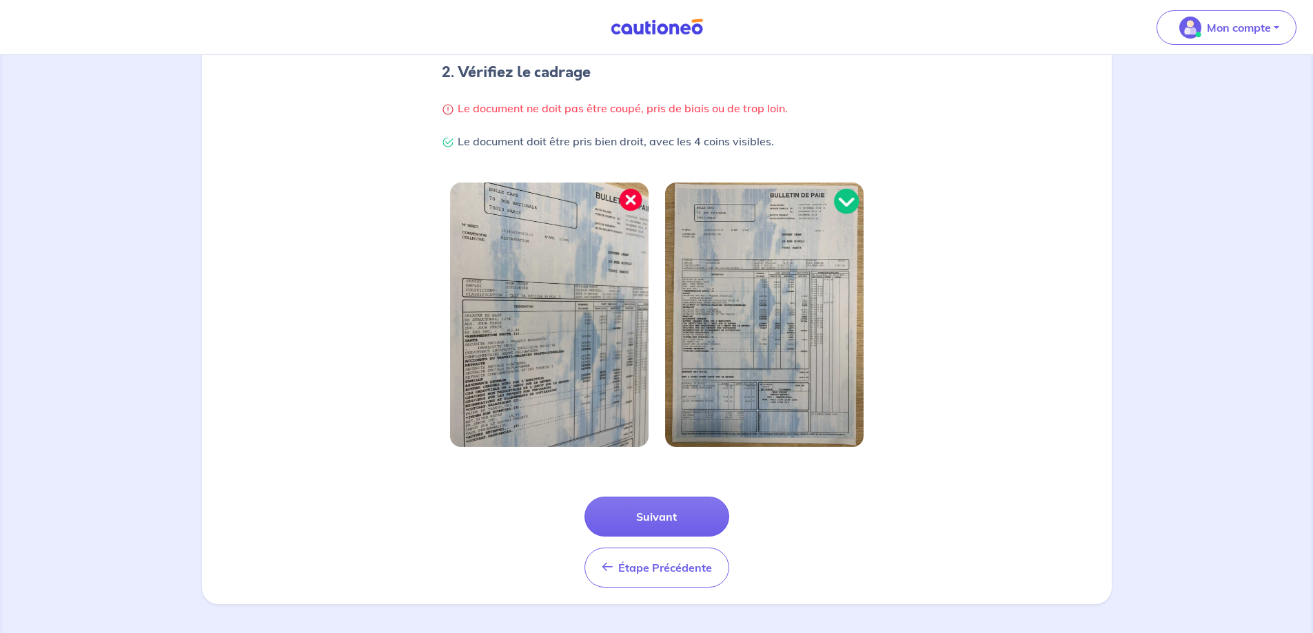
scroll to position [287, 0]
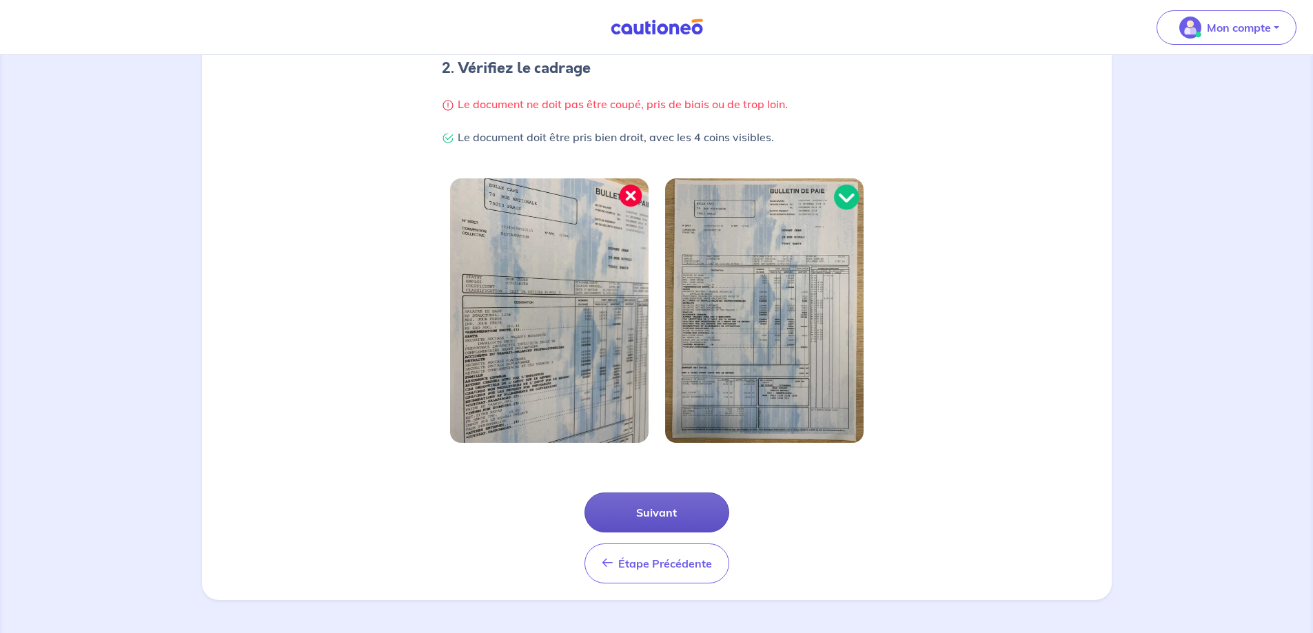
click at [660, 513] on button "Suivant" at bounding box center [656, 513] width 145 height 40
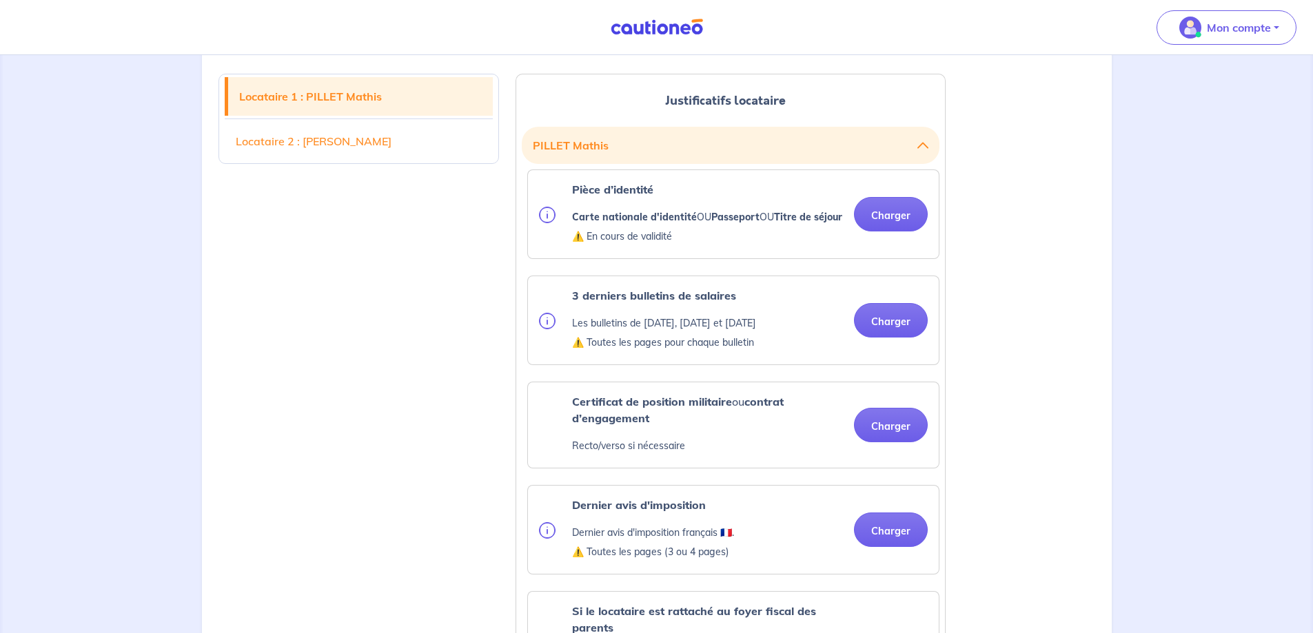
scroll to position [345, 0]
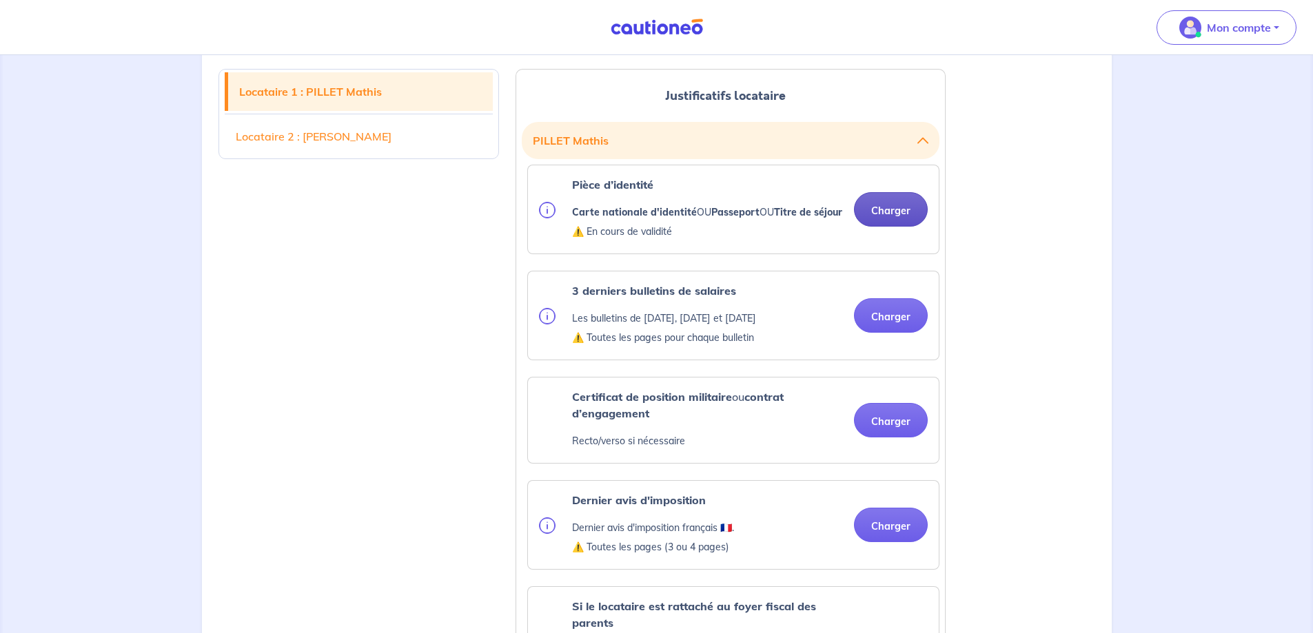
click at [893, 219] on button "Charger" at bounding box center [891, 209] width 74 height 34
click at [902, 332] on button "Charger" at bounding box center [891, 315] width 74 height 34
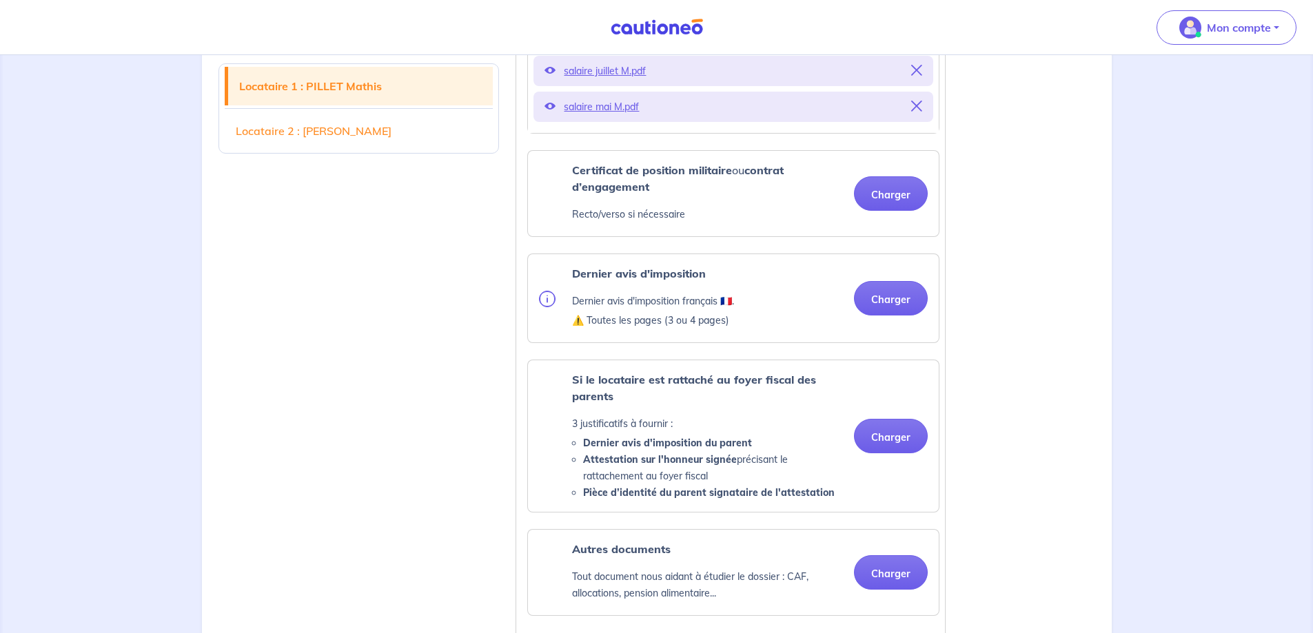
scroll to position [827, 0]
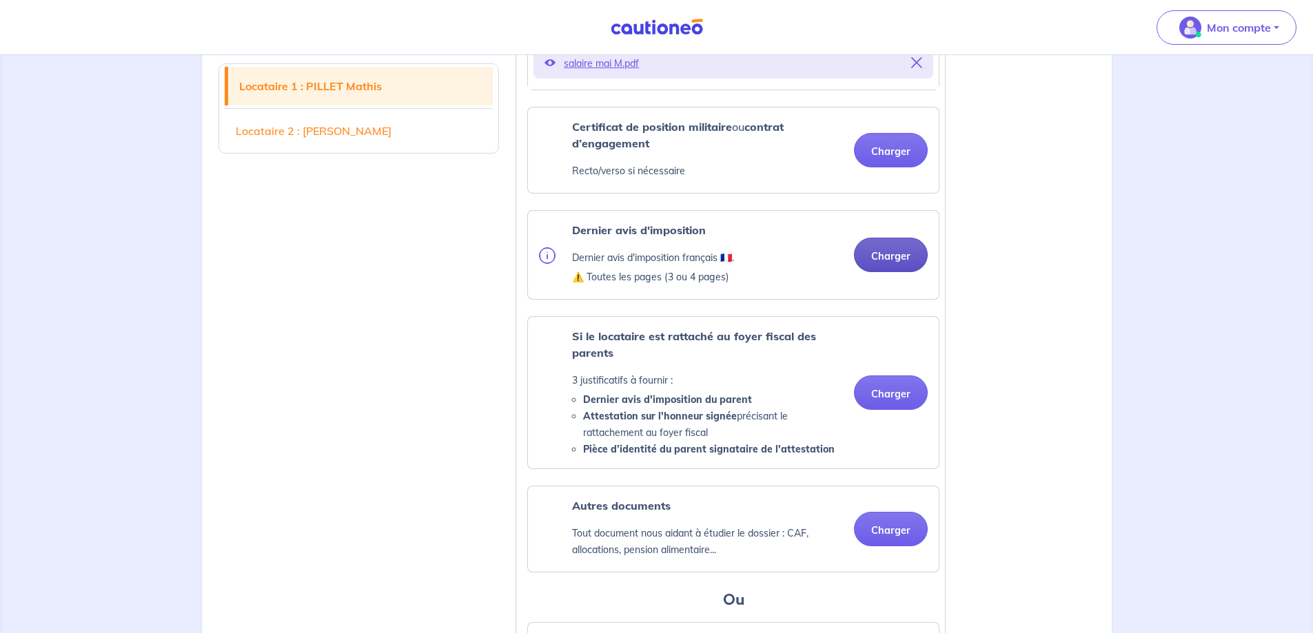
click at [886, 270] on button "Charger" at bounding box center [891, 255] width 74 height 34
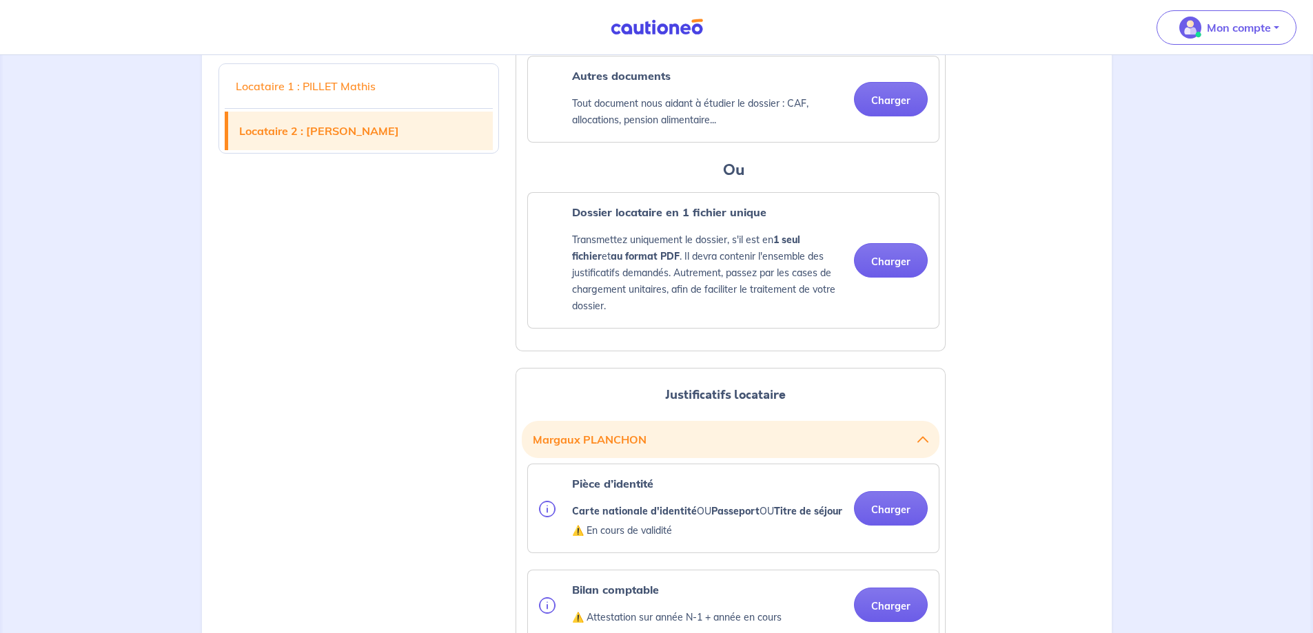
scroll to position [1447, 0]
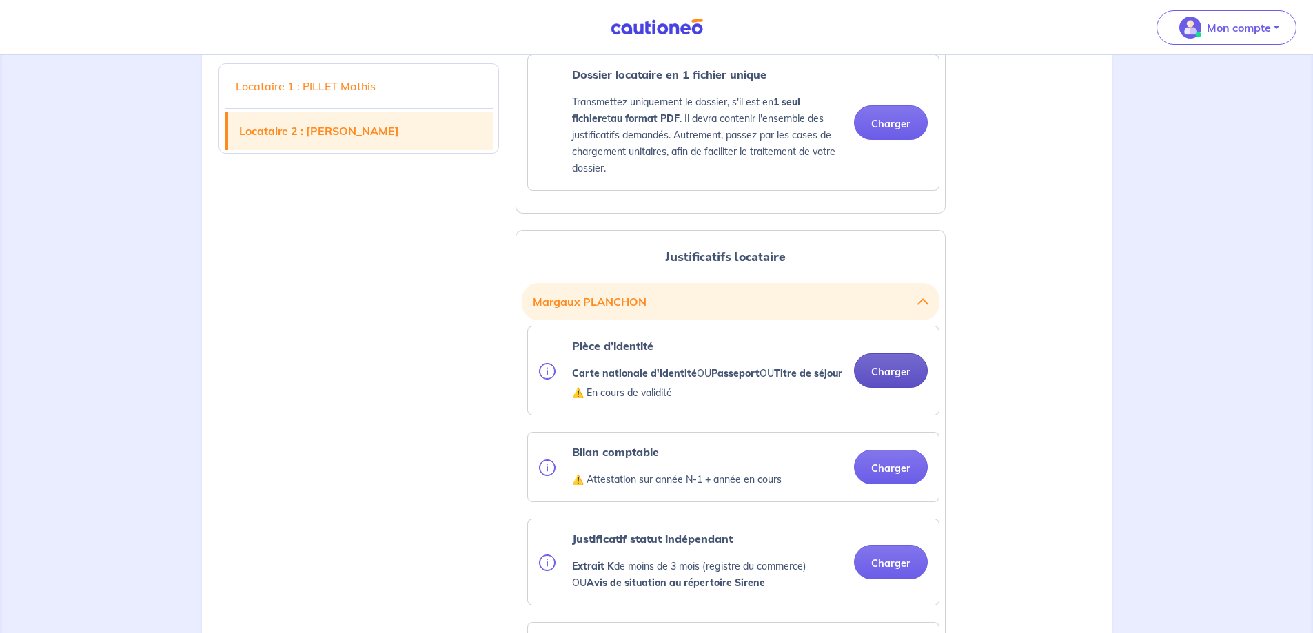
click at [897, 388] on button "Charger" at bounding box center [891, 371] width 74 height 34
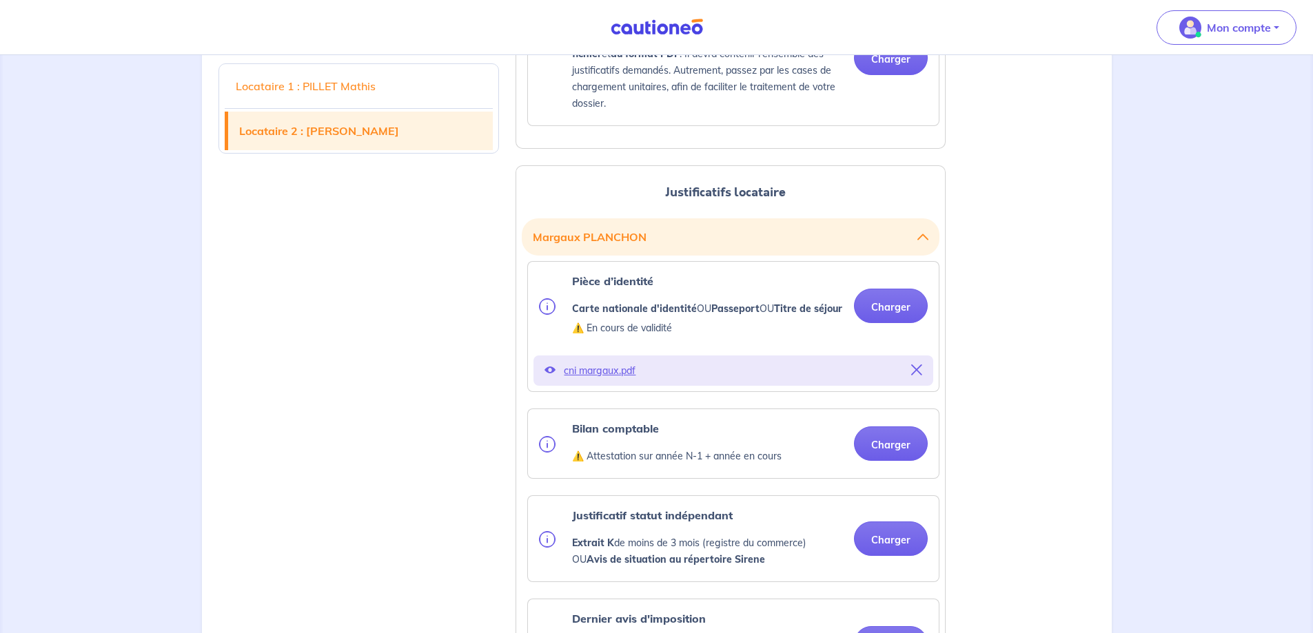
scroll to position [1585, 0]
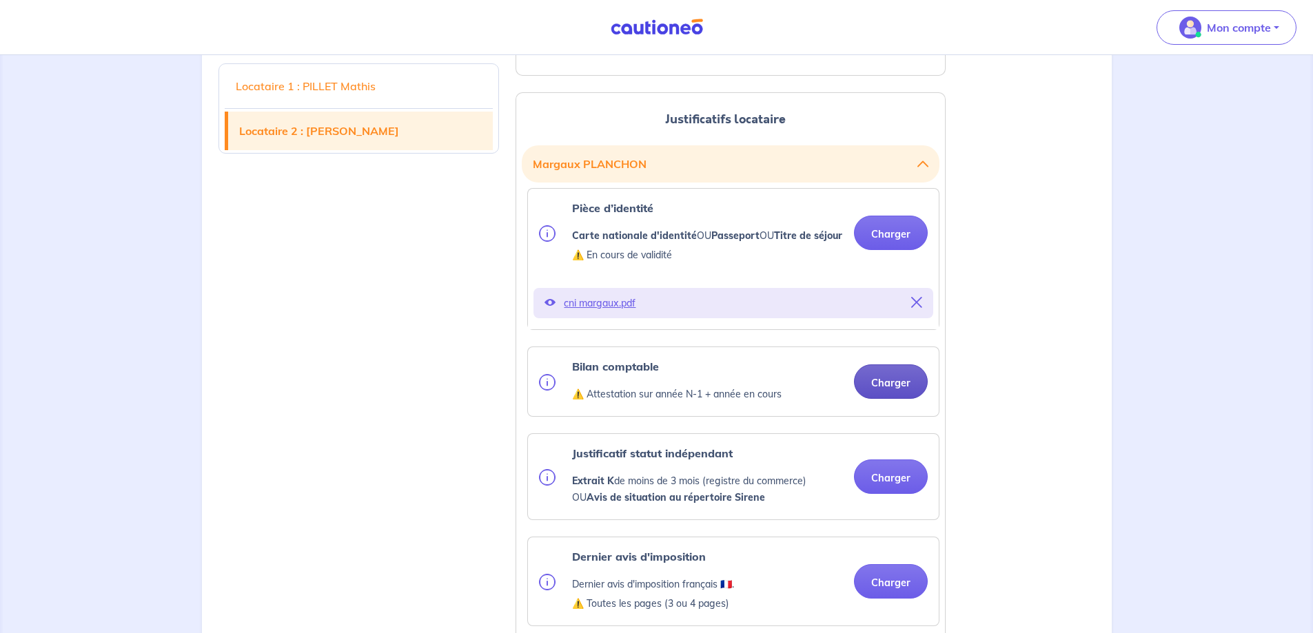
click at [893, 399] on button "Charger" at bounding box center [891, 382] width 74 height 34
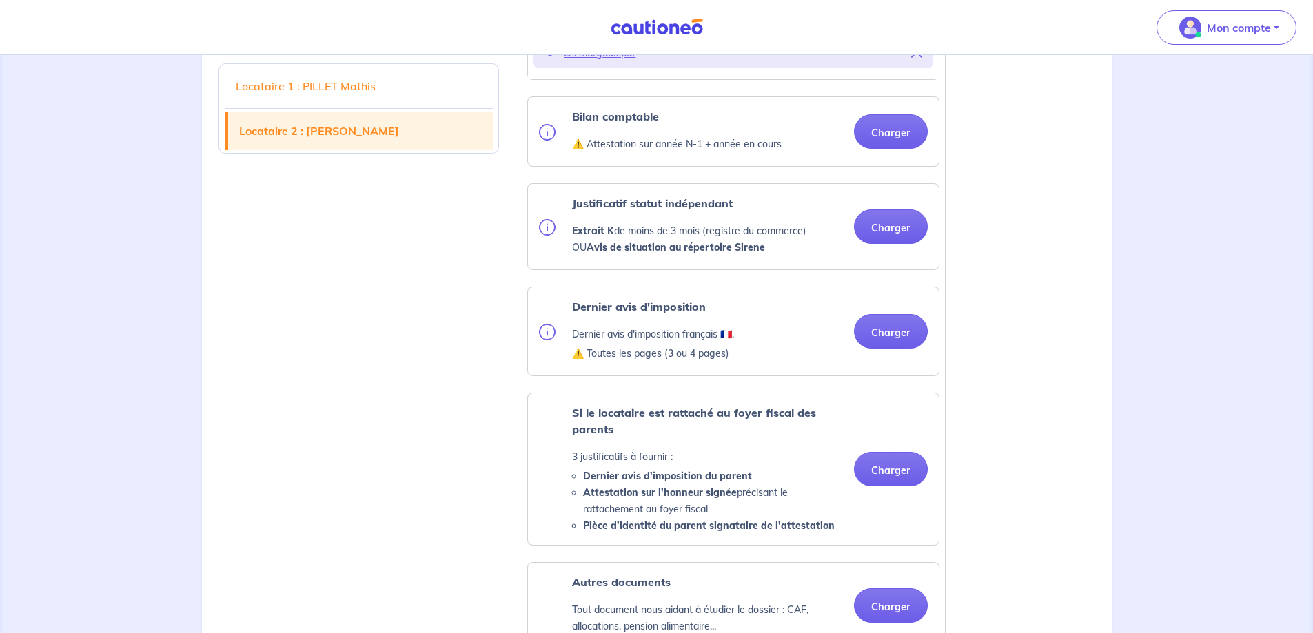
scroll to position [1861, 0]
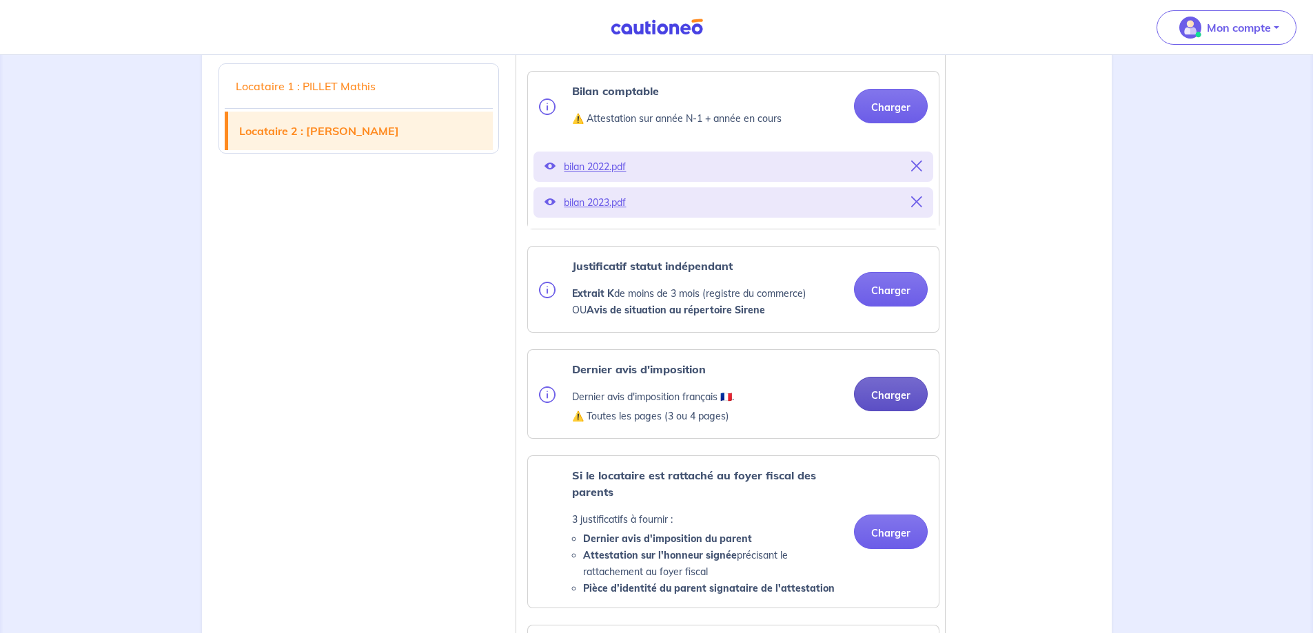
click at [893, 411] on button "Charger" at bounding box center [891, 394] width 74 height 34
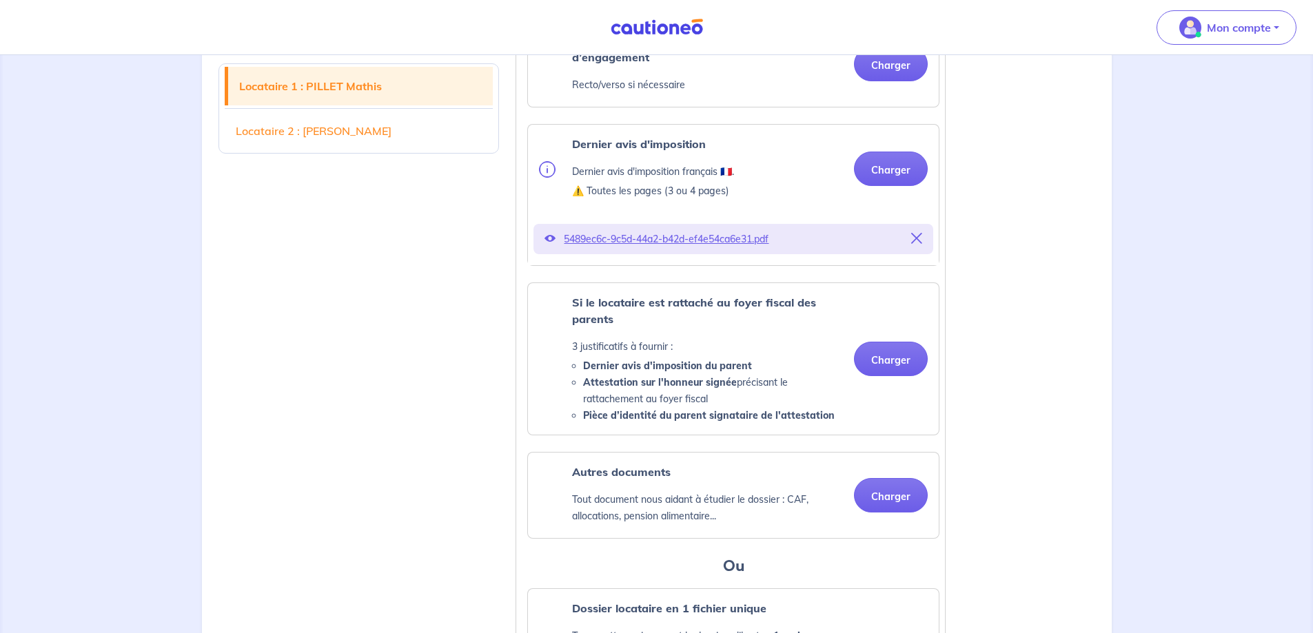
scroll to position [896, 0]
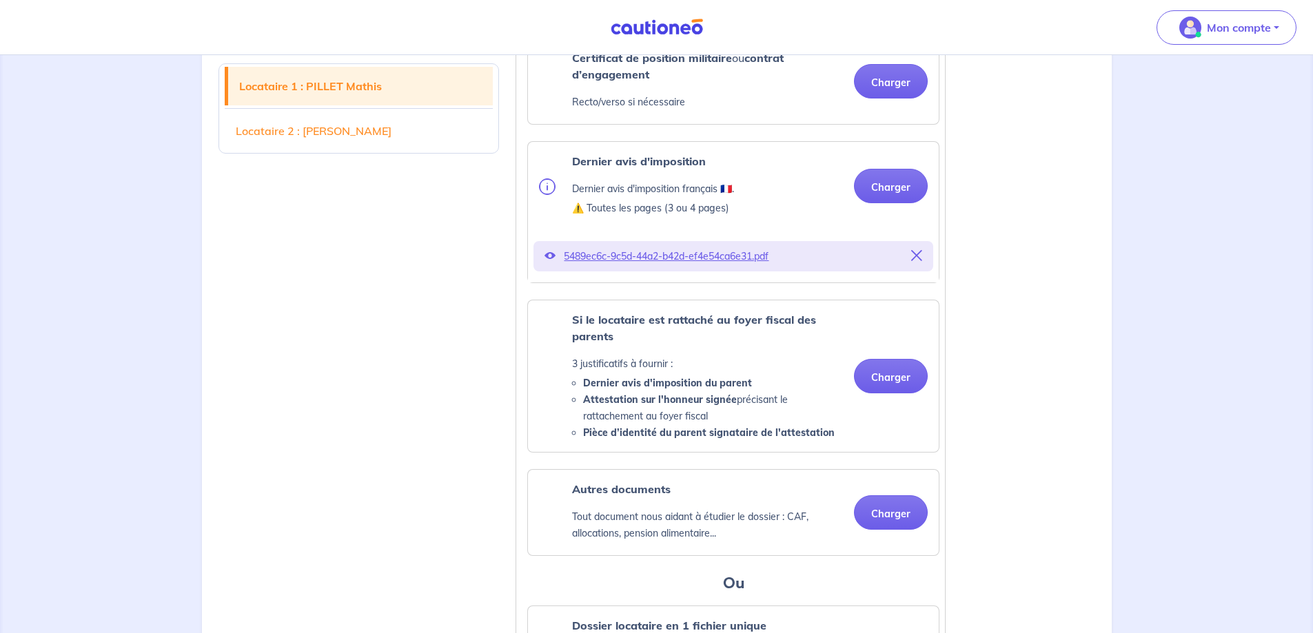
click at [915, 261] on icon at bounding box center [916, 255] width 11 height 11
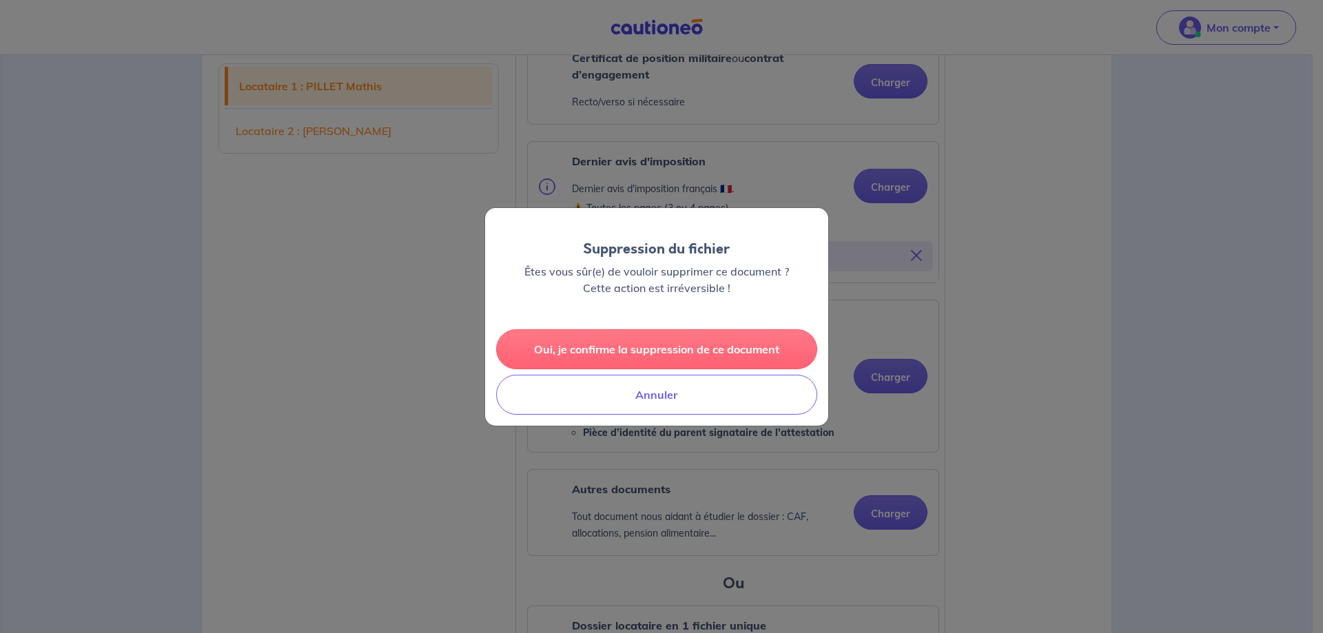
click at [659, 347] on button "Oui, je confirme la suppression de ce document" at bounding box center [656, 349] width 321 height 40
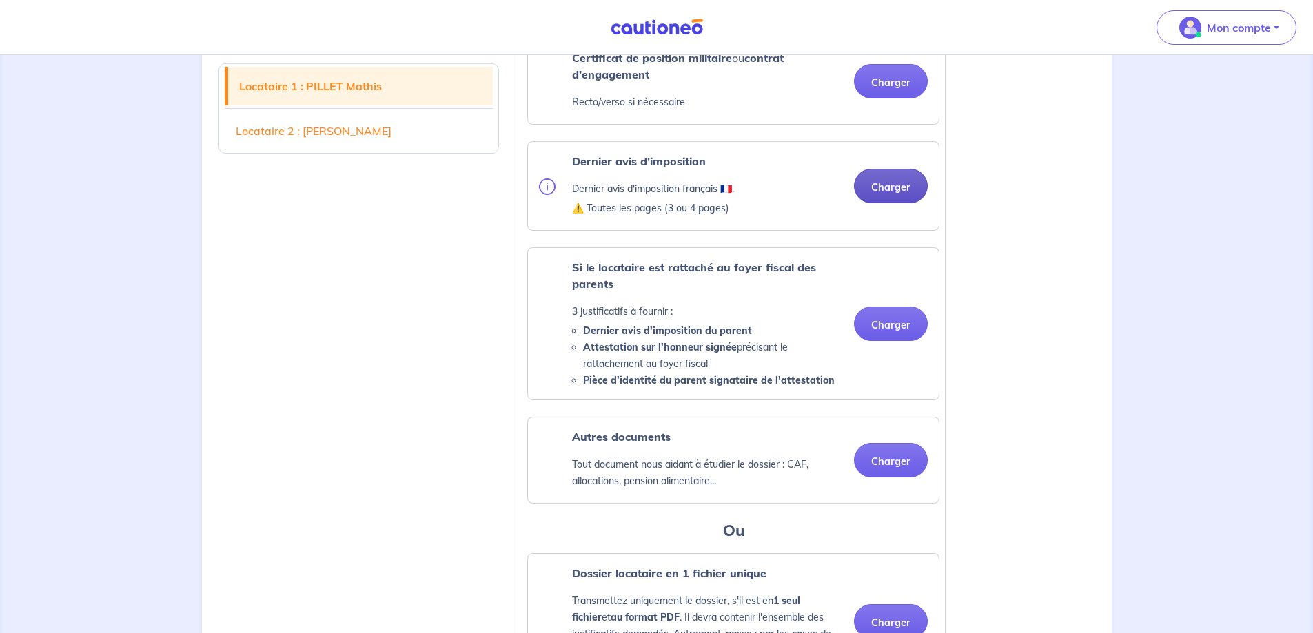
click at [892, 202] on button "Charger" at bounding box center [891, 186] width 74 height 34
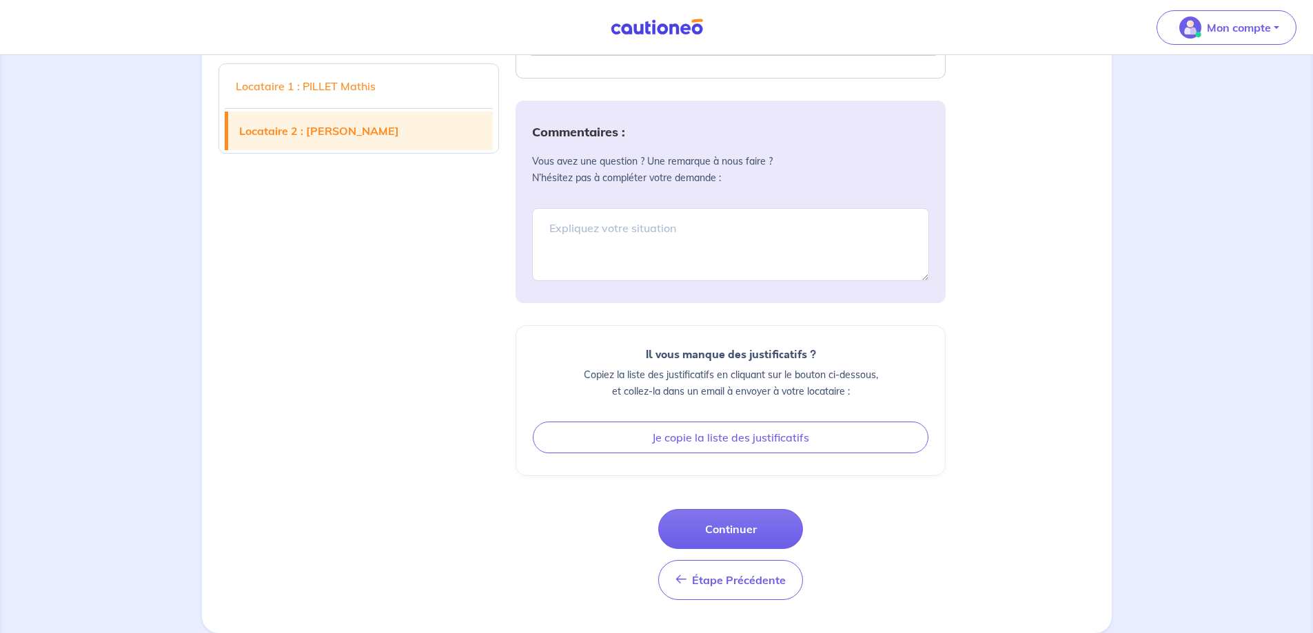
scroll to position [2789, 0]
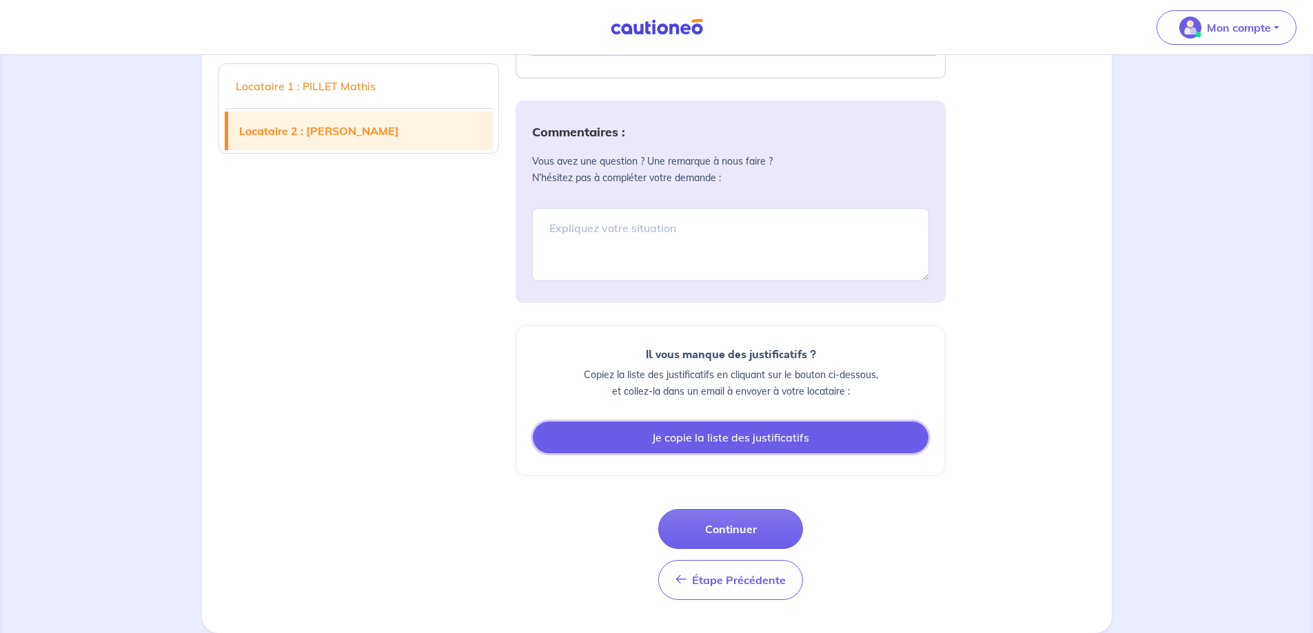
click at [739, 440] on button "Je copie la liste des justificatifs" at bounding box center [731, 438] width 396 height 32
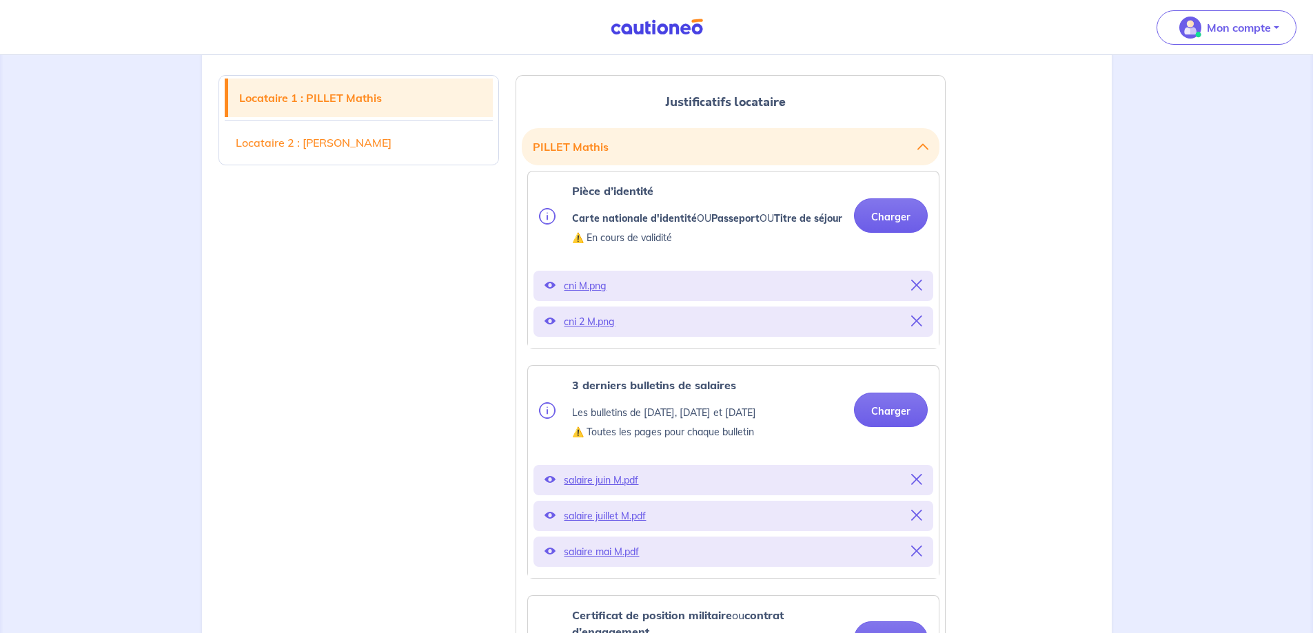
scroll to position [345, 0]
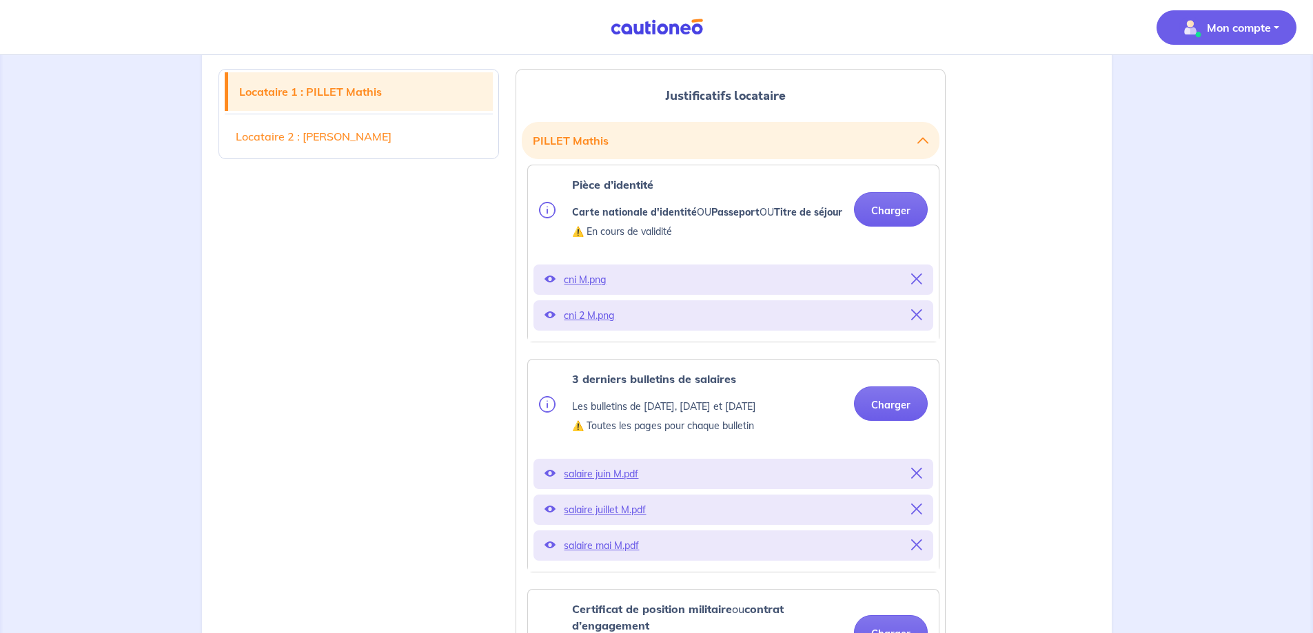
click at [1238, 28] on p "Mon compte" at bounding box center [1239, 27] width 64 height 17
click at [1232, 32] on p "Mon compte" at bounding box center [1239, 27] width 64 height 17
click at [1272, 26] on button "Mon compte" at bounding box center [1227, 27] width 140 height 34
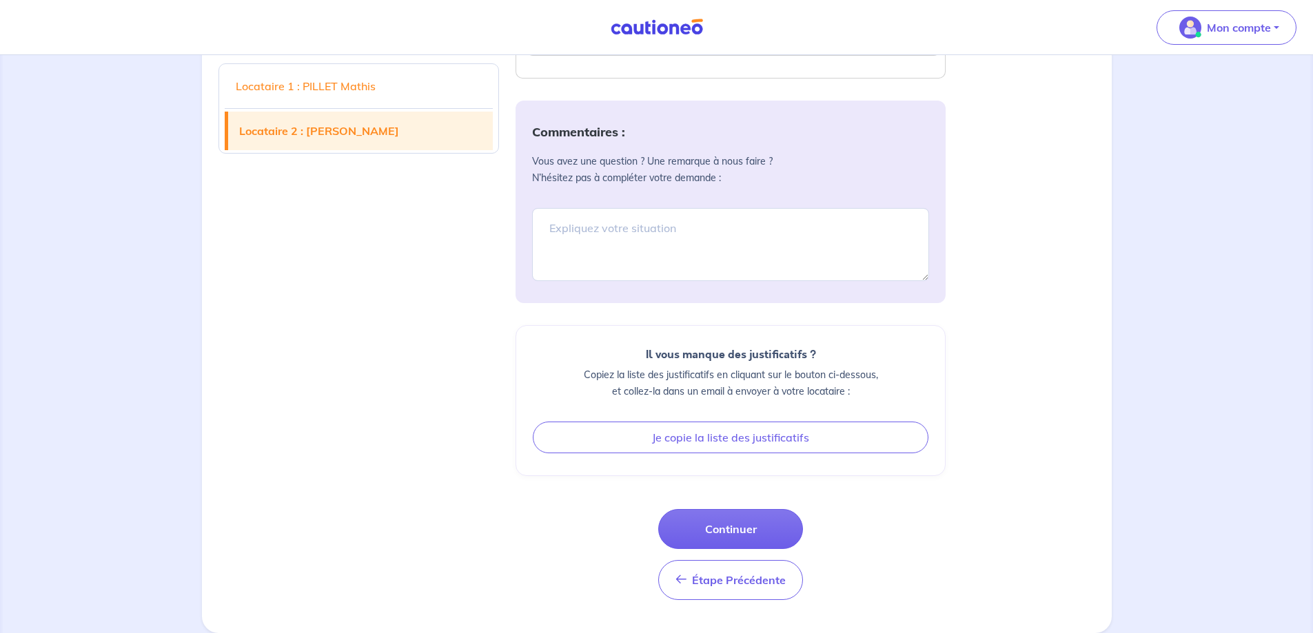
scroll to position [2789, 0]
click at [742, 526] on button "Continuer" at bounding box center [730, 529] width 145 height 40
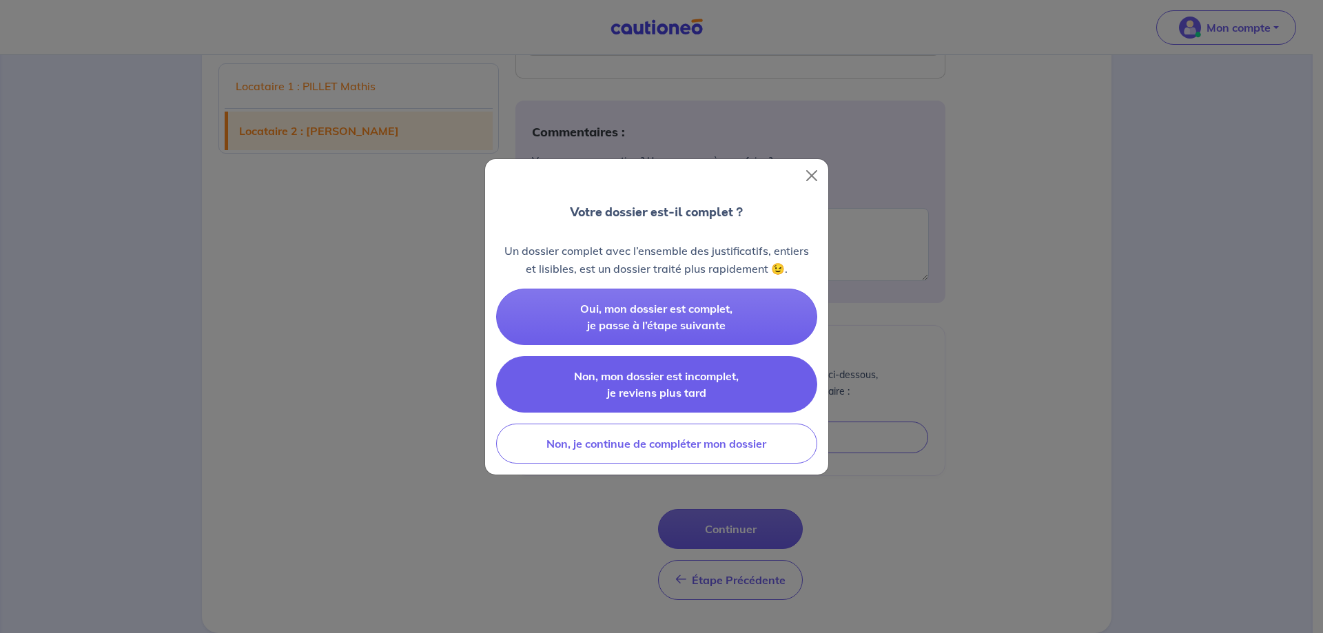
click at [666, 382] on span "Non, mon dossier est incomplet, je reviens plus tard" at bounding box center [656, 384] width 165 height 30
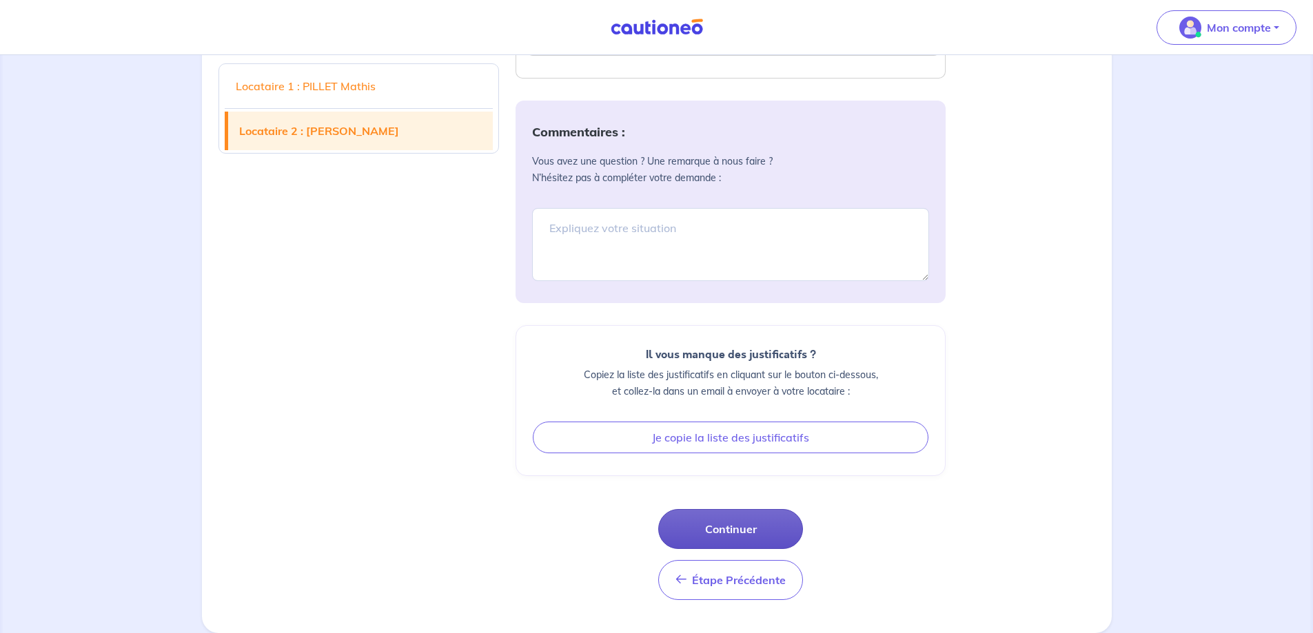
click at [737, 531] on button "Continuer" at bounding box center [730, 529] width 145 height 40
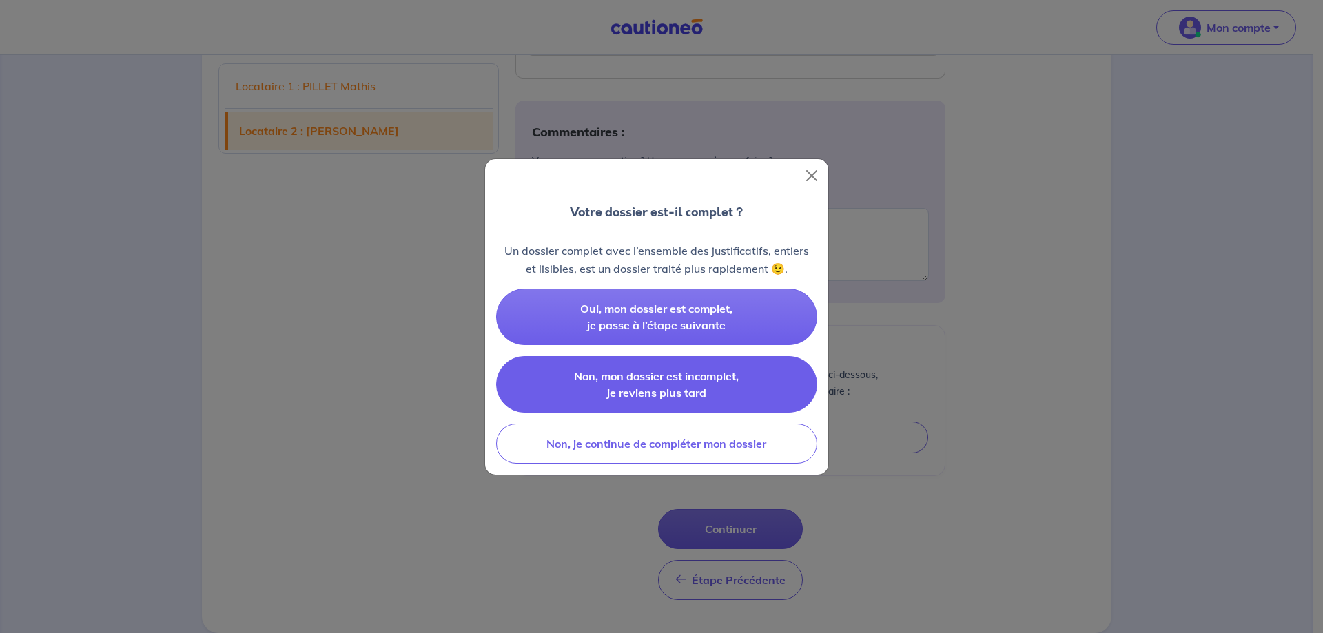
click at [675, 383] on span "Non, mon dossier est incomplet, je reviens plus tard" at bounding box center [656, 384] width 165 height 30
